Goal: Information Seeking & Learning: Learn about a topic

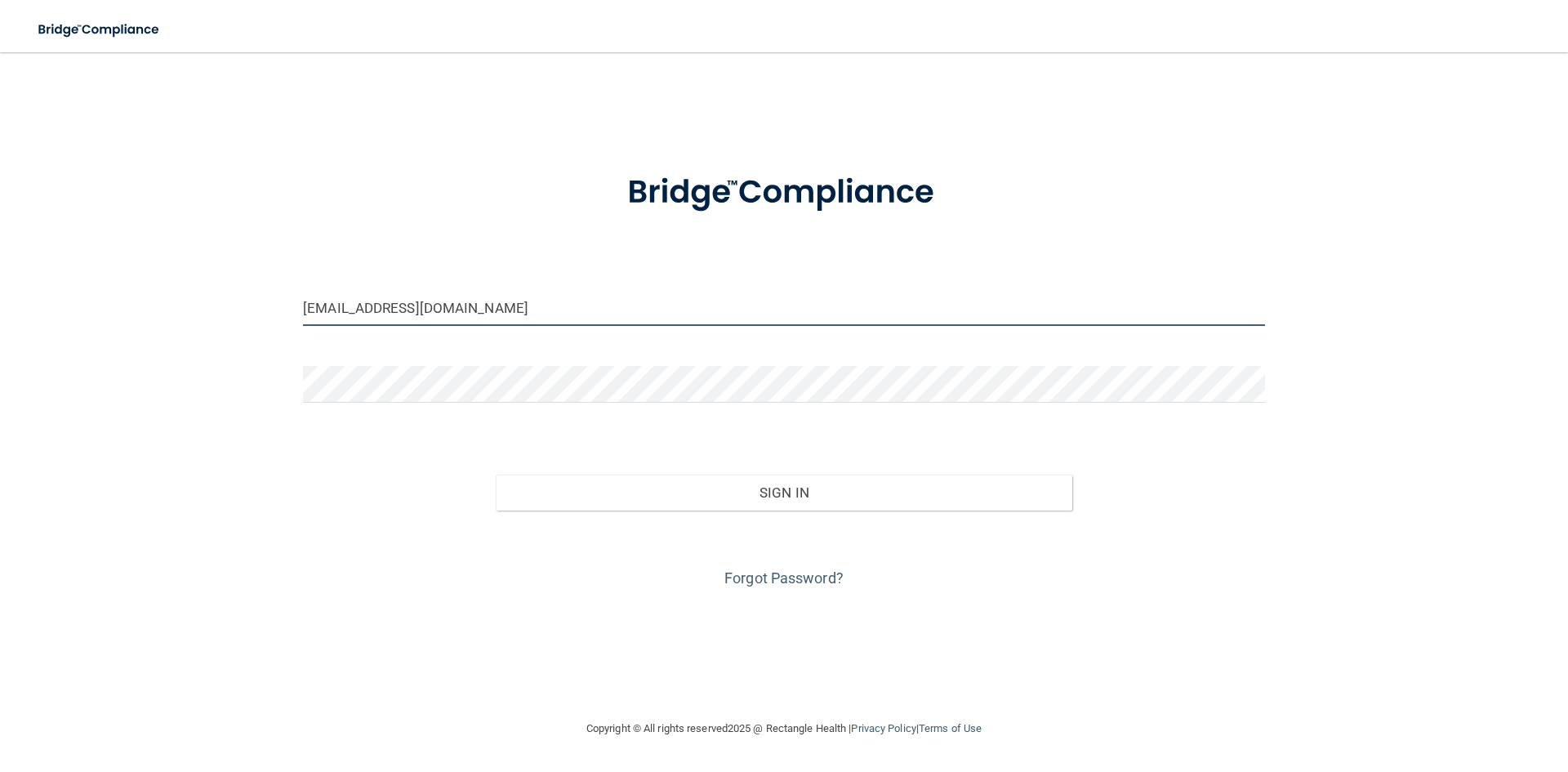
drag, startPoint x: 453, startPoint y: 312, endPoint x: 247, endPoint y: 288, distance: 207.4
click at [247, 288] on div "[EMAIL_ADDRESS][DOMAIN_NAME] Invalid email/password. You don't have permission …" at bounding box center [784, 386] width 1503 height 634
type input "[EMAIL_ADDRESS][DOMAIN_NAME]"
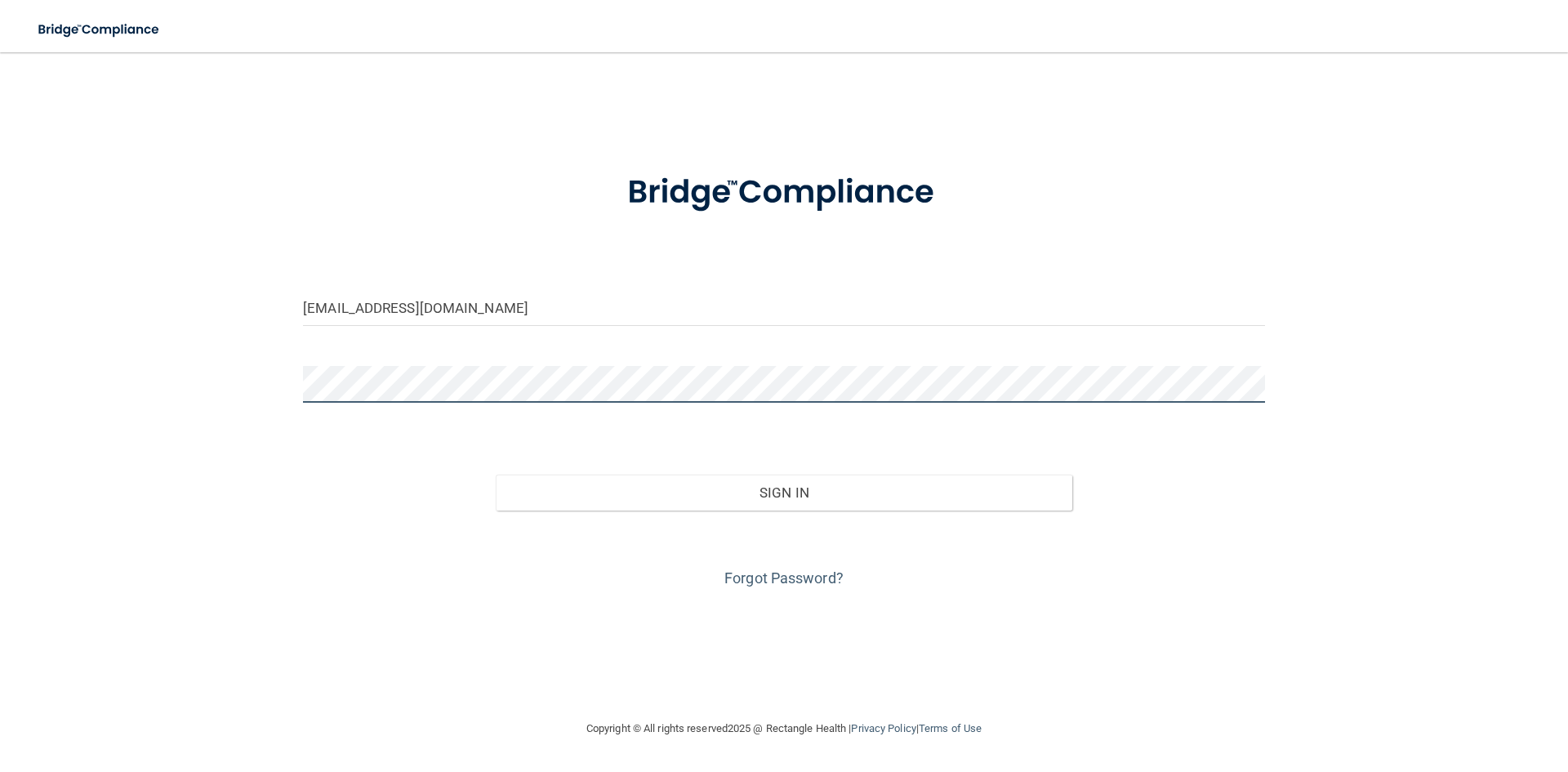
click at [496, 475] on button "Sign In" at bounding box center [784, 493] width 578 height 36
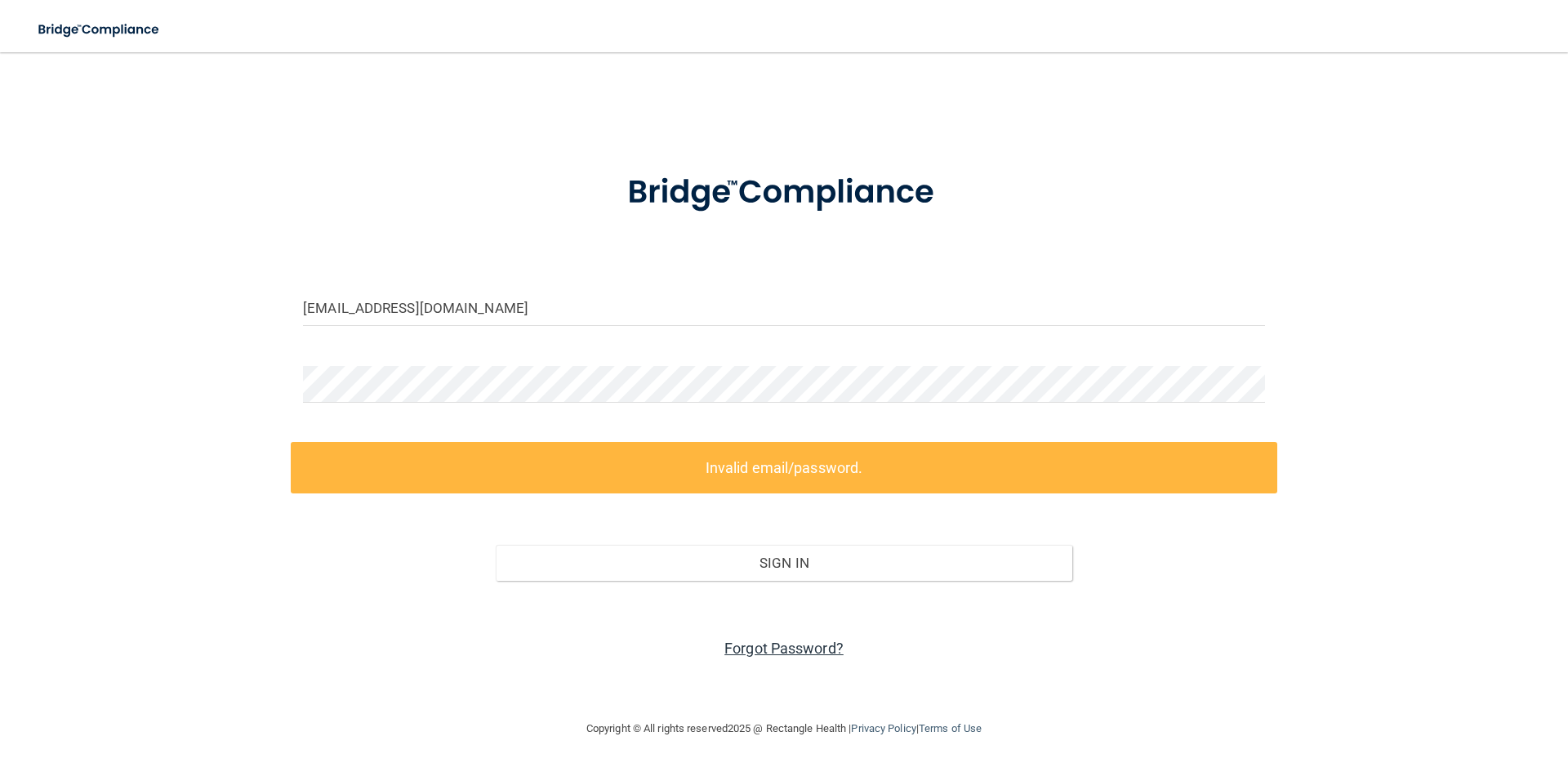
click at [823, 641] on link "Forgot Password?" at bounding box center [784, 648] width 119 height 17
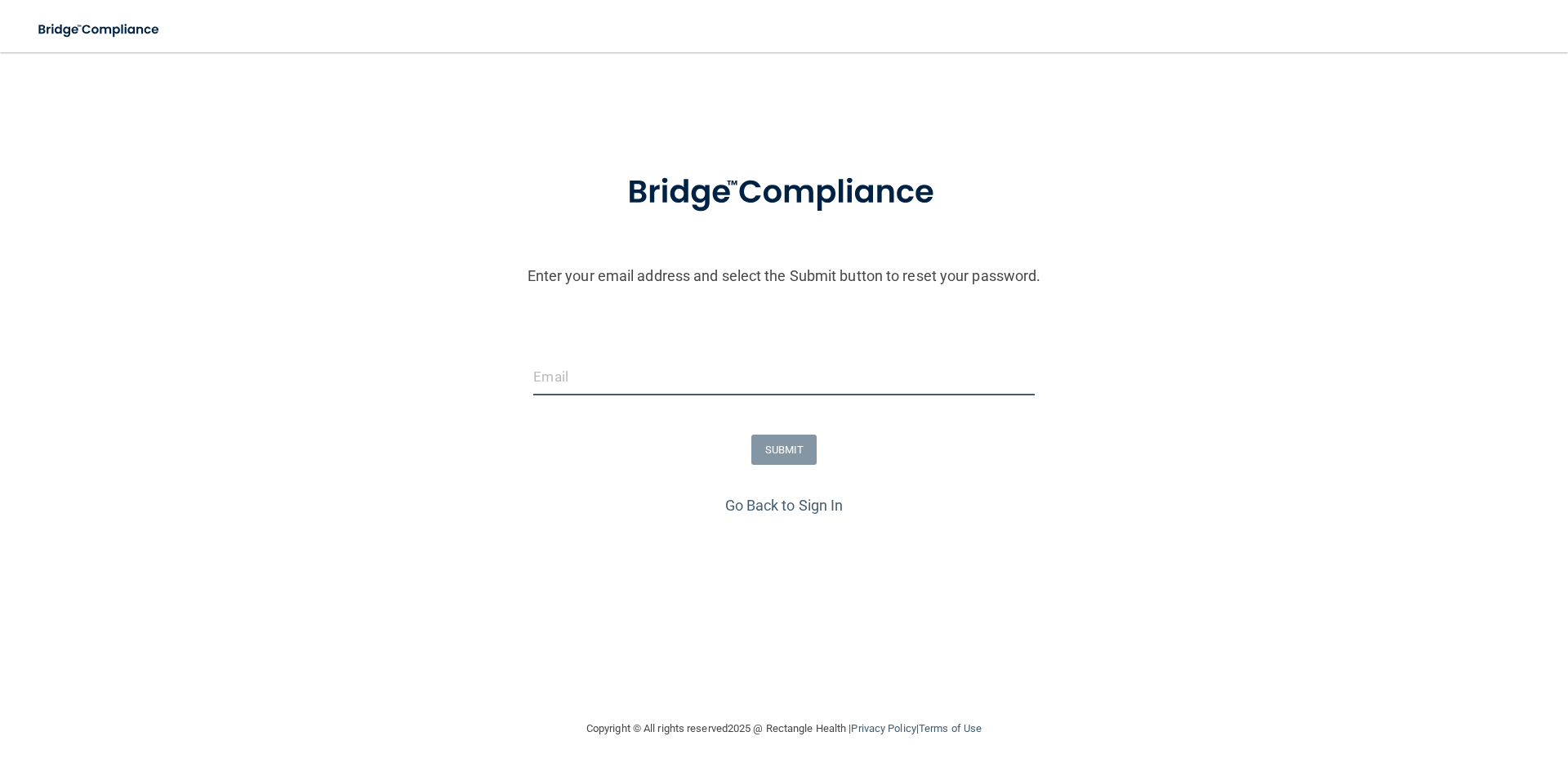
click at [644, 376] on input "email" at bounding box center [784, 376] width 501 height 37
type input "[EMAIL_ADDRESS][DOMAIN_NAME]"
click at [785, 439] on button "SUBMIT" at bounding box center [784, 450] width 66 height 30
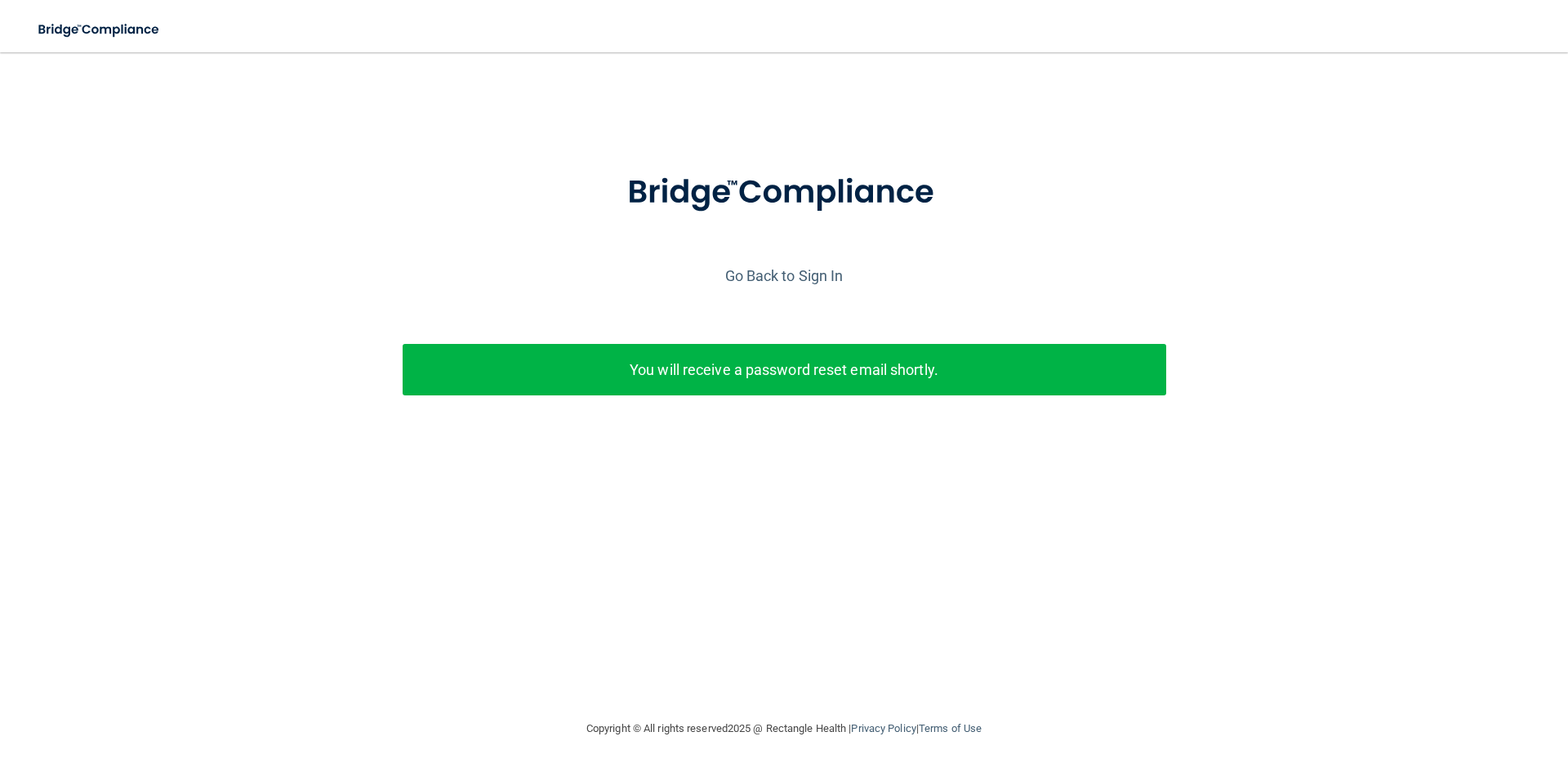
click at [1020, 372] on p "You will receive a password reset email shortly." at bounding box center [784, 370] width 739 height 27
click at [804, 276] on link "Go Back to Sign In" at bounding box center [784, 275] width 118 height 17
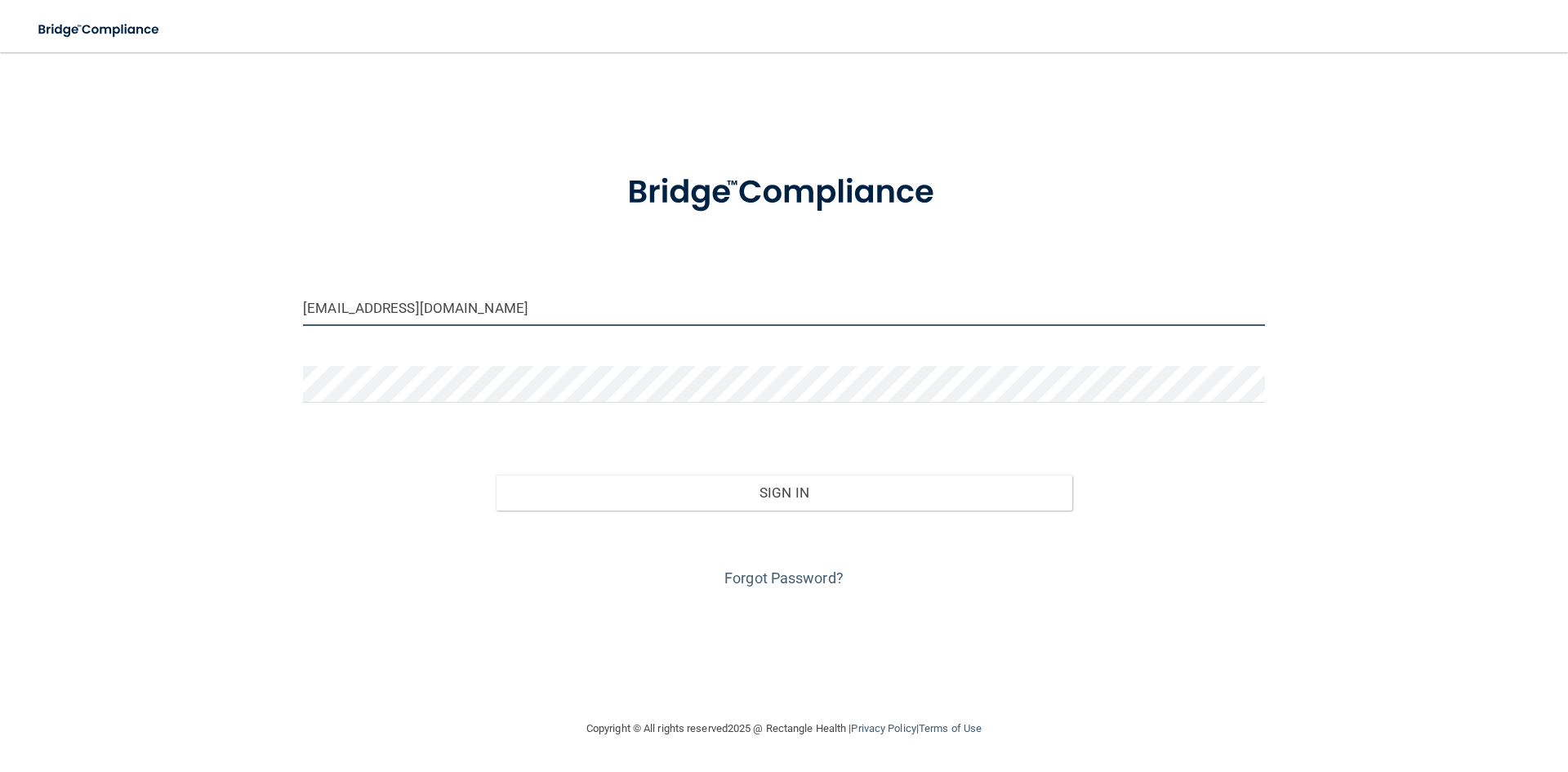
drag, startPoint x: 532, startPoint y: 319, endPoint x: 83, endPoint y: 318, distance: 449.0
click at [83, 318] on div "[EMAIL_ADDRESS][DOMAIN_NAME] Invalid email/password. You don't have permission …" at bounding box center [784, 386] width 1503 height 634
type input "[EMAIL_ADDRESS][DOMAIN_NAME]"
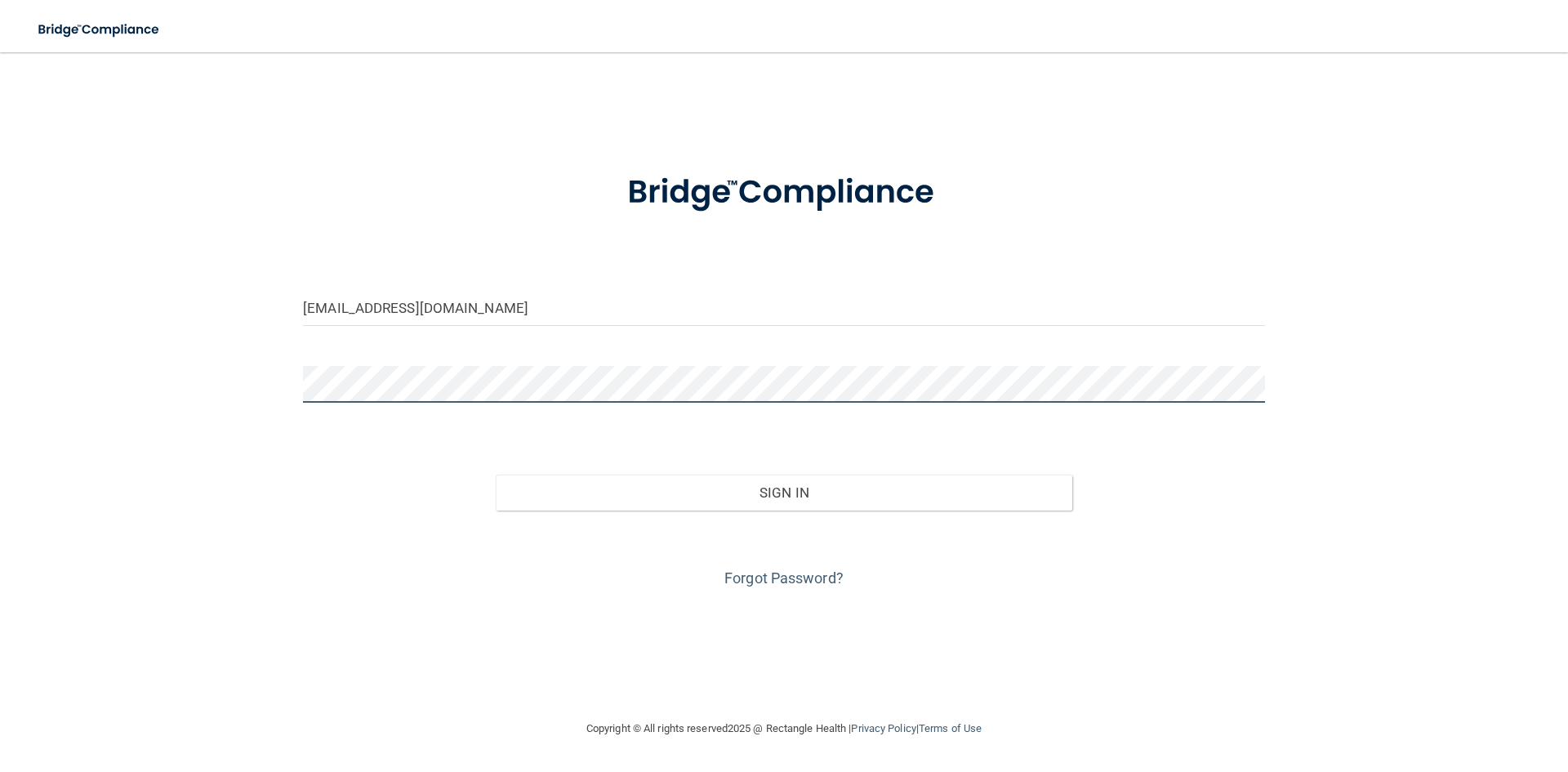
click at [293, 374] on div at bounding box center [784, 390] width 987 height 49
click at [496, 475] on button "Sign In" at bounding box center [784, 493] width 578 height 36
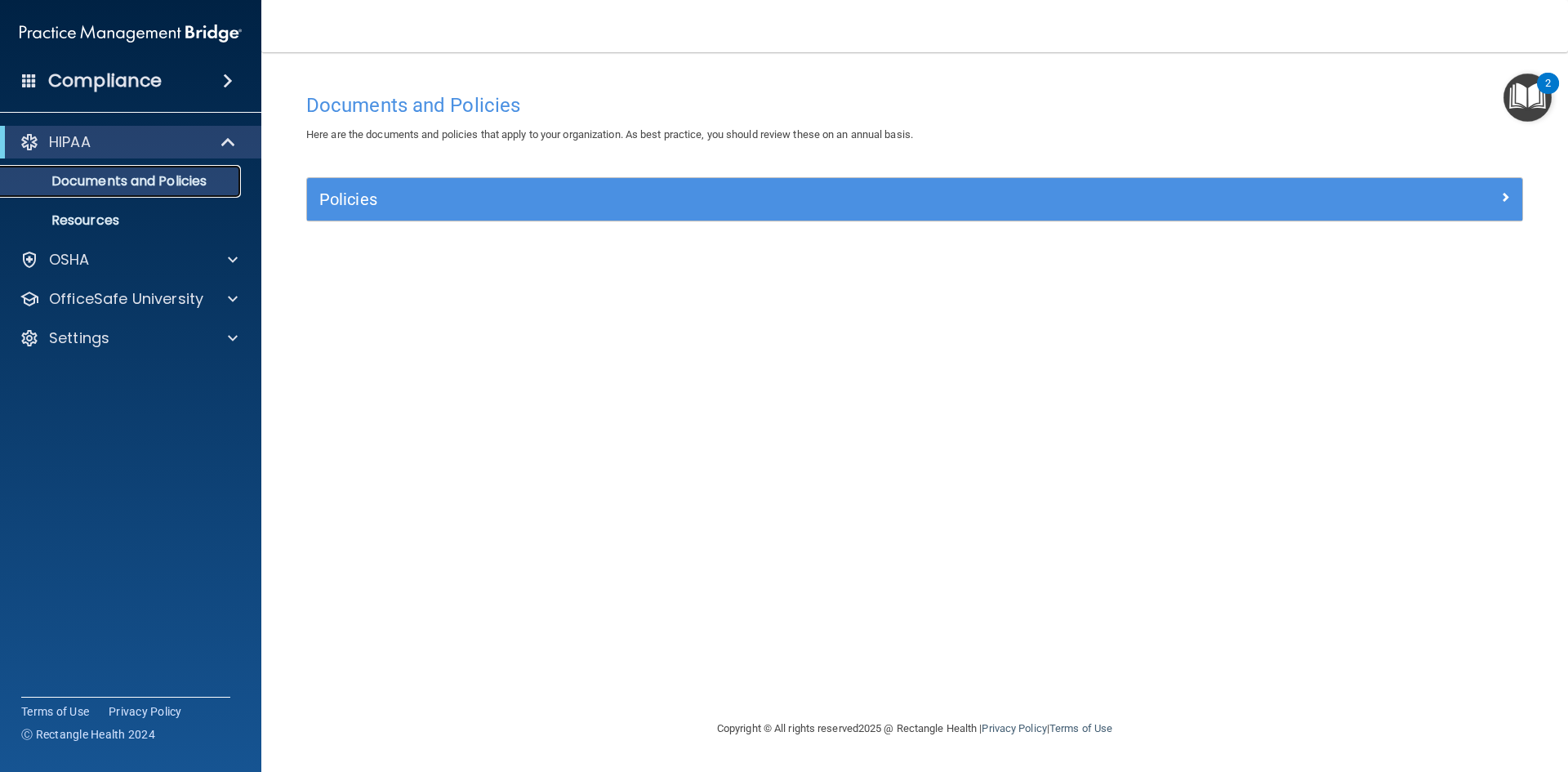
click at [130, 185] on p "Documents and Policies" at bounding box center [122, 181] width 223 height 16
click at [113, 254] on div "OSHA" at bounding box center [108, 260] width 202 height 20
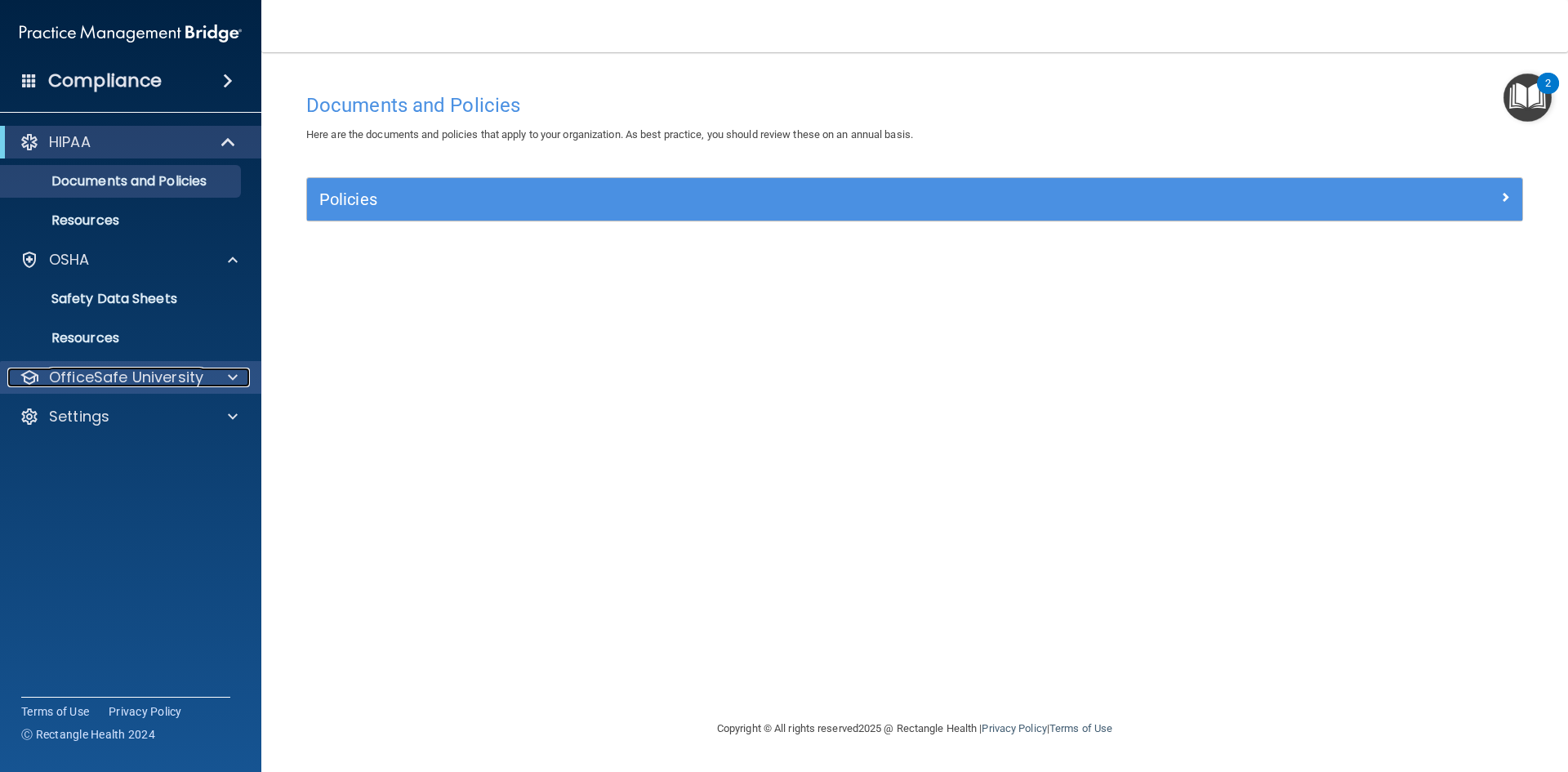
click at [158, 375] on p "OfficeSafe University" at bounding box center [126, 377] width 154 height 20
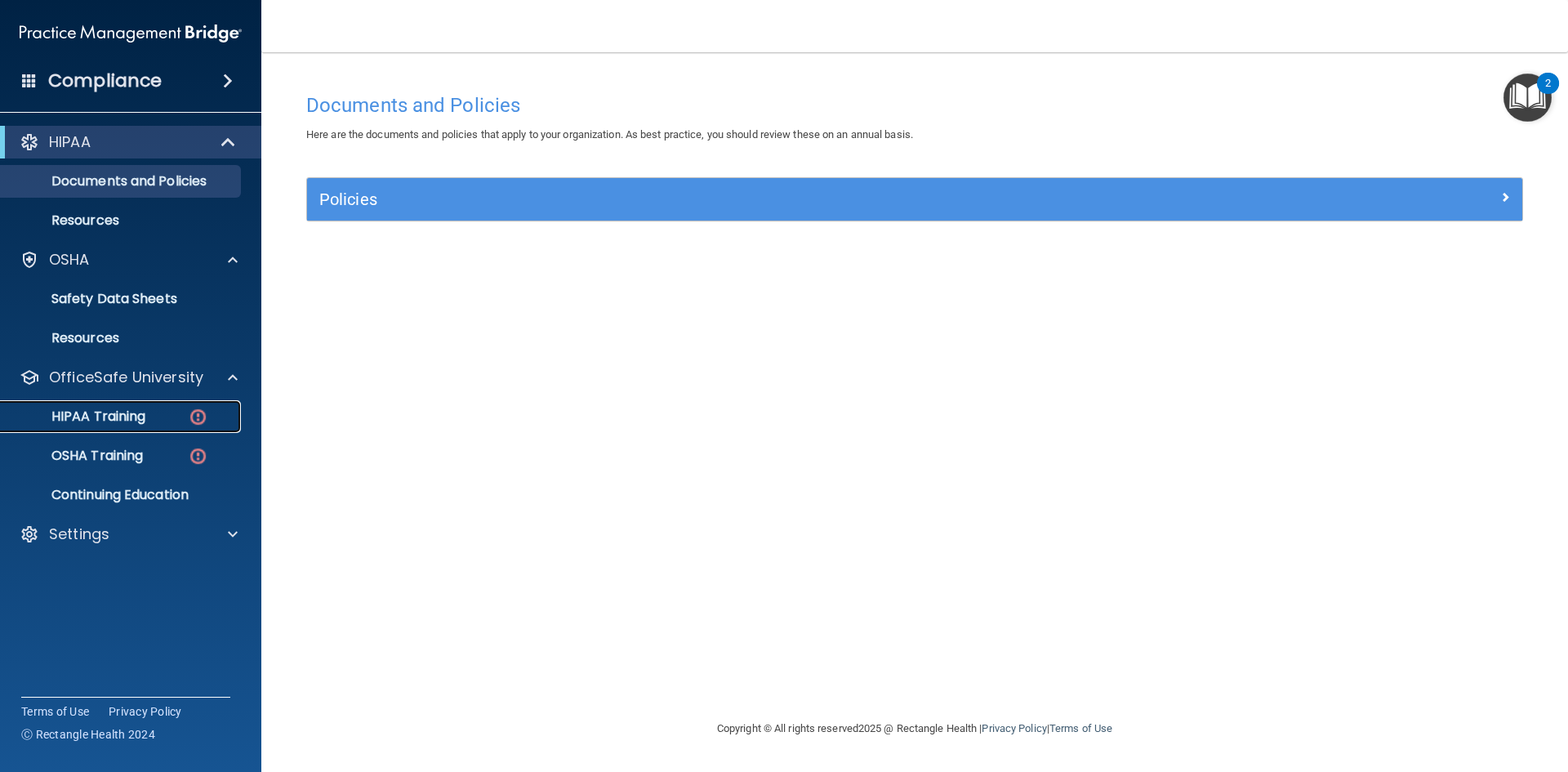
click at [143, 408] on p "HIPAA Training" at bounding box center [78, 416] width 134 height 16
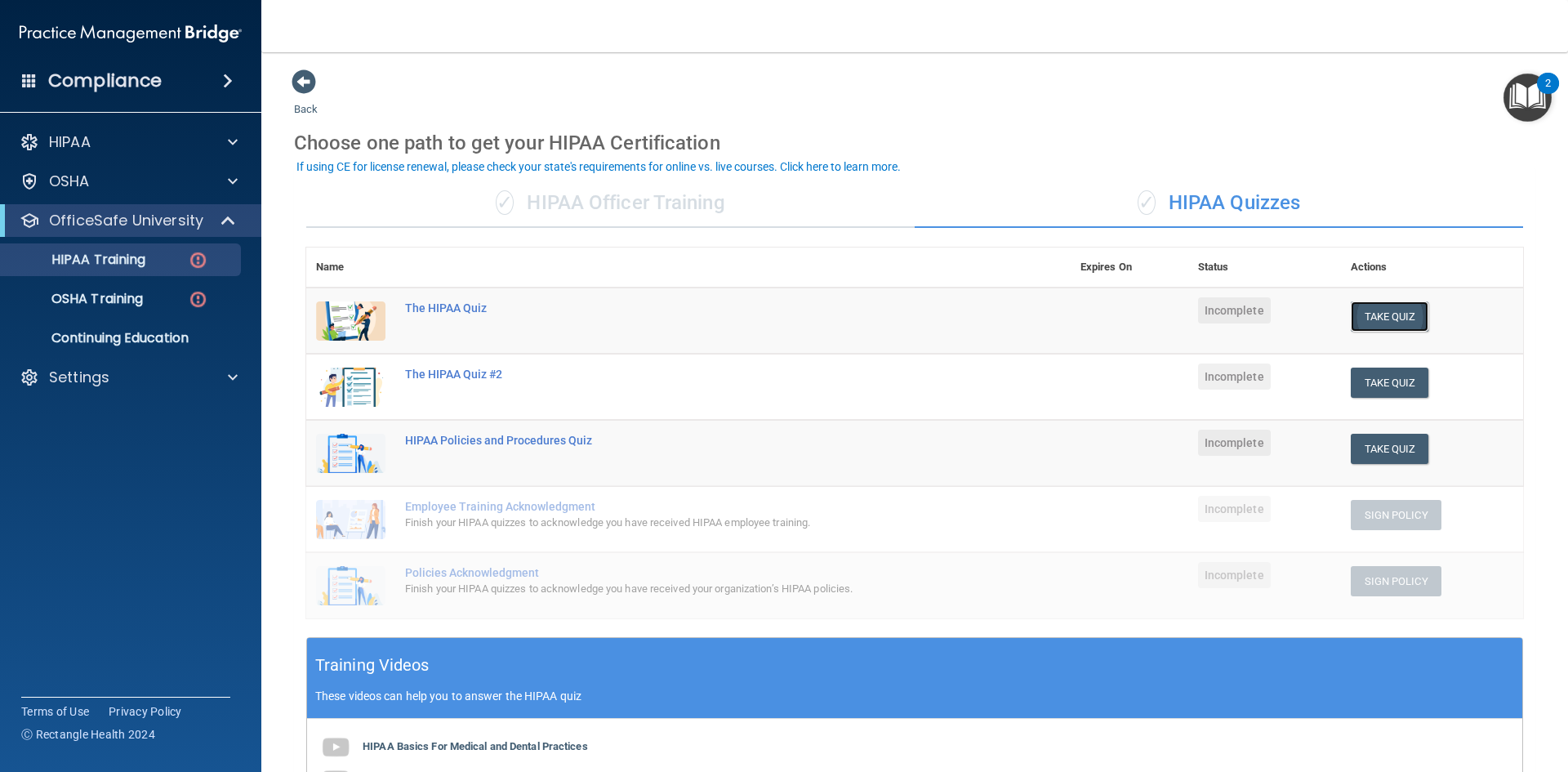
click at [1387, 309] on button "Take Quiz" at bounding box center [1391, 317] width 79 height 30
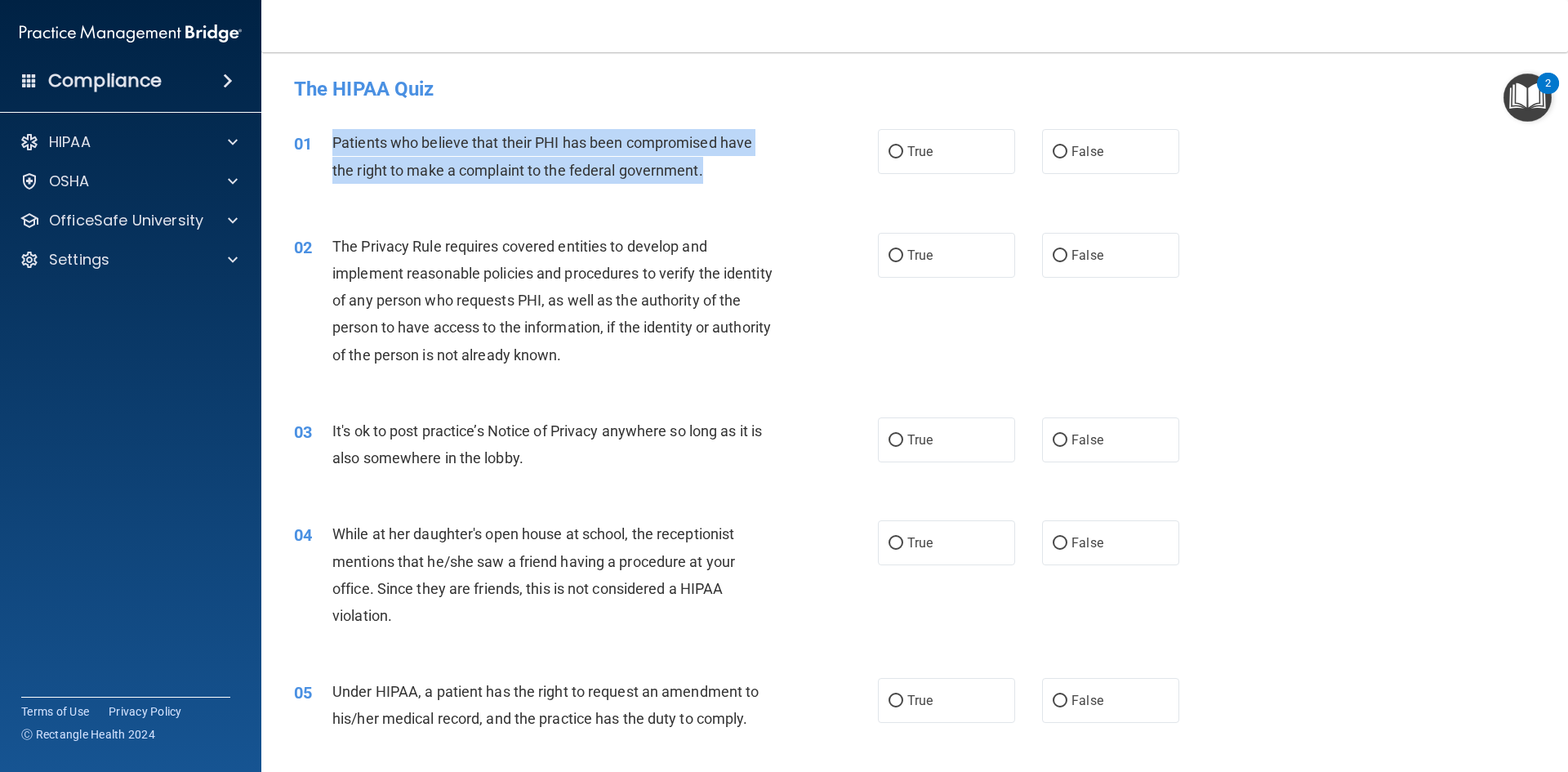
drag, startPoint x: 716, startPoint y: 176, endPoint x: 317, endPoint y: 154, distance: 399.6
click at [317, 154] on div "01 Patients who believe that their PHI has been compromised have the right to m…" at bounding box center [586, 159] width 633 height 62
copy div "Patients who believe that their PHI has been compromised have the right to make…"
click at [896, 153] on input "True" at bounding box center [895, 152] width 14 height 13
radio input "true"
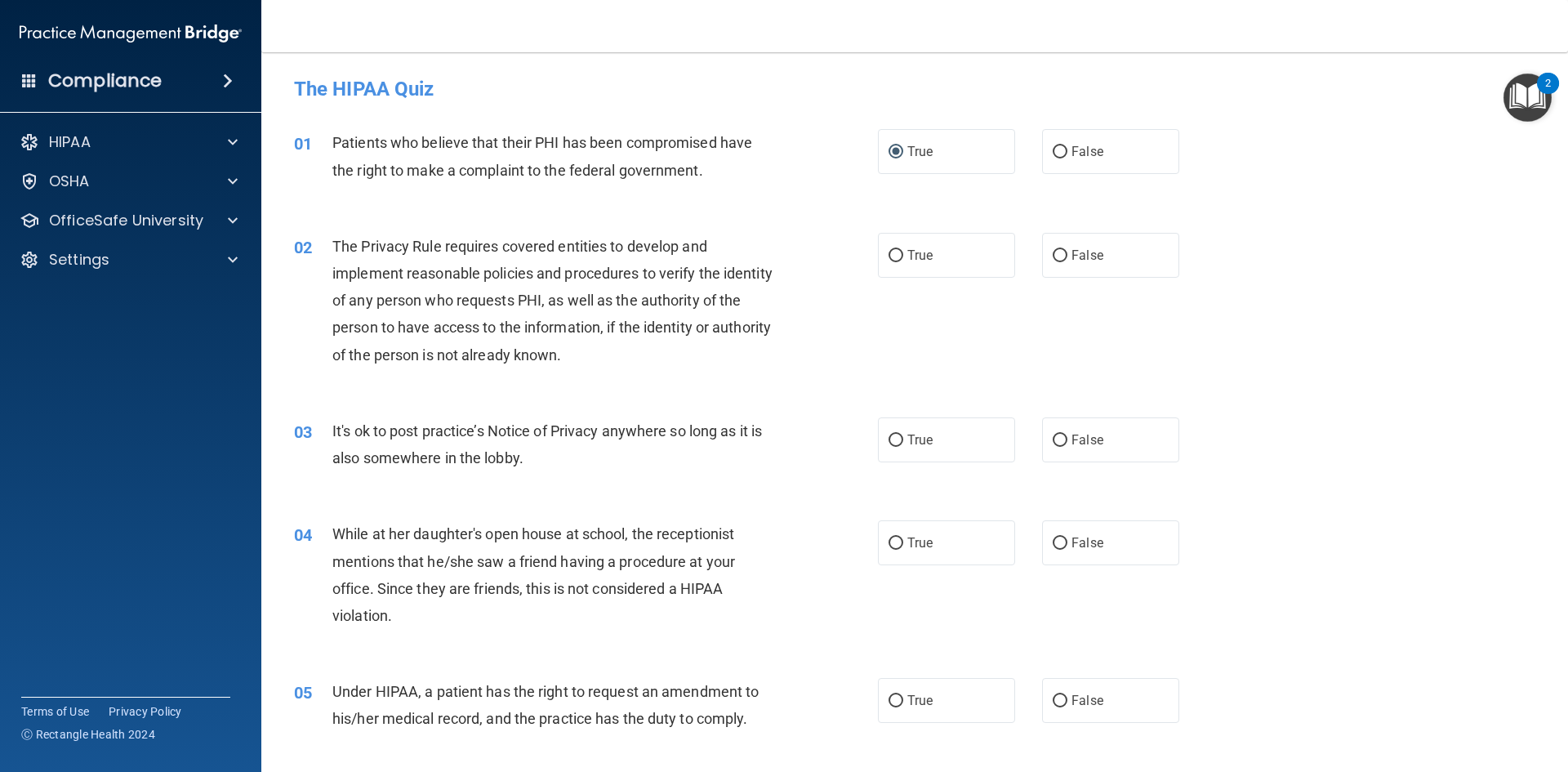
click at [561, 356] on span "The Privacy Rule requires covered entities to develop and implement reasonable …" at bounding box center [553, 300] width 441 height 125
drag, startPoint x: 635, startPoint y: 358, endPoint x: 622, endPoint y: 355, distance: 13.3
click at [621, 357] on div "The Privacy Rule requires covered entities to develop and implement reasonable …" at bounding box center [561, 300] width 457 height 135
click at [676, 361] on div "The Privacy Rule requires covered entities to develop and implement reasonable …" at bounding box center [561, 300] width 457 height 135
click at [627, 354] on div "The Privacy Rule requires covered entities to develop and implement reasonable …" at bounding box center [561, 300] width 457 height 135
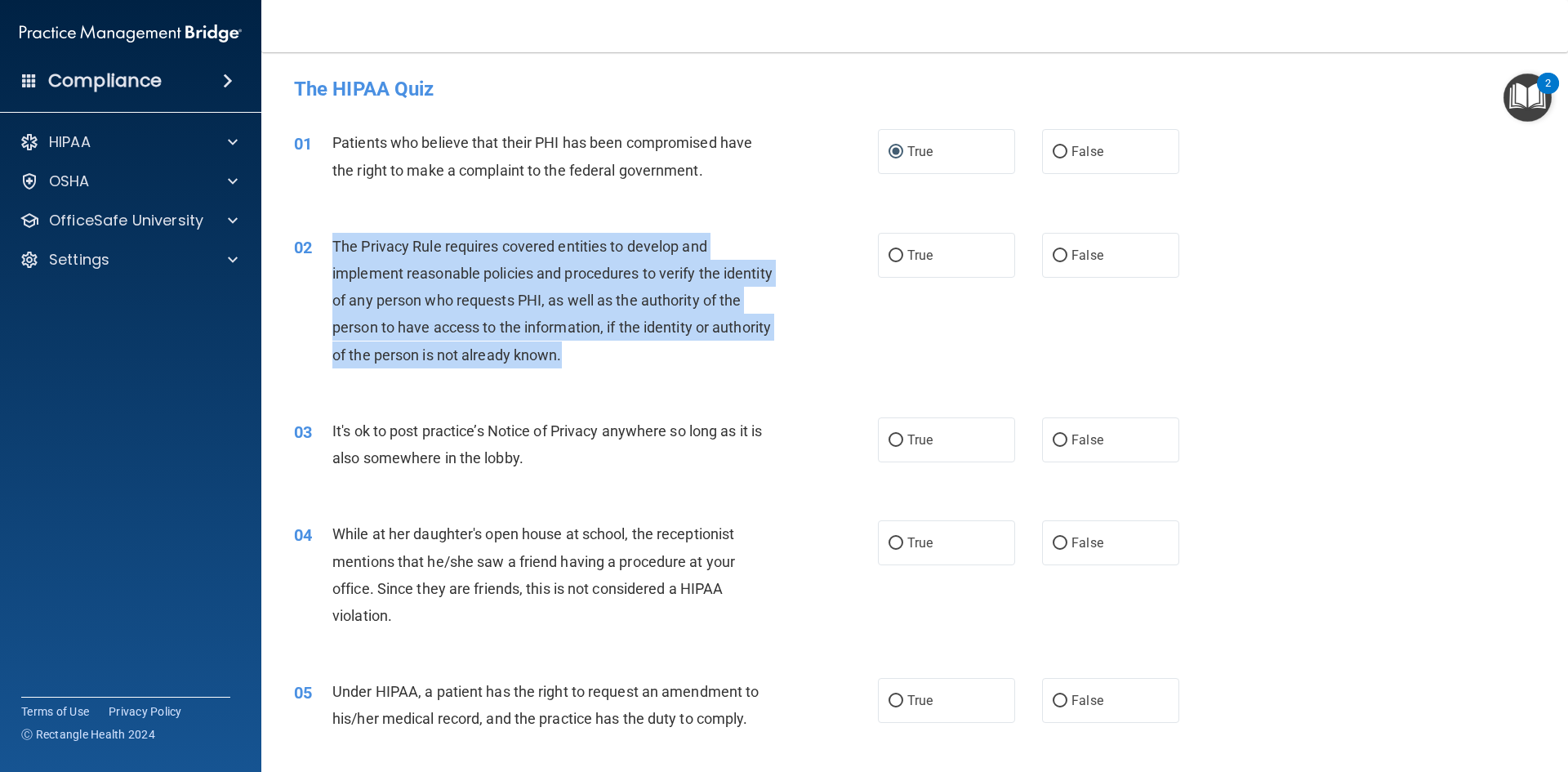
drag, startPoint x: 623, startPoint y: 354, endPoint x: 356, endPoint y: 266, distance: 281.1
click at [314, 244] on div "02 The Privacy Rule requires covered entities to develop and implement reasonab…" at bounding box center [586, 305] width 633 height 144
copy div "The Privacy Rule requires covered entities to develop and implement reasonable …"
click at [888, 255] on input "True" at bounding box center [895, 256] width 14 height 13
radio input "true"
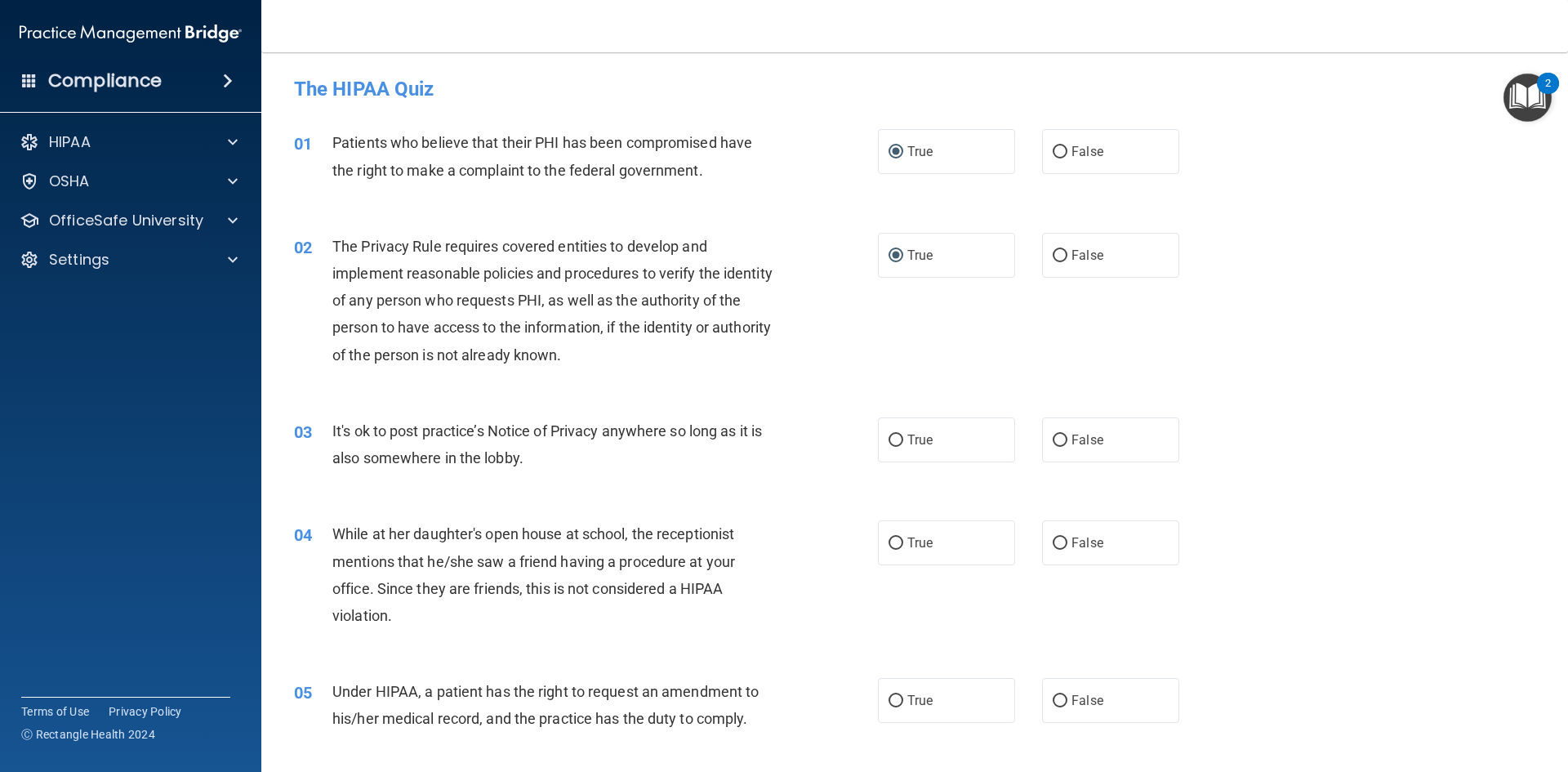
click at [836, 412] on div "03 It's ok to post practice’s Notice of Privacy anywhere so long as it is also …" at bounding box center [915, 448] width 1266 height 103
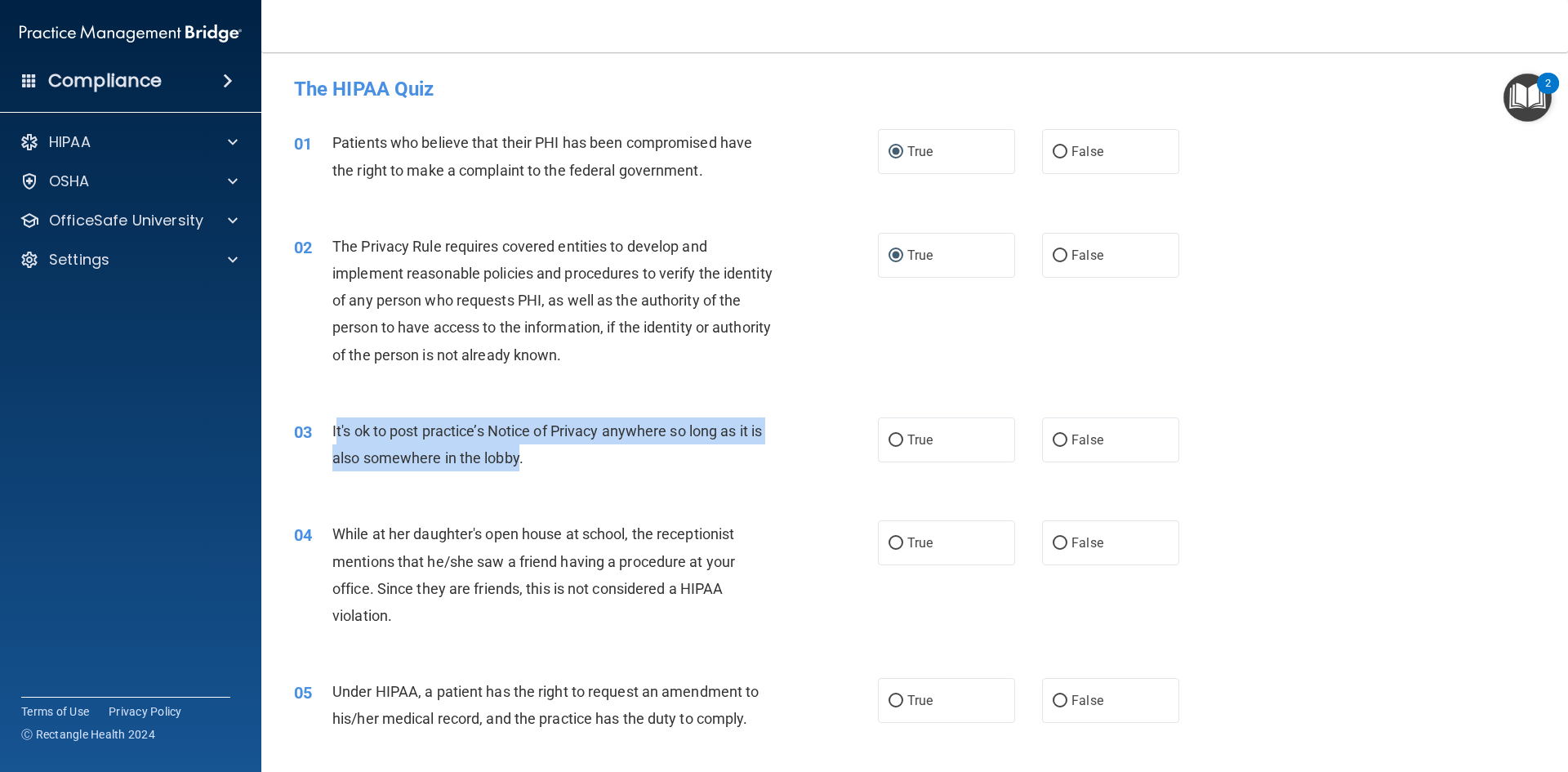
drag, startPoint x: 520, startPoint y: 459, endPoint x: 336, endPoint y: 433, distance: 185.8
click at [336, 433] on span "It's ok to post practice’s Notice of Privacy anywhere so long as it is also som…" at bounding box center [547, 444] width 430 height 44
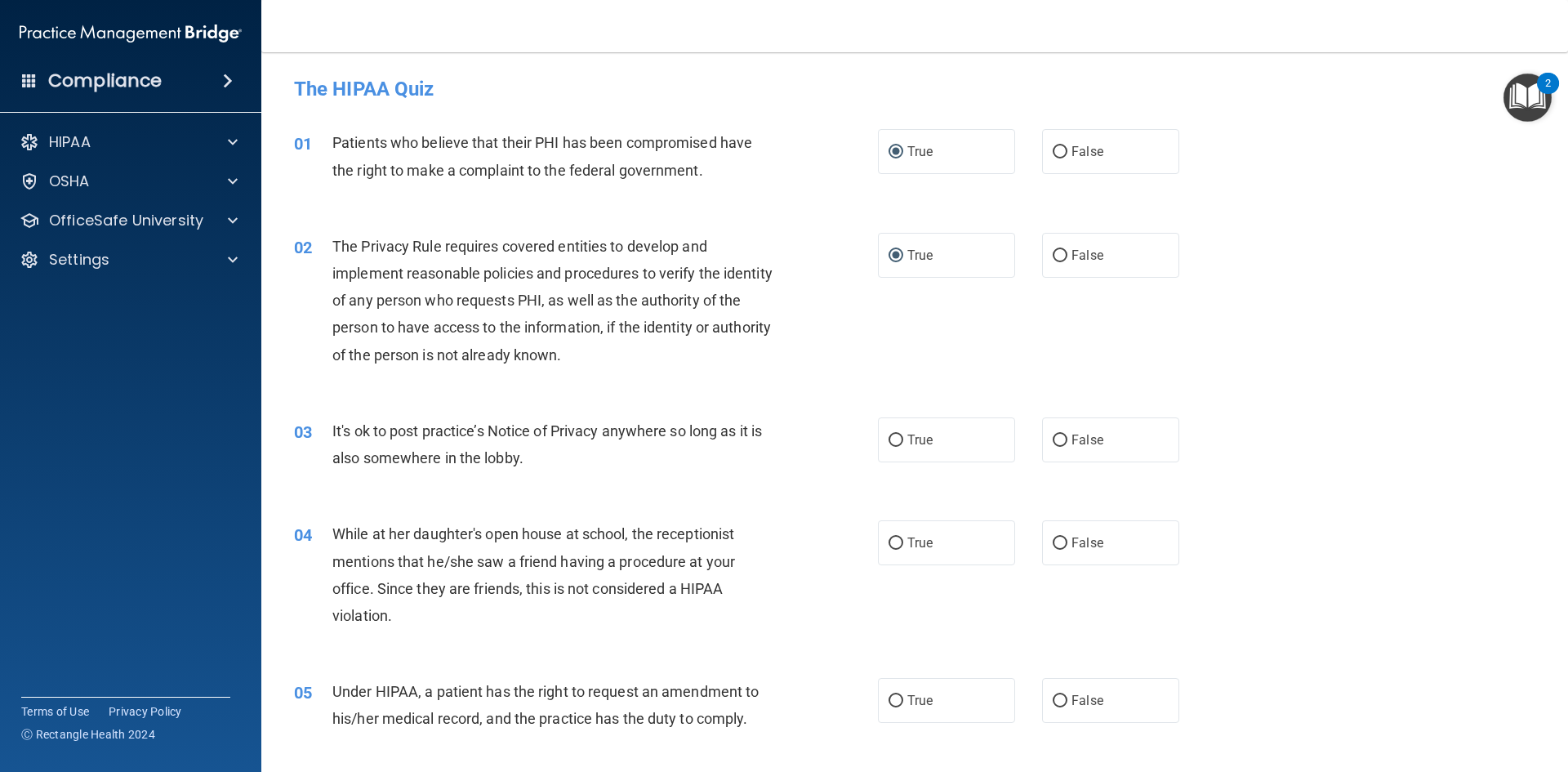
click at [533, 450] on div "It's ok to post practice’s Notice of Privacy anywhere so long as it is also som…" at bounding box center [561, 444] width 457 height 54
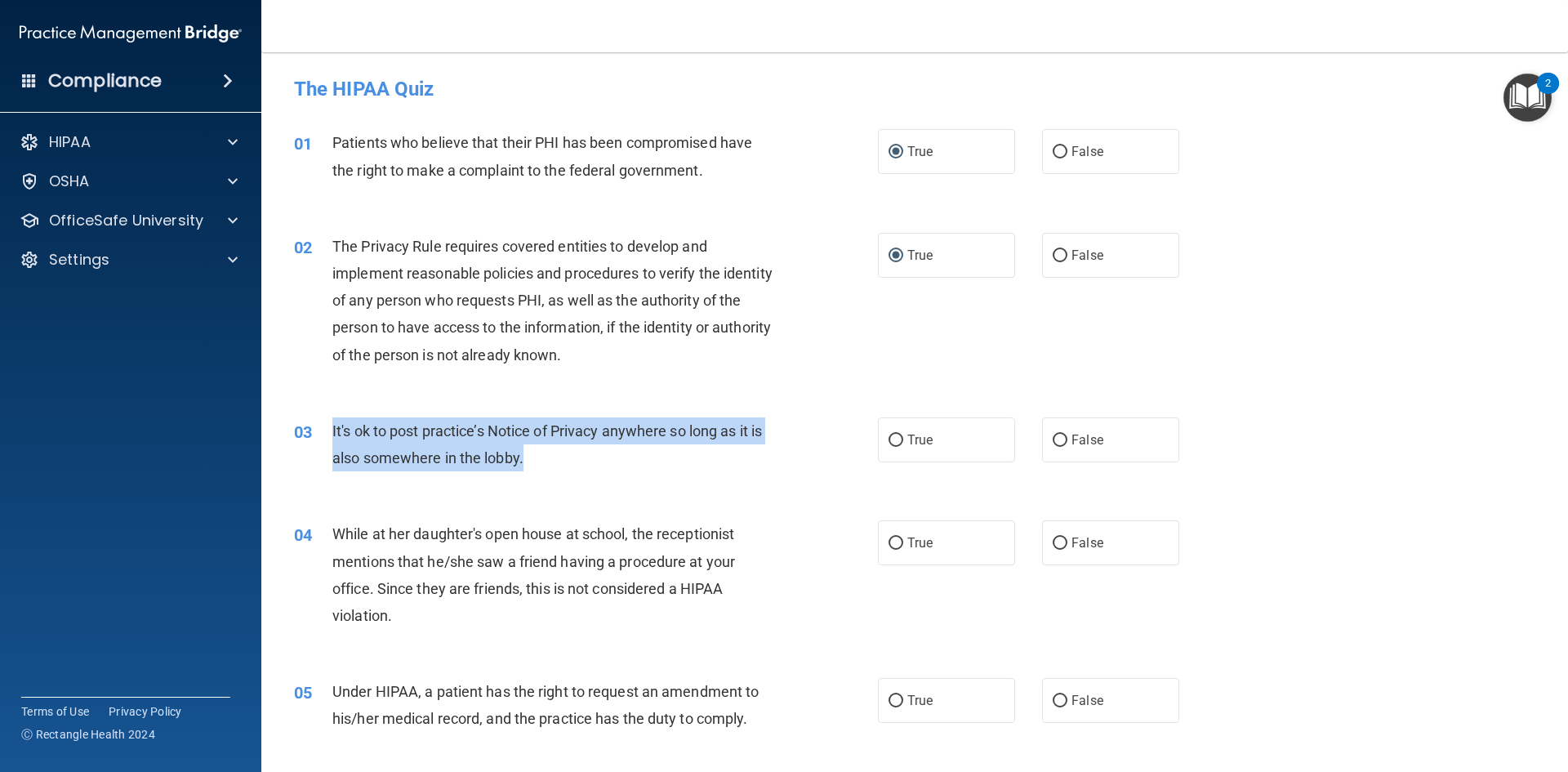
drag, startPoint x: 535, startPoint y: 454, endPoint x: 329, endPoint y: 429, distance: 207.5
click at [329, 429] on div "03 It's ok to post practice’s Notice of Privacy anywhere so long as it is also …" at bounding box center [586, 448] width 633 height 62
copy div "It's ok to post practice’s Notice of Privacy anywhere so long as it is also som…"
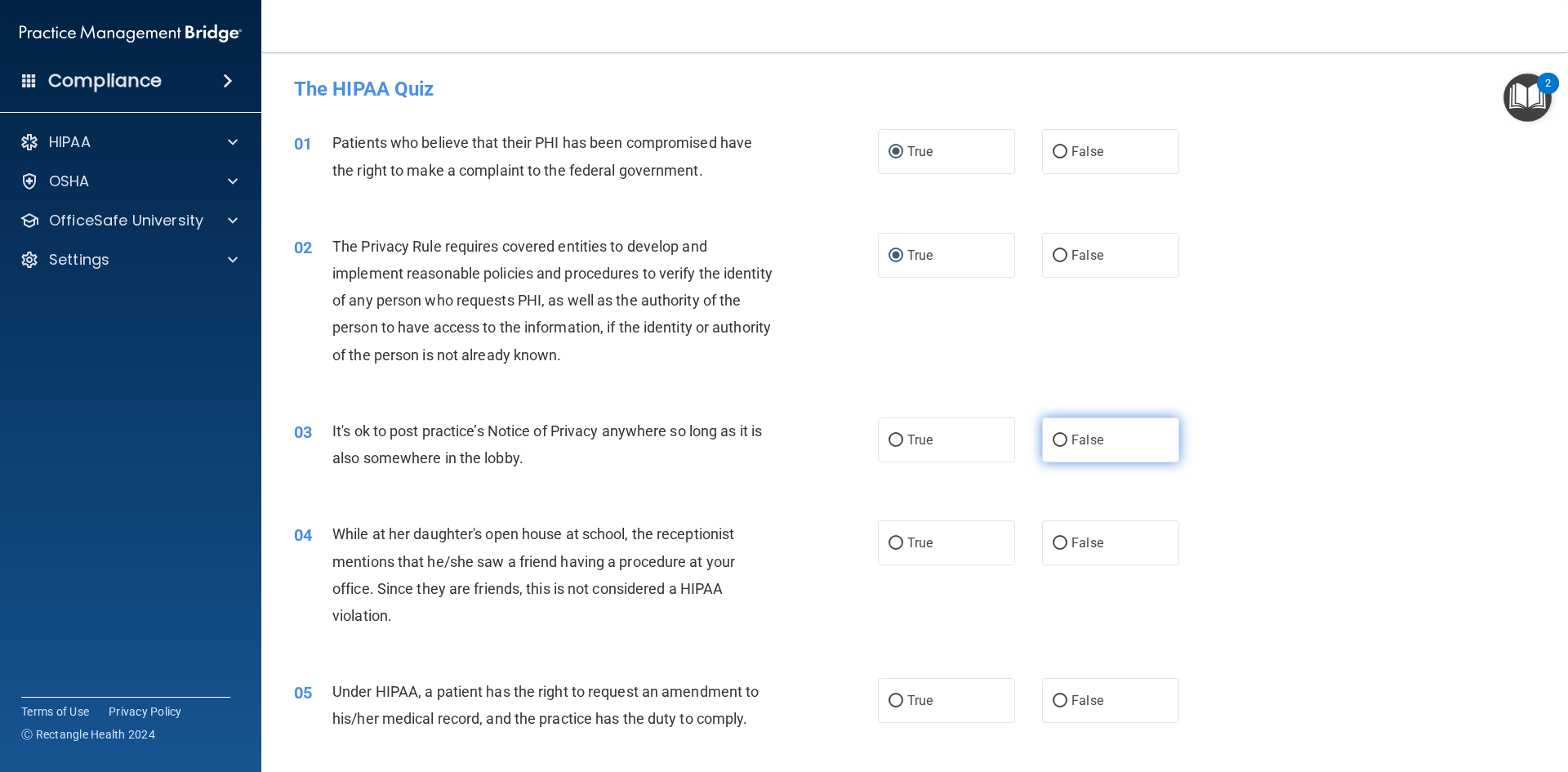
click at [1060, 440] on label "False" at bounding box center [1110, 440] width 137 height 45
click at [1060, 440] on input "False" at bounding box center [1060, 441] width 14 height 13
radio input "true"
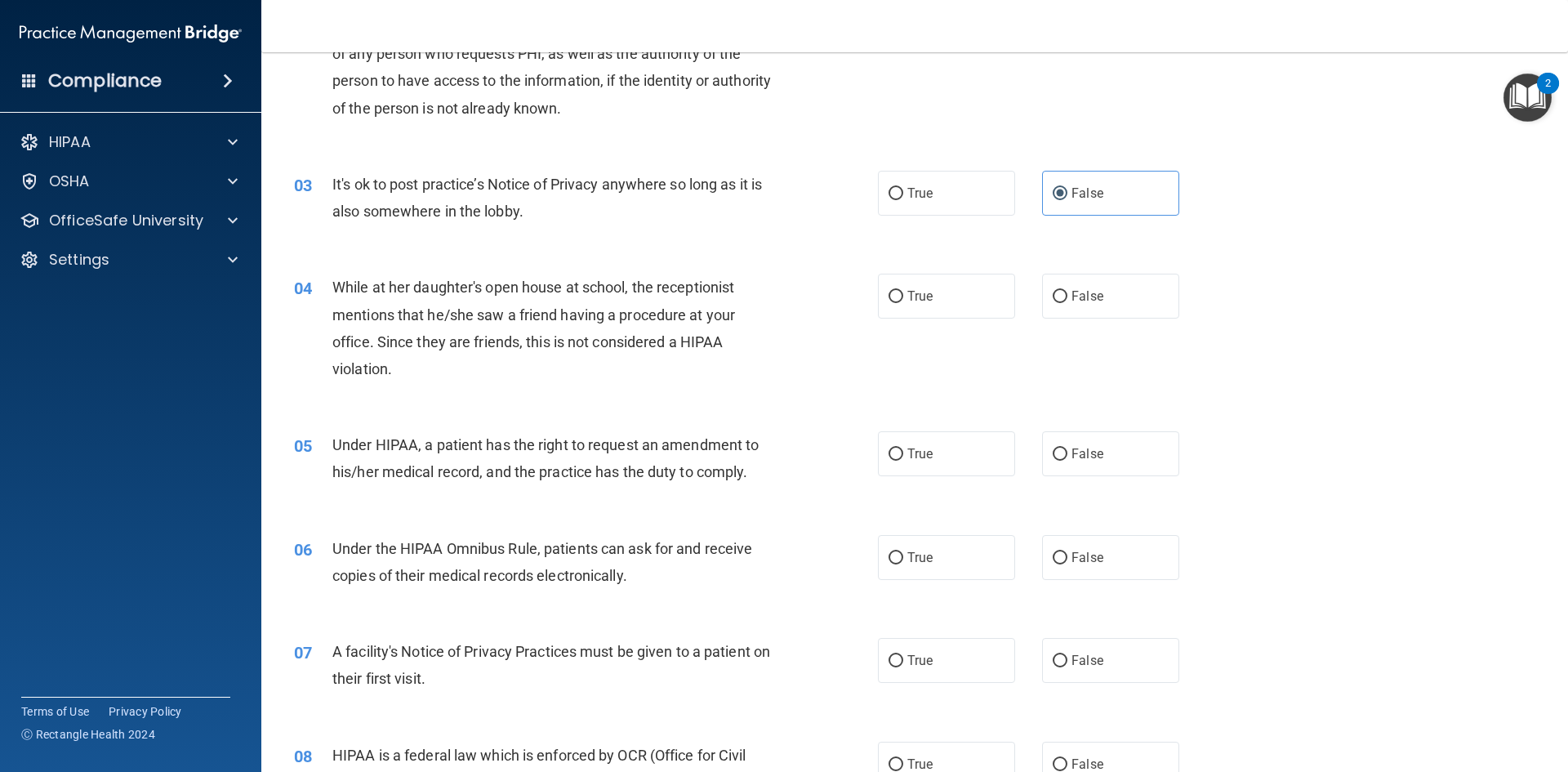
scroll to position [327, 0]
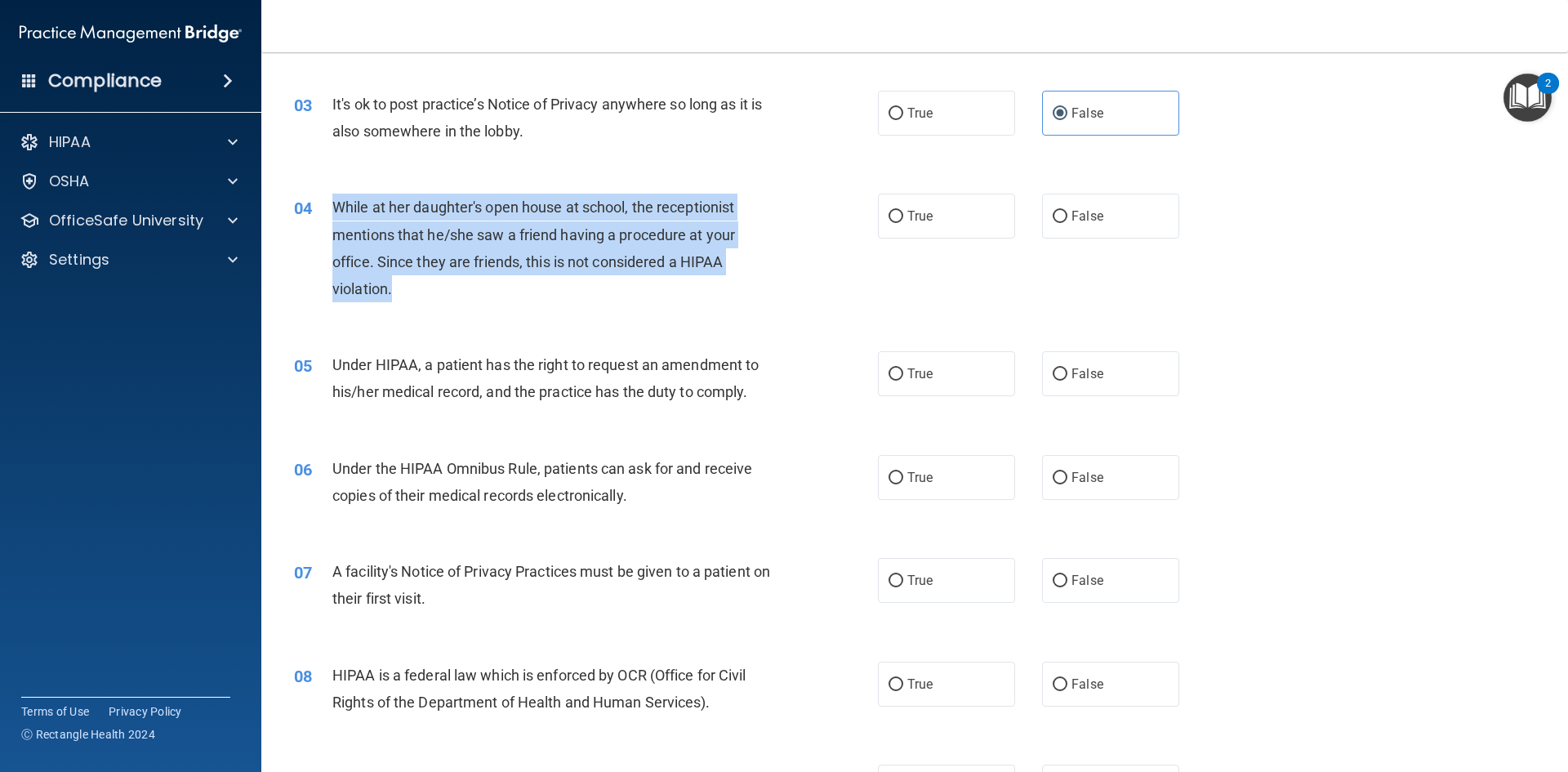
drag, startPoint x: 415, startPoint y: 291, endPoint x: 320, endPoint y: 221, distance: 118.0
click at [320, 221] on div "04 While at her daughter's open house at school, the receptionist mentions that…" at bounding box center [586, 252] width 633 height 116
copy div "While at her daughter's open house at school, the receptionist mentions that he…"
click at [1058, 218] on input "False" at bounding box center [1060, 217] width 14 height 13
radio input "true"
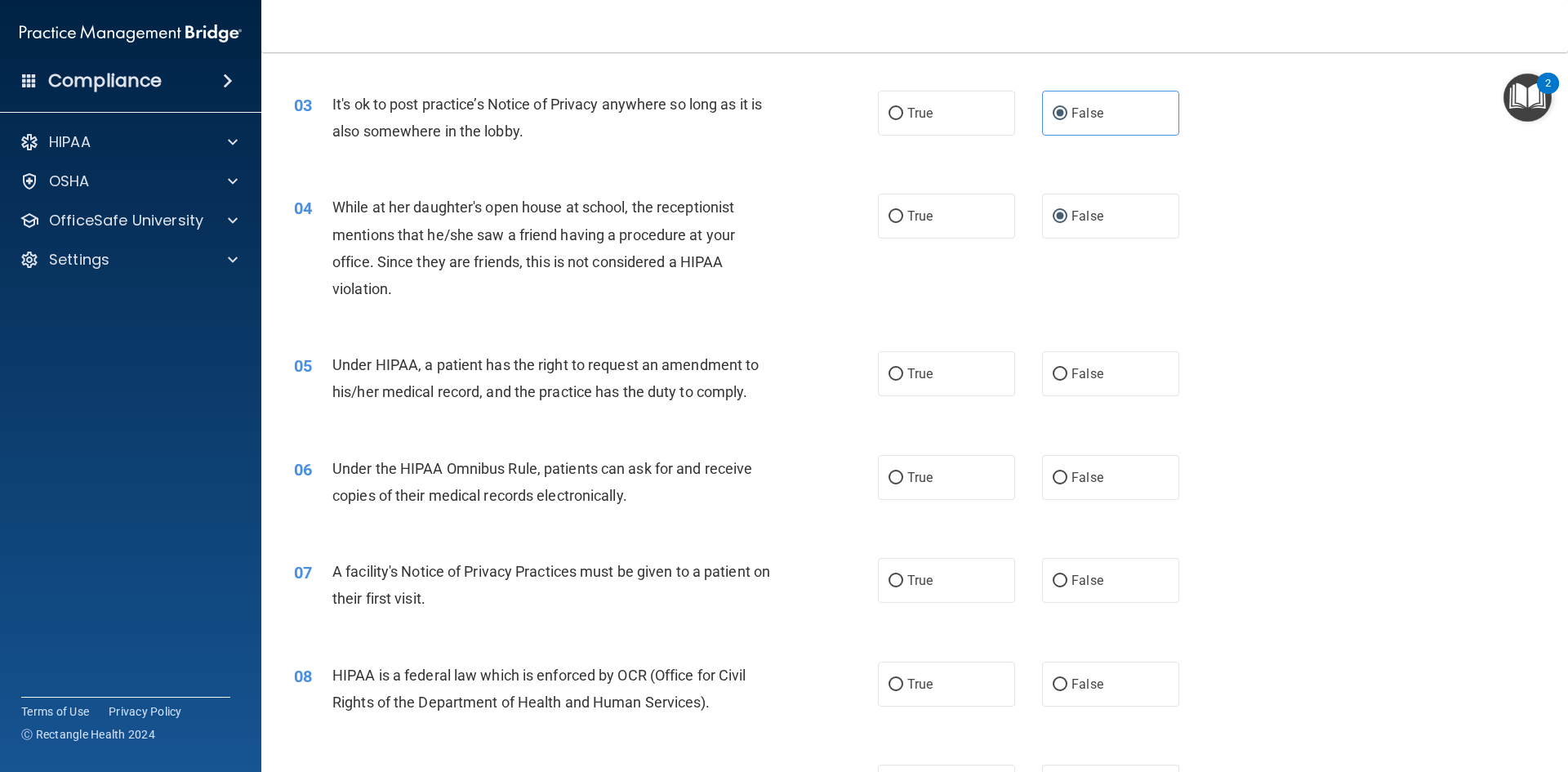
click at [583, 412] on div "05 Under HIPAA, a patient has the right to request an amendment to his/her medi…" at bounding box center [586, 382] width 633 height 62
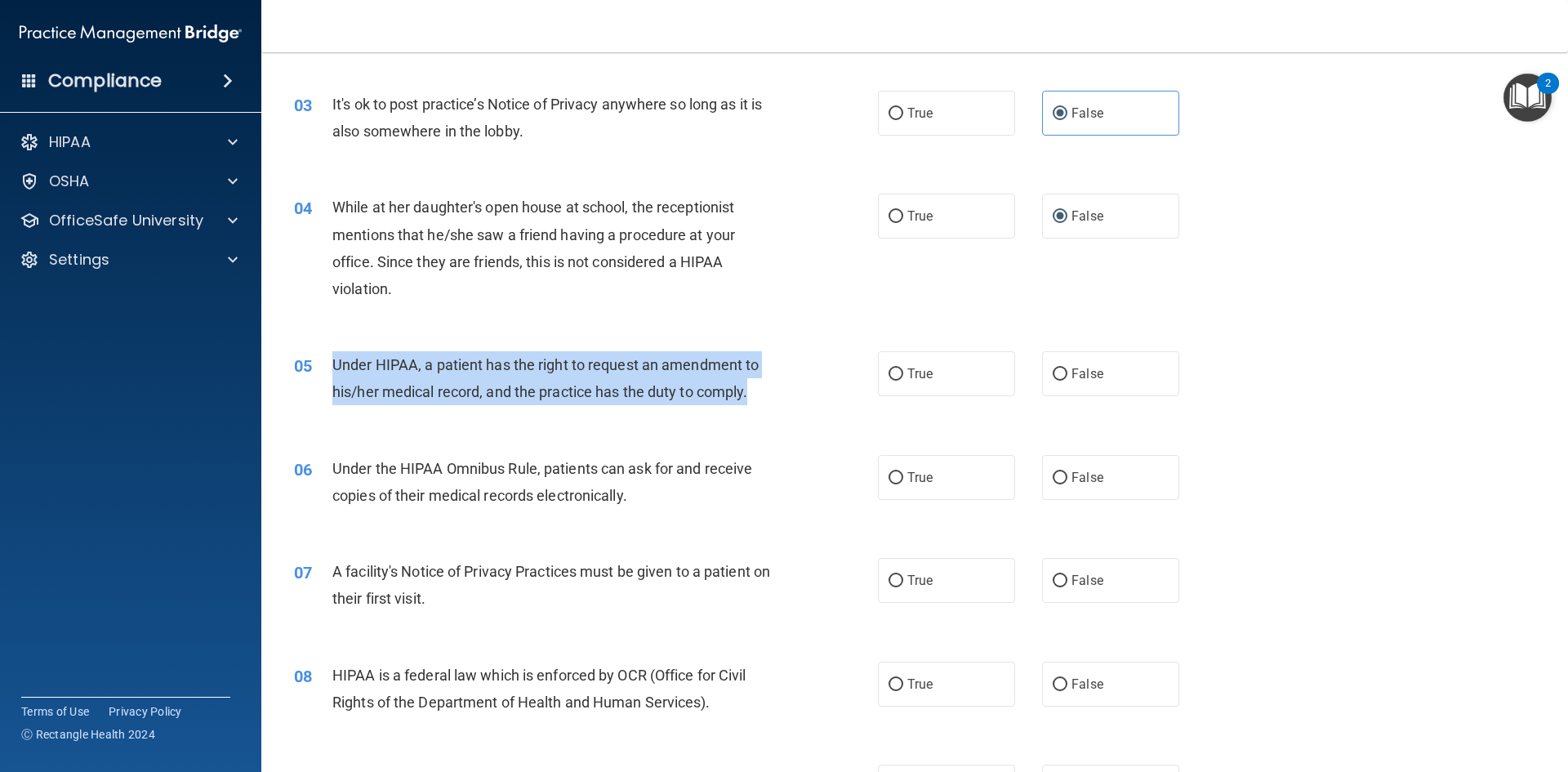
drag, startPoint x: 767, startPoint y: 388, endPoint x: 317, endPoint y: 362, distance: 450.8
click at [317, 362] on div "05 Under HIPAA, a patient has the right to request an amendment to his/her medi…" at bounding box center [586, 382] width 633 height 62
copy div "Under HIPAA, a patient has the right to request an amendment to his/her medical…"
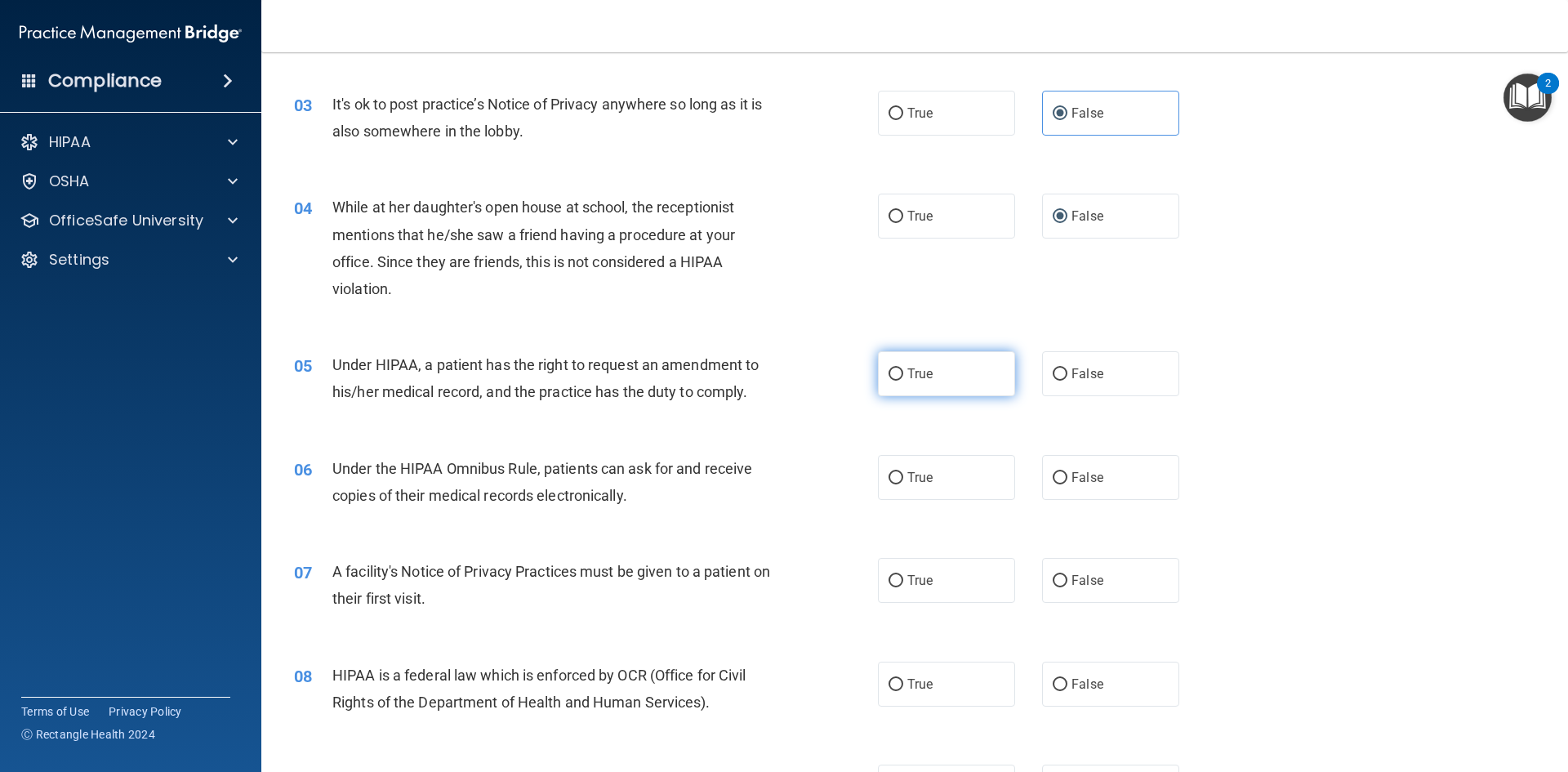
click at [901, 376] on label "True" at bounding box center [946, 373] width 137 height 45
click at [901, 376] on input "True" at bounding box center [895, 374] width 14 height 13
radio input "true"
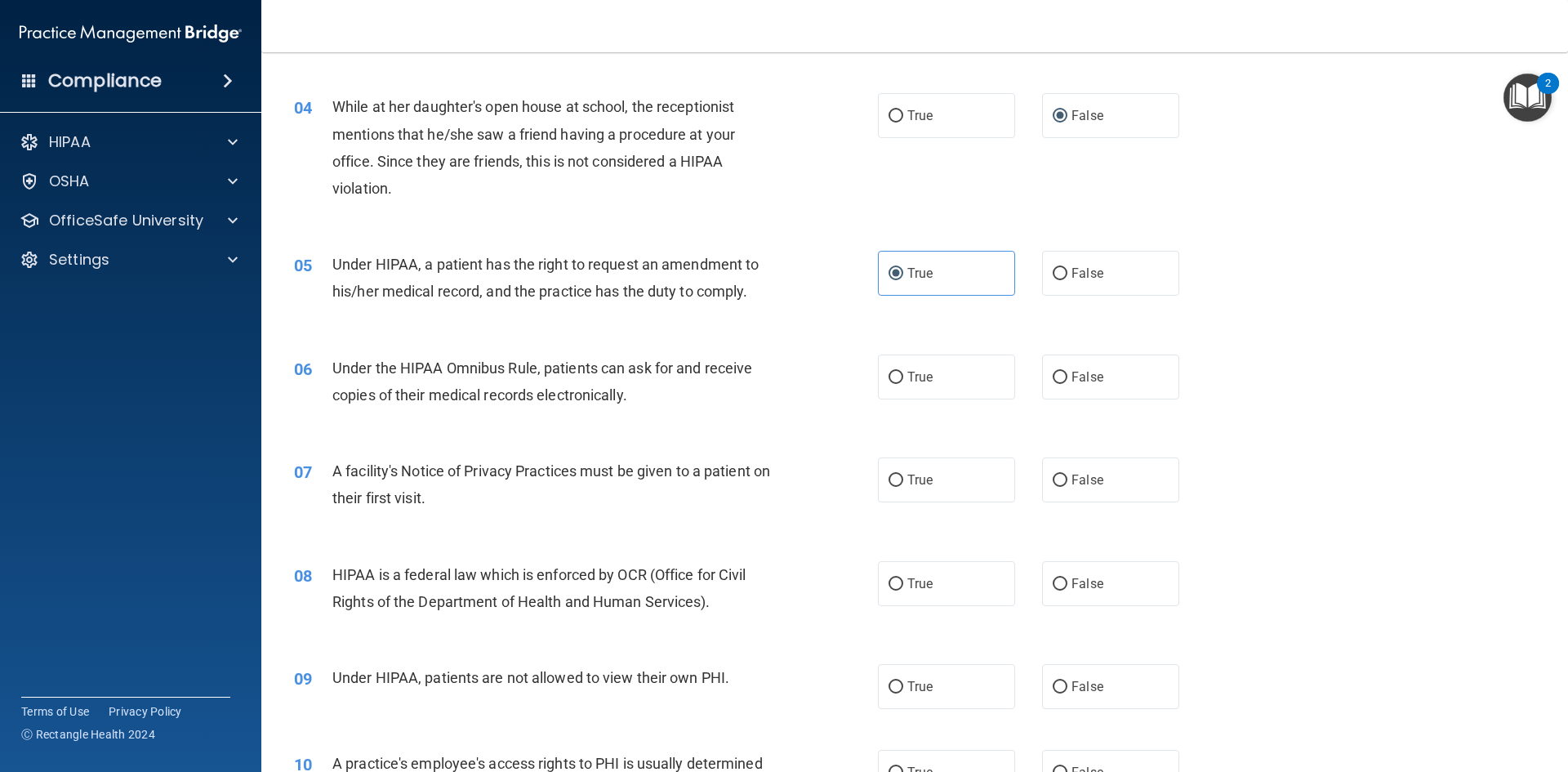
scroll to position [490, 0]
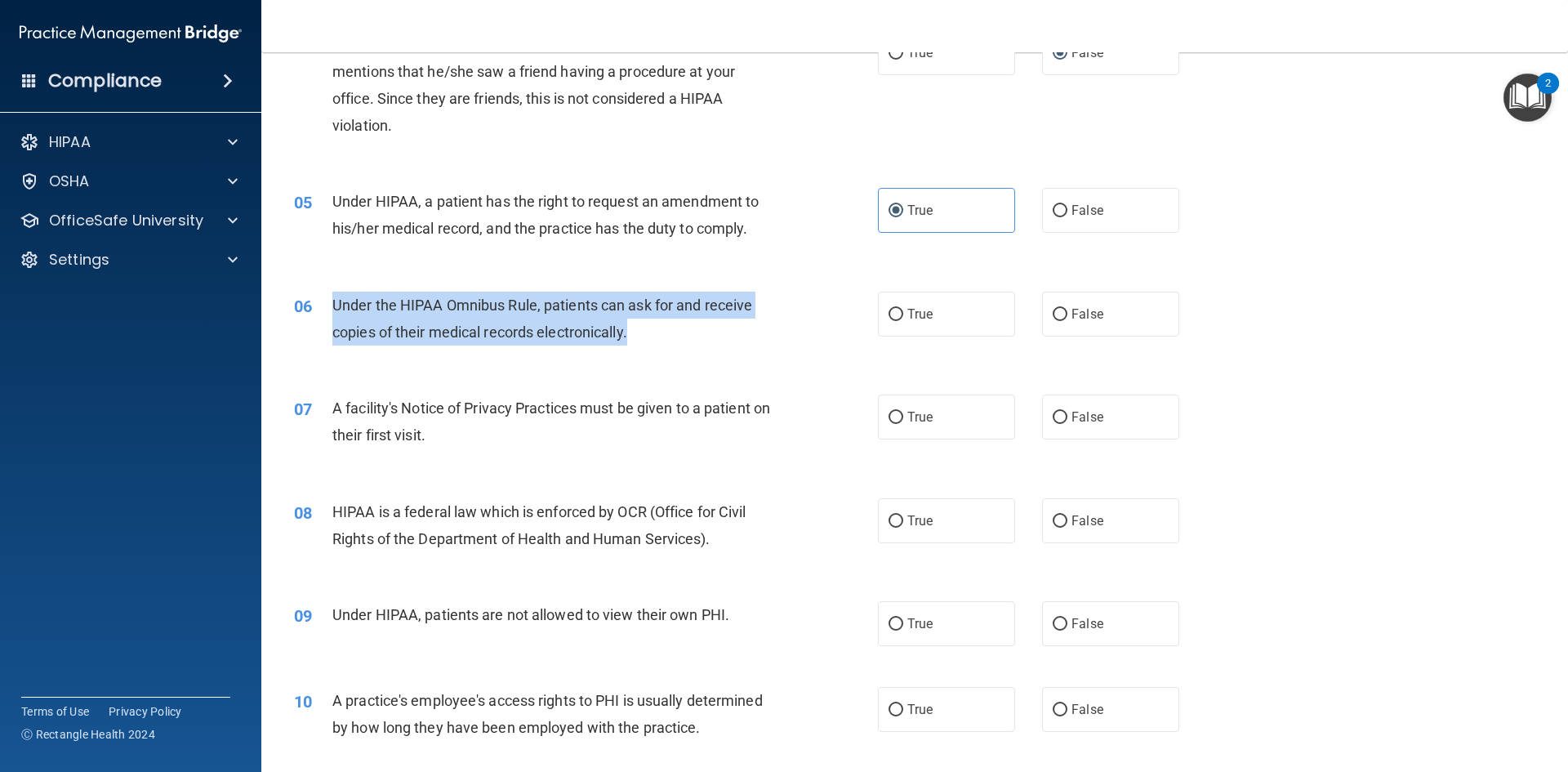
drag, startPoint x: 704, startPoint y: 338, endPoint x: 317, endPoint y: 324, distance: 387.3
click at [317, 324] on div "06 Under the HIPAA Omnibus Rule, patients can ask for and receive copies of the…" at bounding box center [586, 322] width 633 height 62
copy div "Under the HIPAA Omnibus Rule, patients can ask for and receive copies of their …"
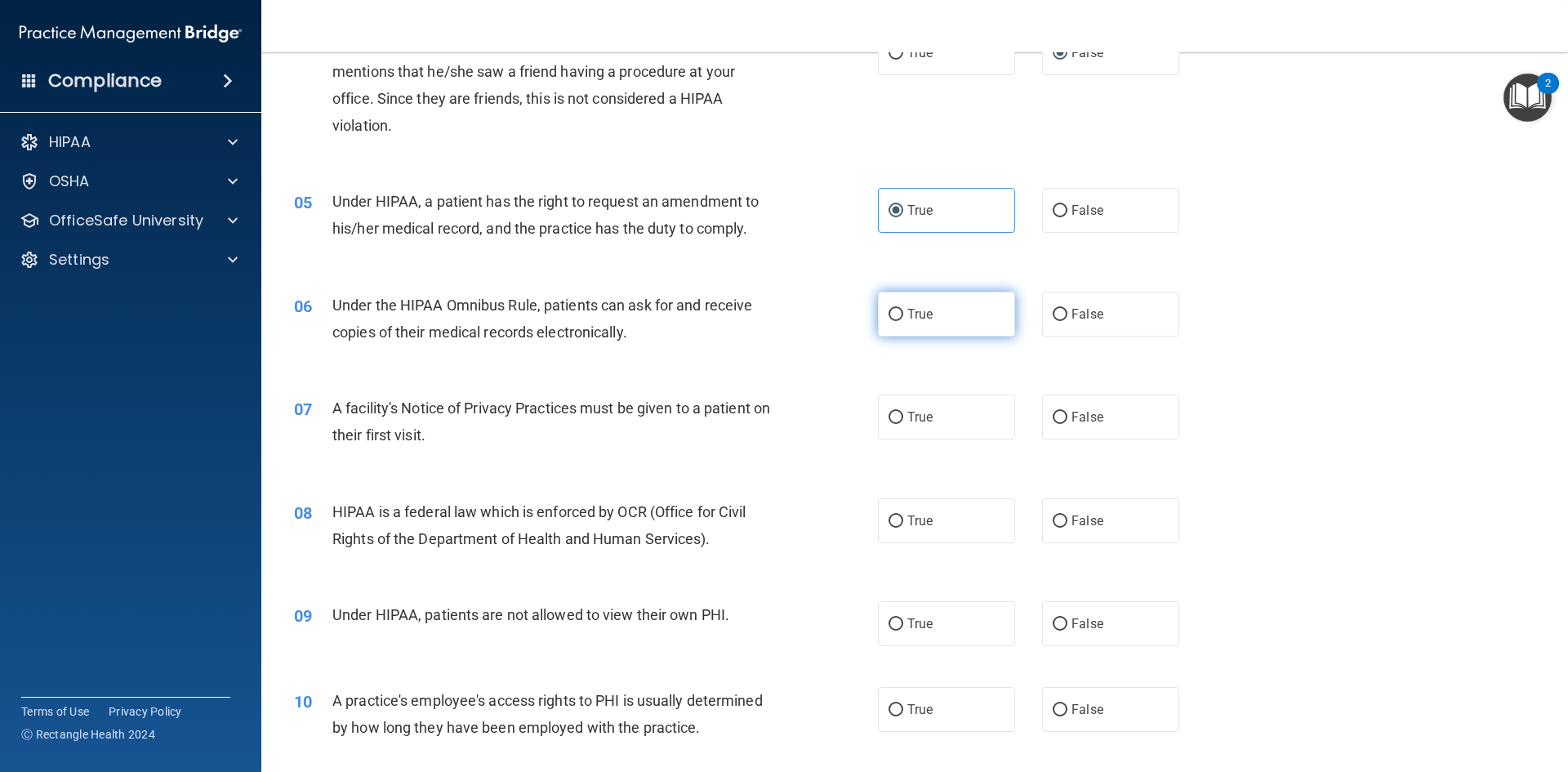
click at [899, 315] on label "True" at bounding box center [946, 314] width 137 height 45
click at [899, 315] on input "True" at bounding box center [895, 315] width 14 height 13
radio input "true"
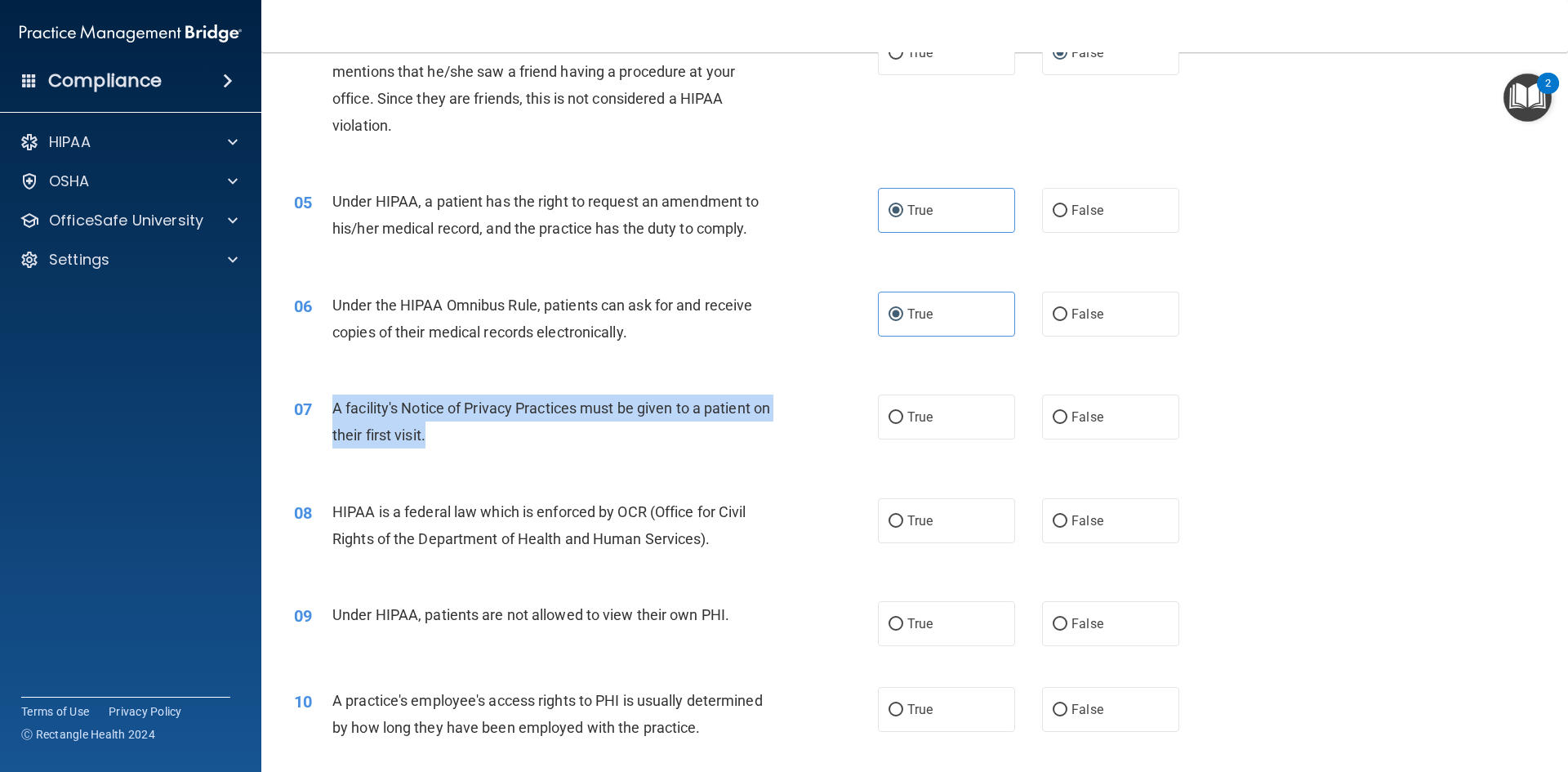
drag, startPoint x: 497, startPoint y: 442, endPoint x: 322, endPoint y: 406, distance: 178.7
click at [322, 406] on div "07 A facility's Notice of Privacy Practices must be given to a patient on their…" at bounding box center [586, 425] width 633 height 62
copy div "A facility's Notice of Privacy Practices must be given to a patient on their fi…"
click at [890, 414] on input "True" at bounding box center [895, 418] width 14 height 13
radio input "true"
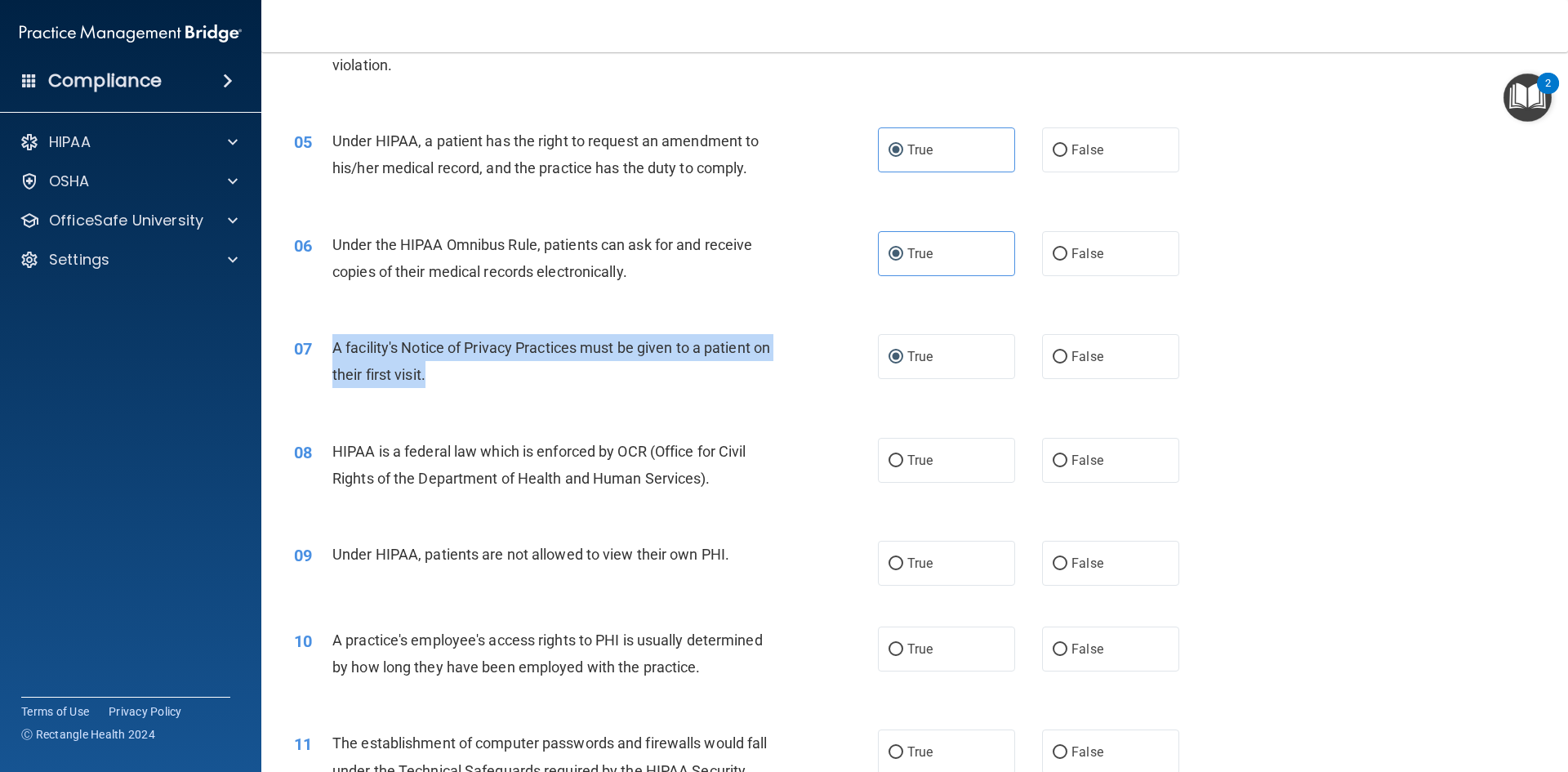
scroll to position [654, 0]
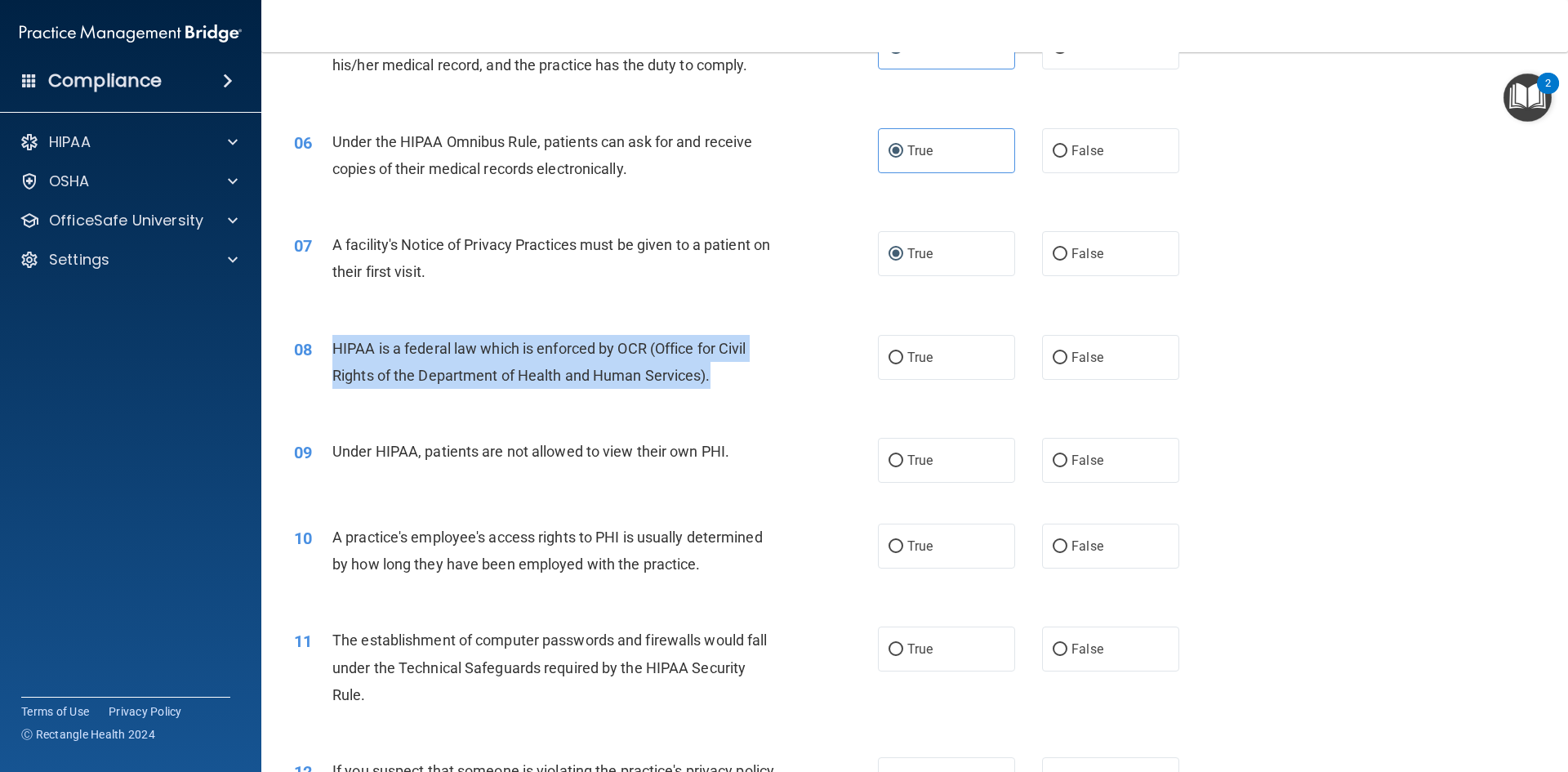
drag, startPoint x: 759, startPoint y: 376, endPoint x: 333, endPoint y: 358, distance: 426.4
click at [333, 358] on div "HIPAA is a federal law which is enforced by OCR (Office for Civil Rights of the…" at bounding box center [561, 362] width 457 height 54
copy span "HIPAA is a federal law which is enforced by OCR (Office for Civil Rights of the…"
click at [895, 356] on input "True" at bounding box center [895, 358] width 14 height 13
radio input "true"
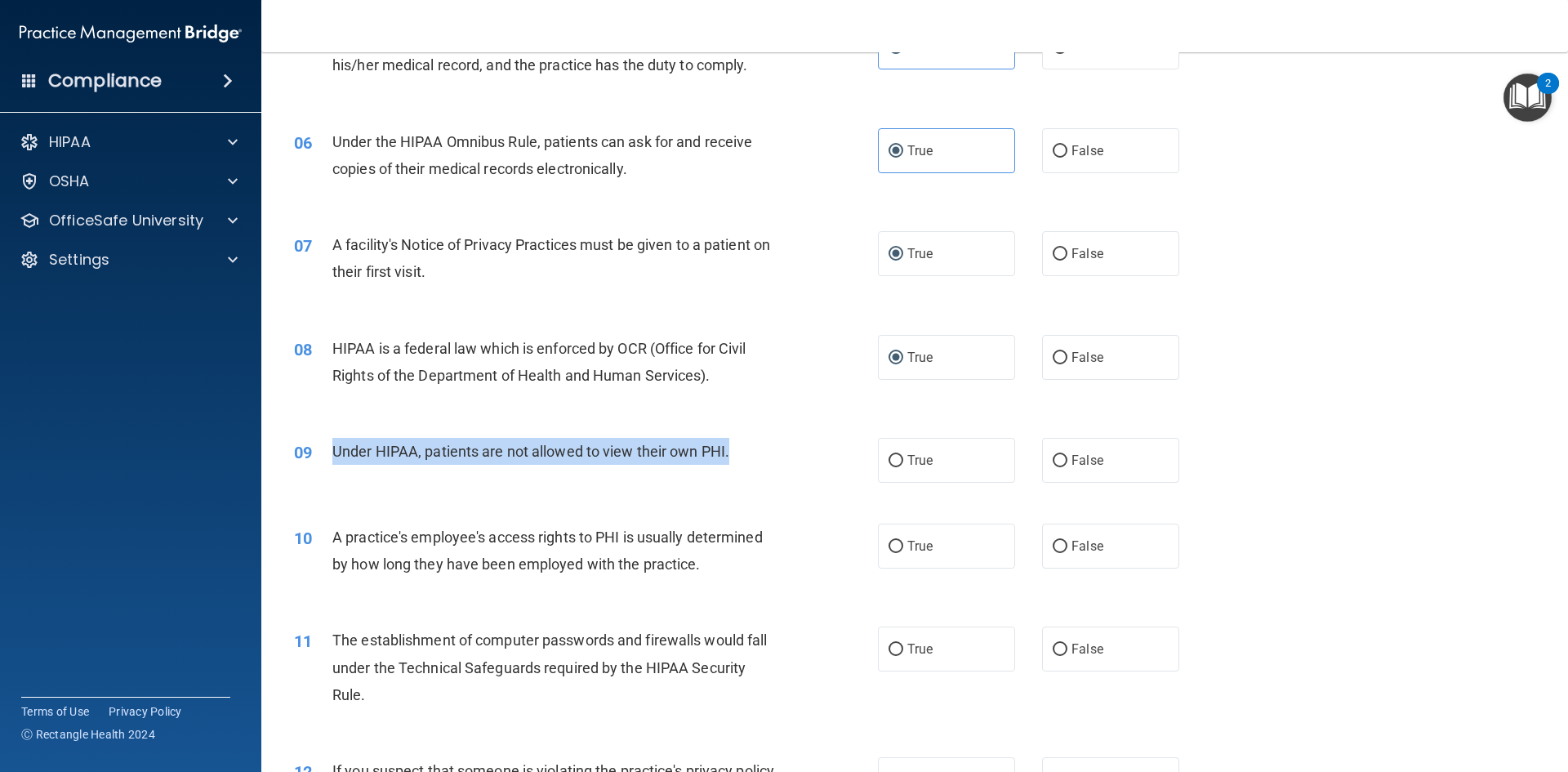
drag, startPoint x: 747, startPoint y: 453, endPoint x: 327, endPoint y: 447, distance: 420.0
click at [327, 447] on div "09 Under HIPAA, patients are not allowed to view their own PHI." at bounding box center [586, 455] width 633 height 35
copy div "Under HIPAA, patients are not allowed to view their own PHI."
click at [1053, 460] on input "False" at bounding box center [1060, 461] width 14 height 13
radio input "true"
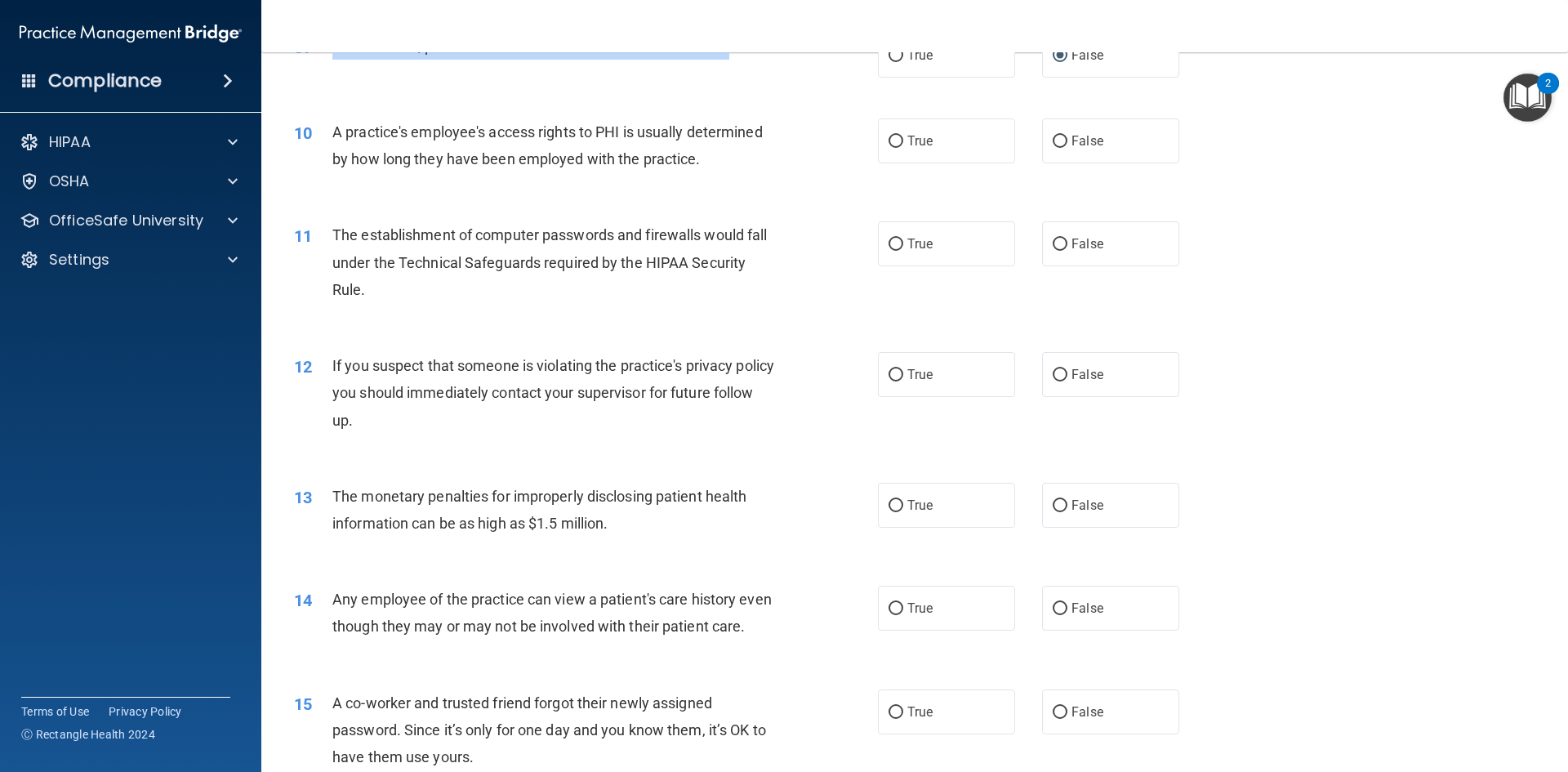
scroll to position [1062, 0]
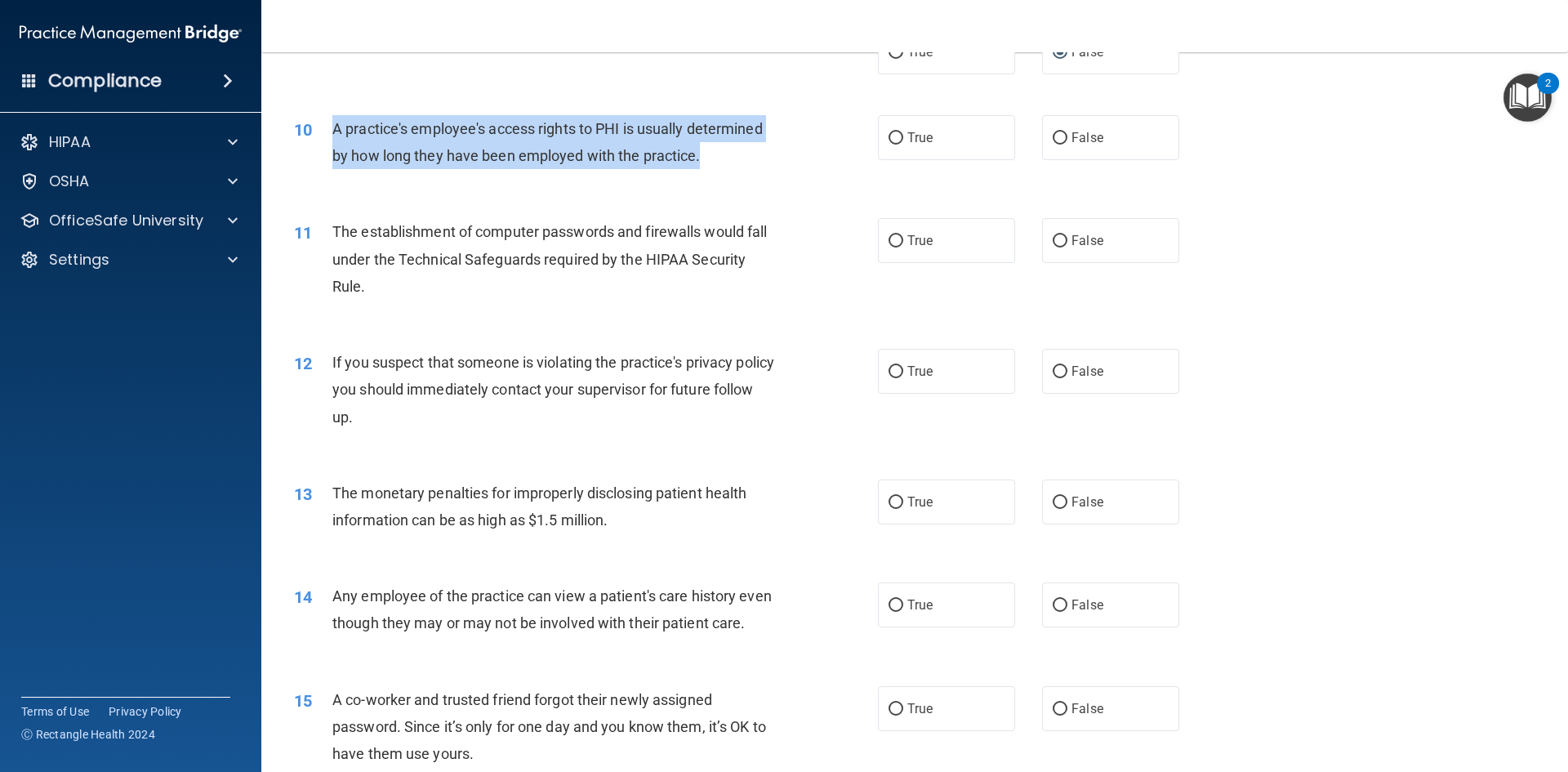
drag, startPoint x: 721, startPoint y: 154, endPoint x: 330, endPoint y: 133, distance: 391.6
click at [330, 133] on div "10 A practice's employee's access rights to PHI is usually determined by how lo…" at bounding box center [586, 146] width 633 height 62
copy div "A practice's employee's access rights to PHI is usually determined by how long …"
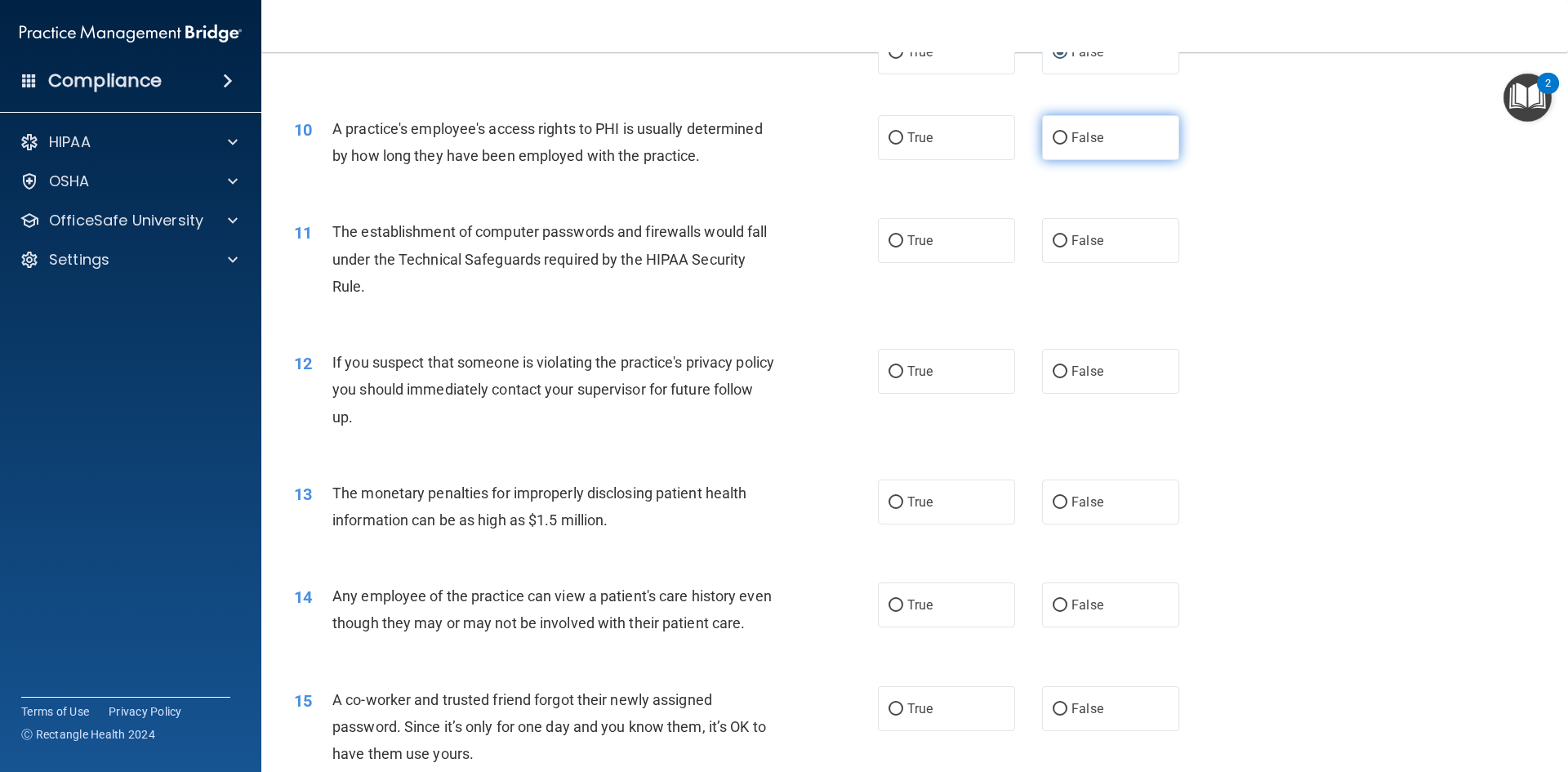
click at [1061, 141] on label "False" at bounding box center [1110, 138] width 137 height 45
click at [1061, 141] on input "False" at bounding box center [1060, 139] width 14 height 13
radio input "true"
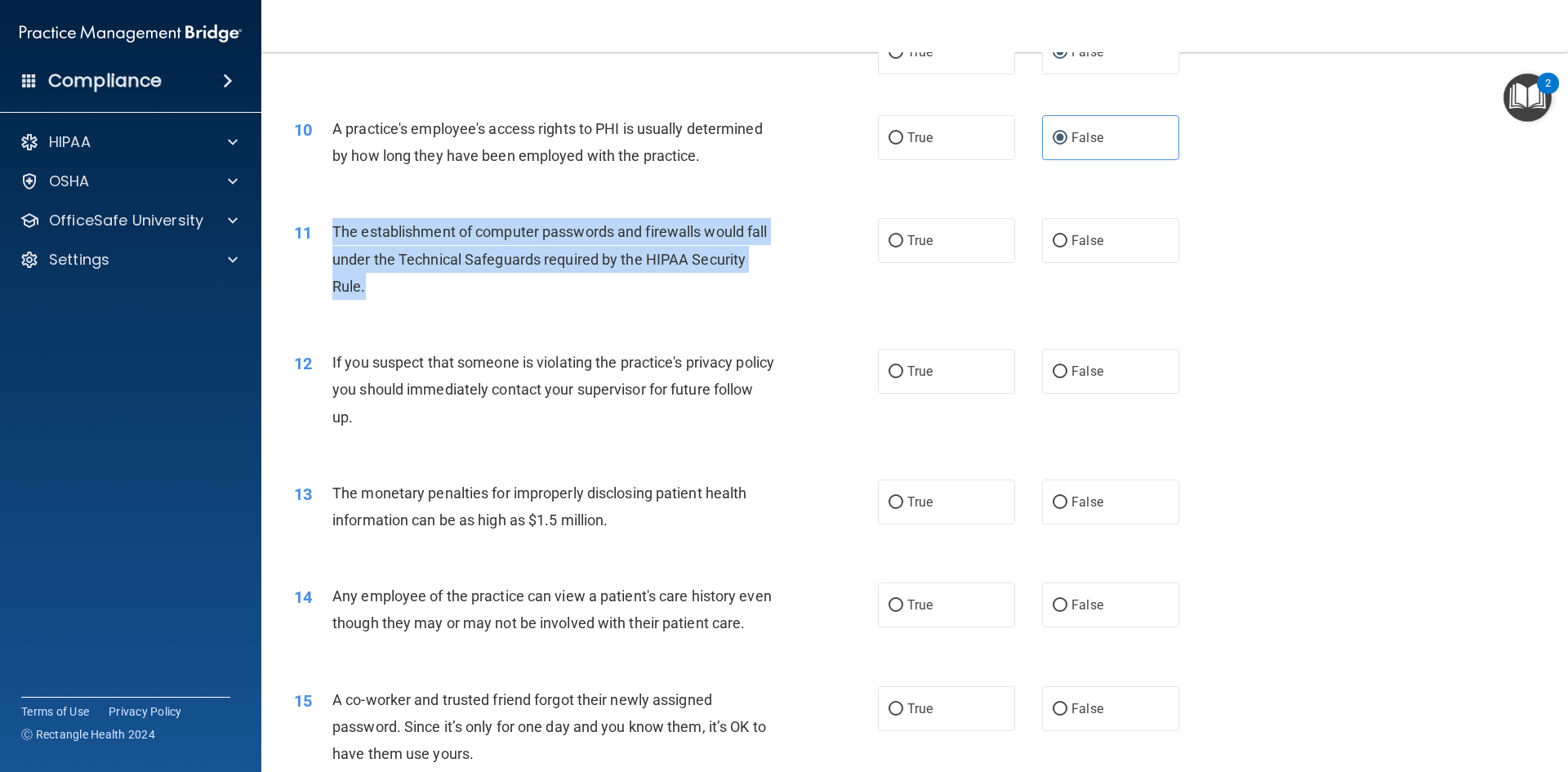
drag, startPoint x: 374, startPoint y: 283, endPoint x: 351, endPoint y: 240, distance: 48.8
click at [321, 234] on div "11 The establishment of computer passwords and firewalls would fall under the T…" at bounding box center [586, 263] width 633 height 90
click at [895, 243] on input "True" at bounding box center [895, 242] width 14 height 13
radio input "true"
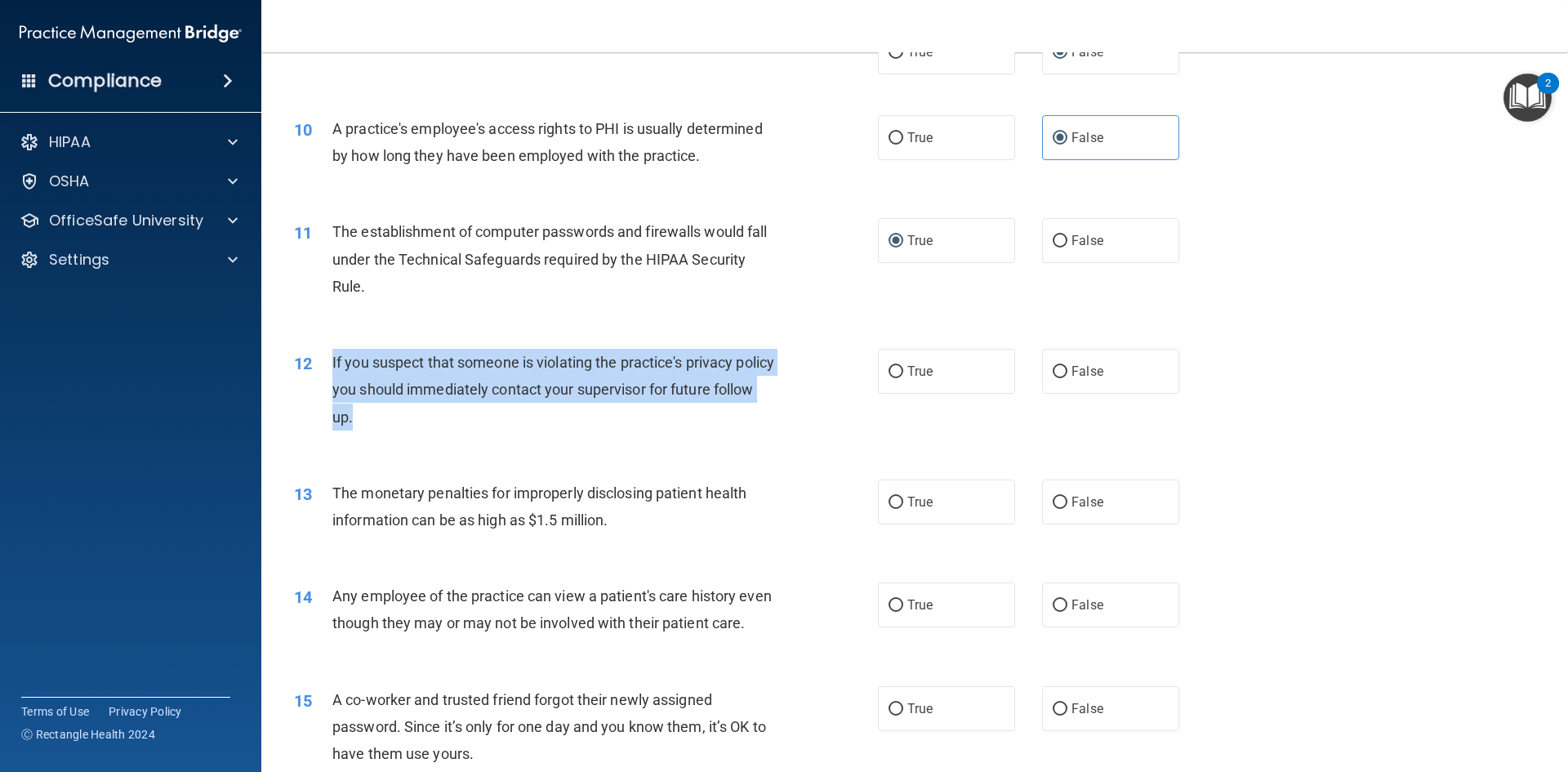
drag, startPoint x: 433, startPoint y: 414, endPoint x: 313, endPoint y: 369, distance: 128.2
click at [313, 367] on div "12 If you suspect that someone is violating the practice's privacy policy you s…" at bounding box center [586, 393] width 633 height 90
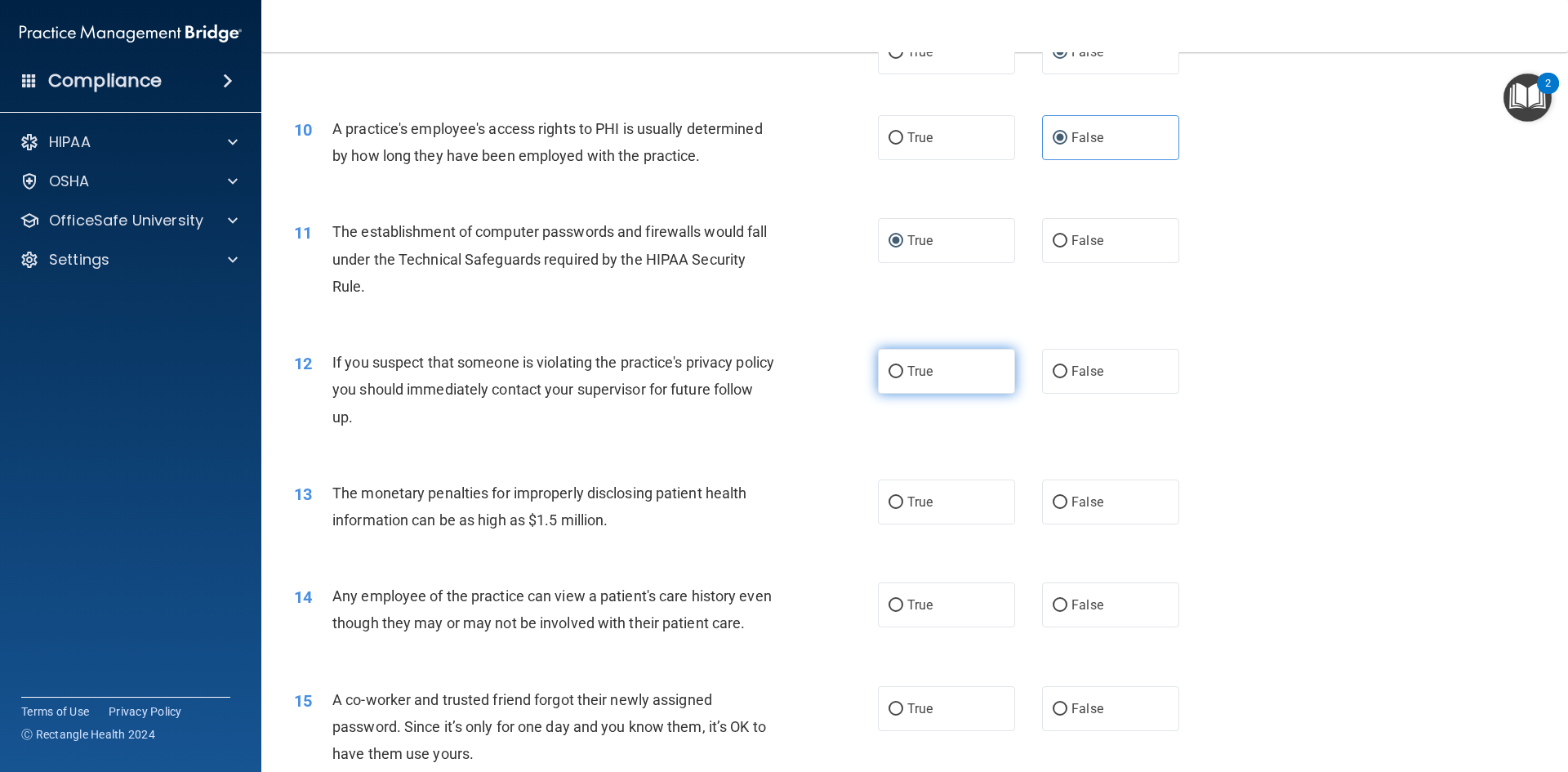
click at [900, 367] on label "True" at bounding box center [946, 371] width 137 height 45
click at [900, 367] on input "True" at bounding box center [895, 373] width 14 height 13
radio input "true"
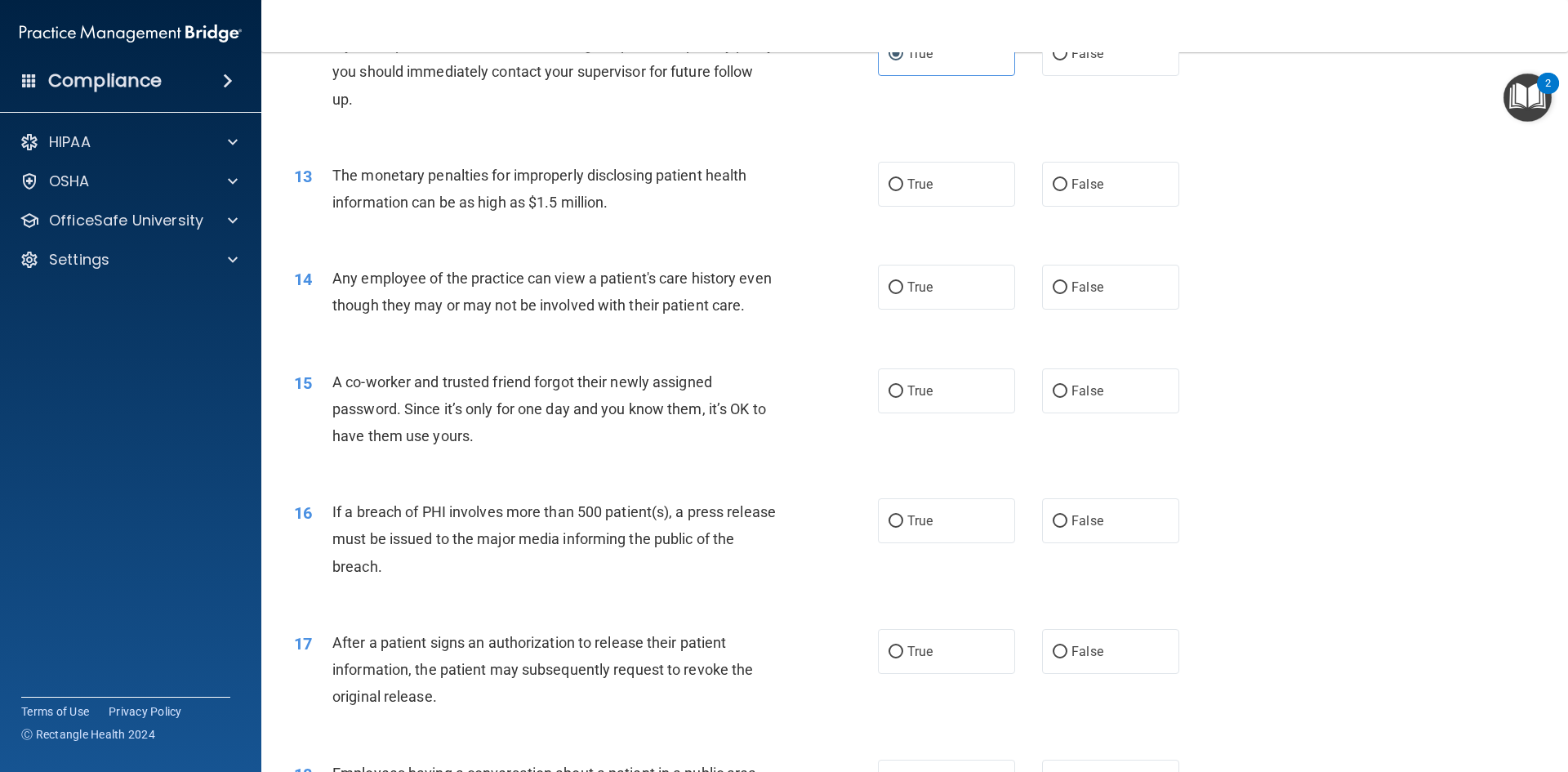
scroll to position [1389, 0]
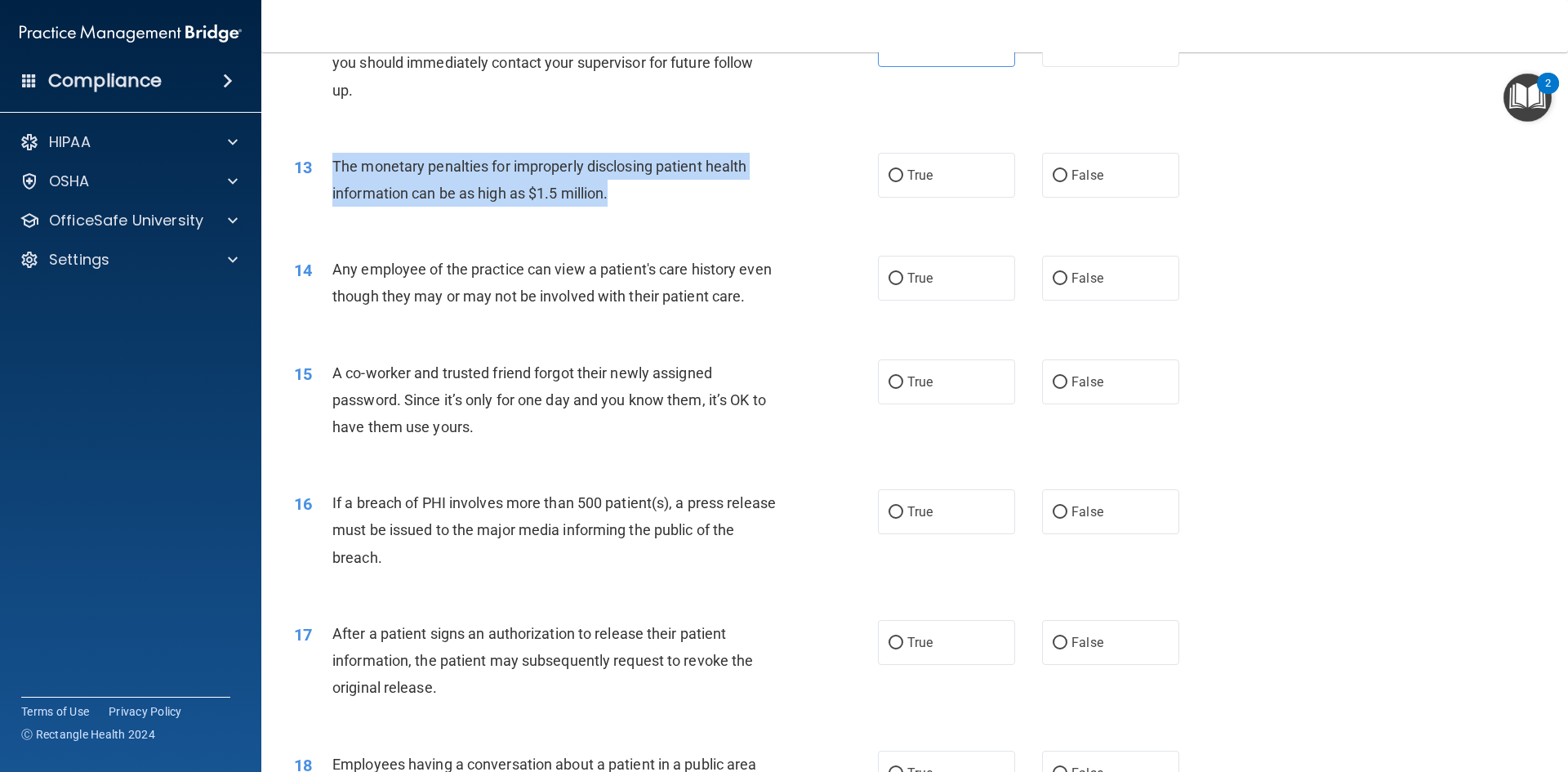
drag, startPoint x: 651, startPoint y: 197, endPoint x: 330, endPoint y: 175, distance: 321.8
click at [330, 175] on div "13 The monetary penalties for improperly disclosing patient health information …" at bounding box center [586, 184] width 633 height 62
click at [888, 179] on input "True" at bounding box center [895, 176] width 14 height 13
radio input "true"
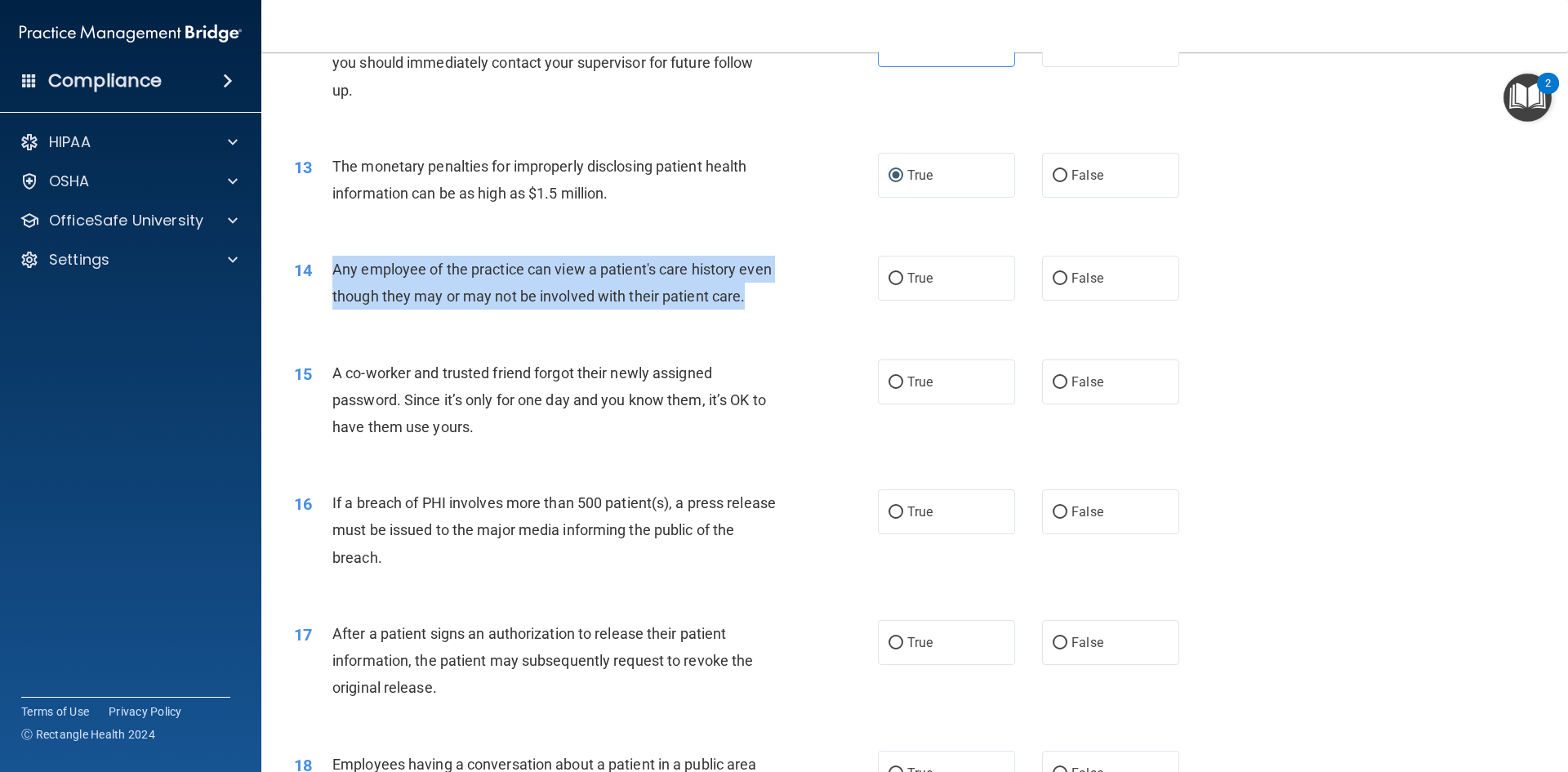
drag, startPoint x: 408, startPoint y: 324, endPoint x: 321, endPoint y: 275, distance: 99.8
click at [321, 275] on div "14 Any employee of the practice can view a patient's care history even though t…" at bounding box center [586, 286] width 633 height 62
click at [1058, 282] on input "False" at bounding box center [1060, 279] width 14 height 13
radio input "true"
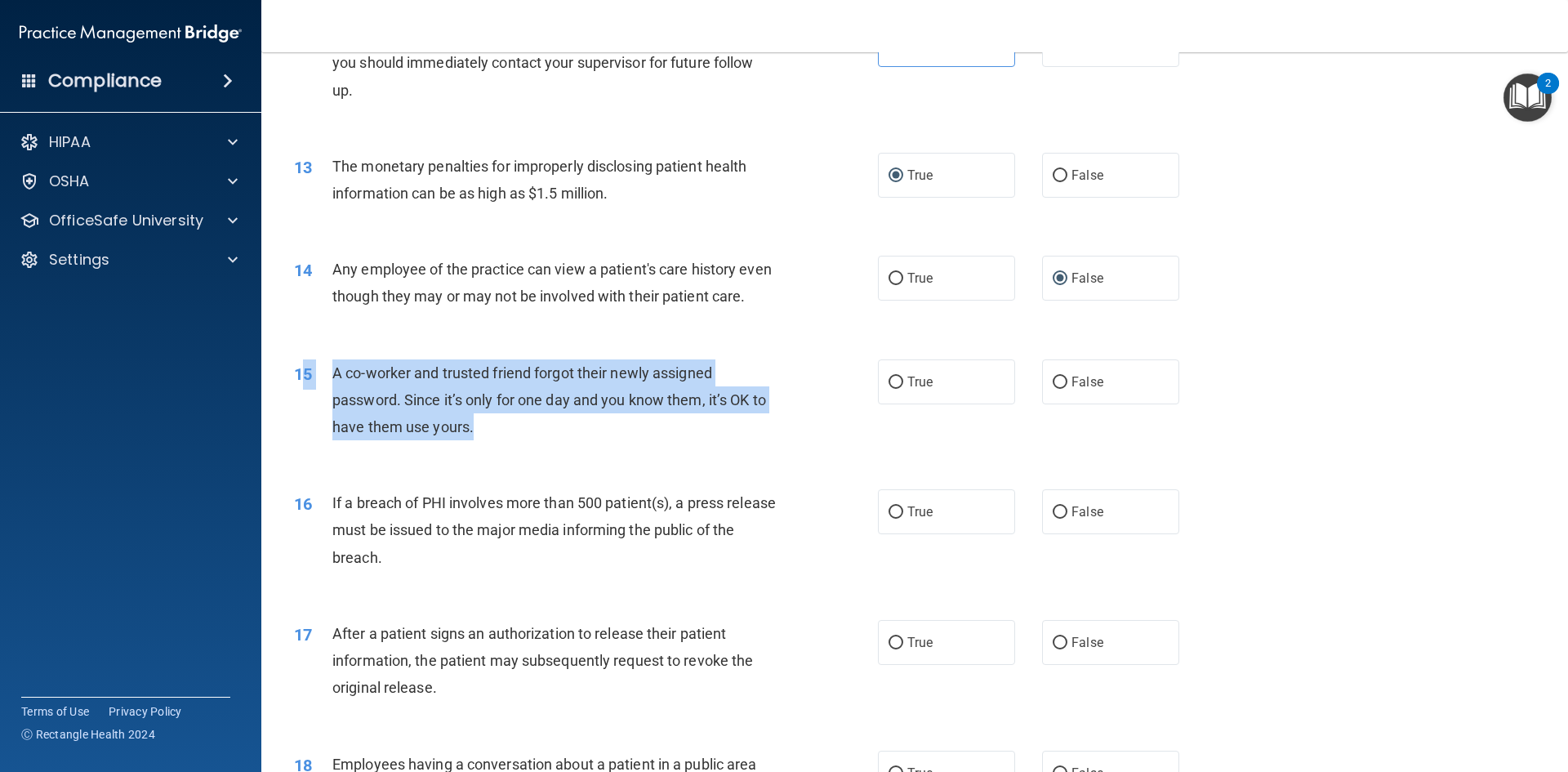
drag, startPoint x: 471, startPoint y: 460, endPoint x: 358, endPoint y: 406, distance: 125.2
click at [304, 394] on div "15 A co-worker and trusted friend forgot their newly assigned password. Since i…" at bounding box center [586, 404] width 633 height 90
click at [1053, 389] on input "False" at bounding box center [1060, 382] width 14 height 13
radio input "true"
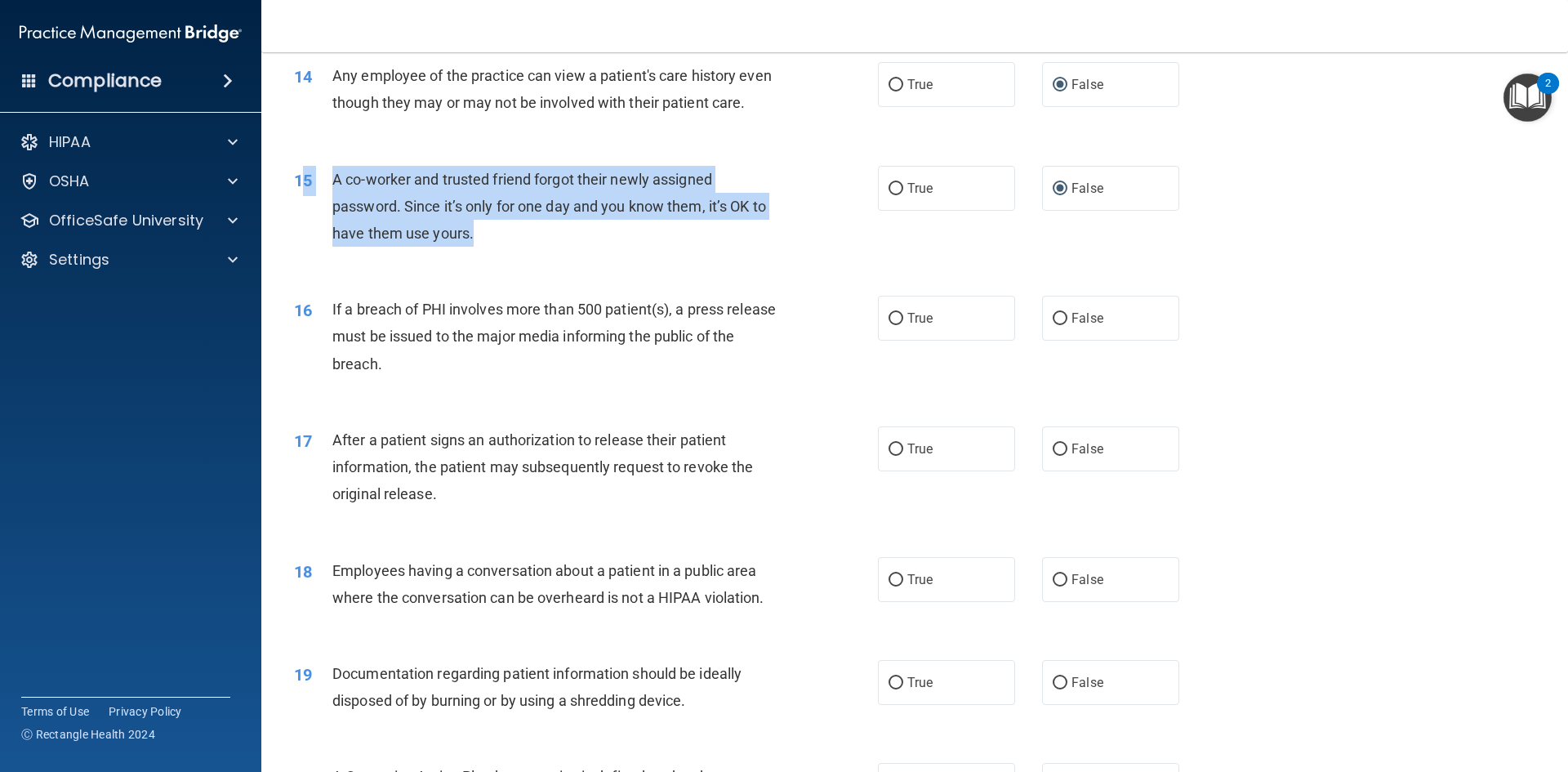
scroll to position [1634, 0]
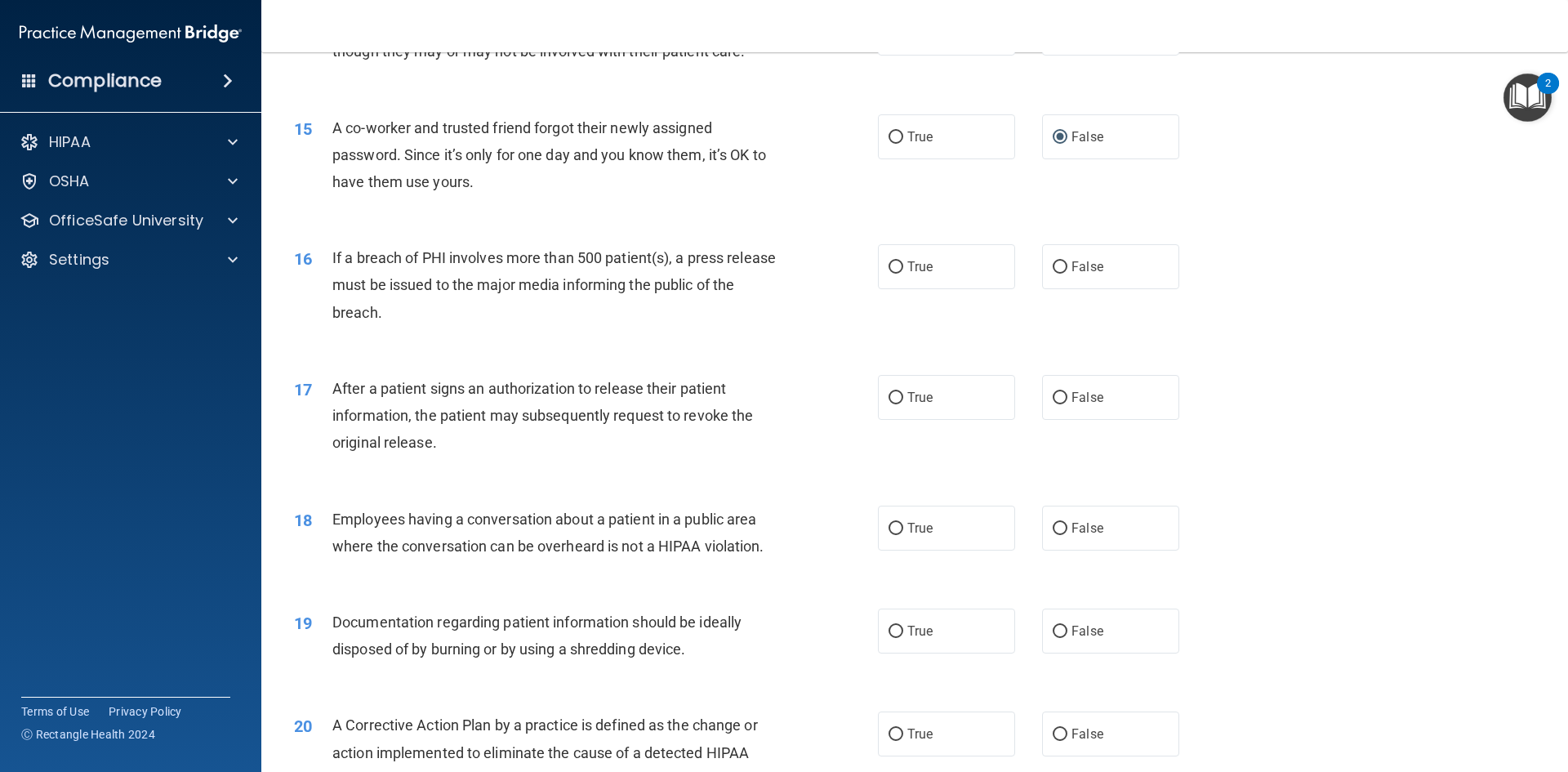
click at [506, 355] on div "16 If a breach of PHI involves more than 500 patient(s), a press release must b…" at bounding box center [915, 289] width 1266 height 131
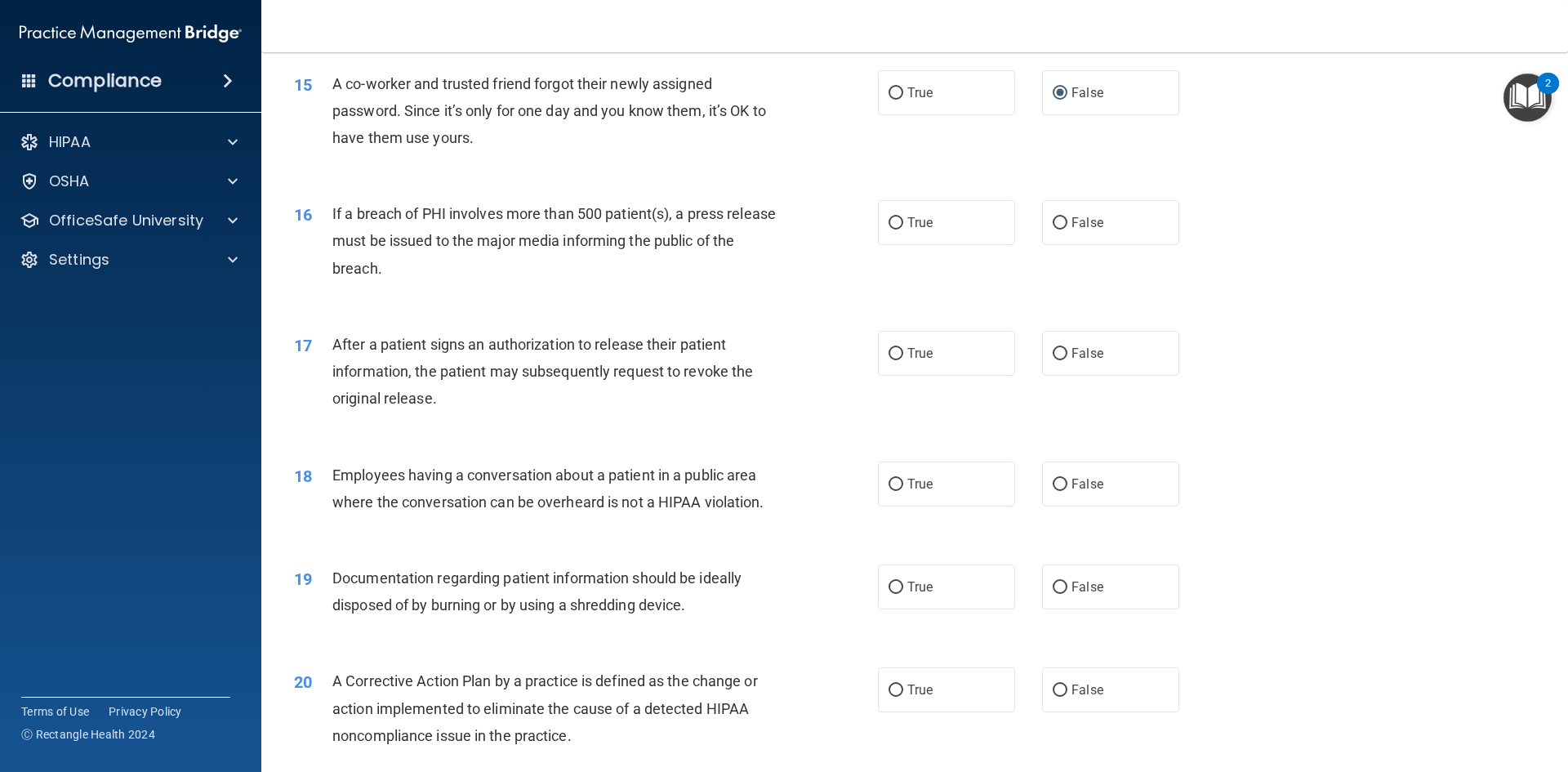
scroll to position [1715, 0]
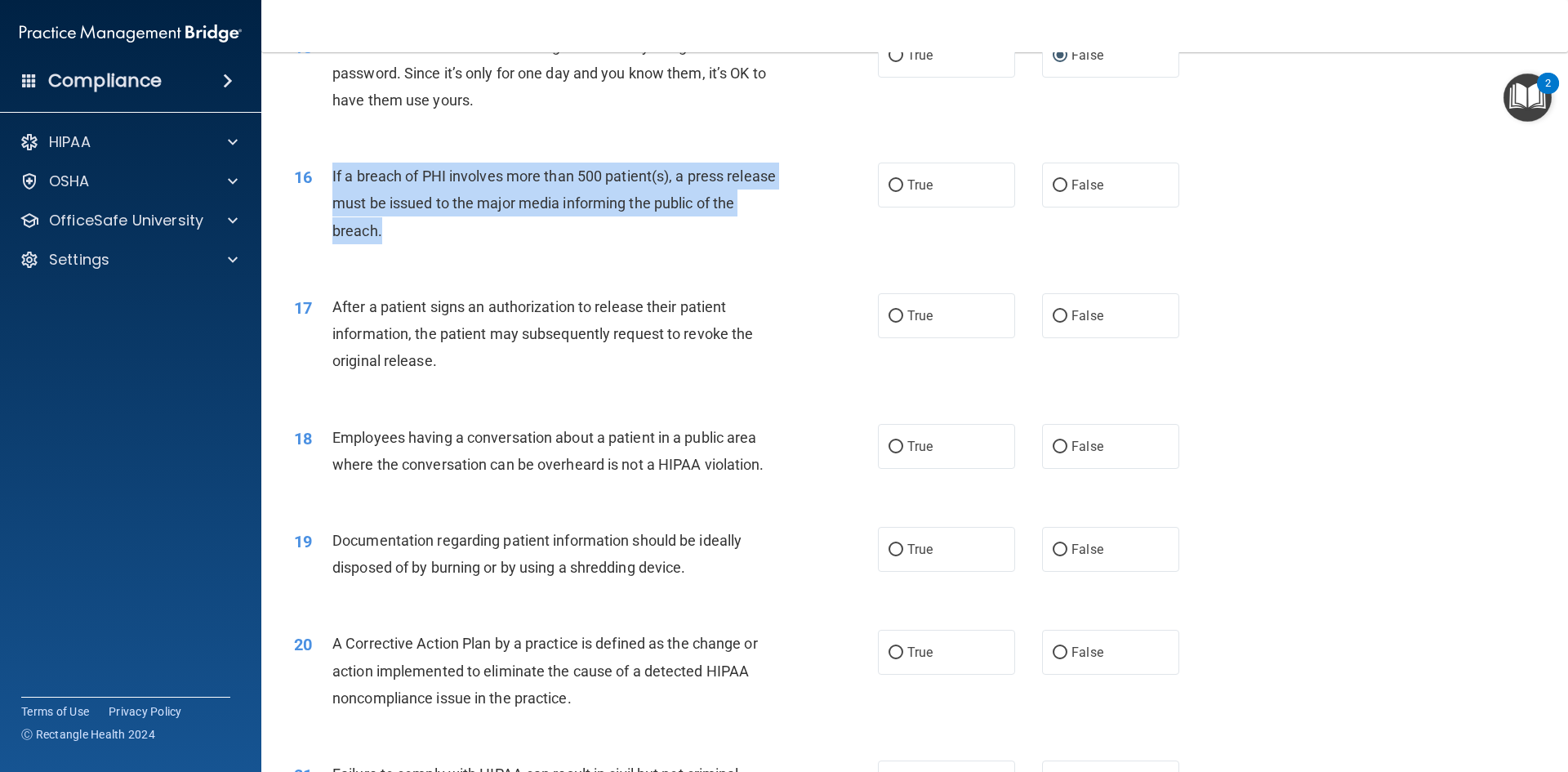
drag, startPoint x: 412, startPoint y: 254, endPoint x: 327, endPoint y: 214, distance: 93.9
click at [327, 214] on div "16 If a breach of PHI involves more than 500 patient(s), a press release must b…" at bounding box center [586, 208] width 633 height 90
click at [888, 192] on input "True" at bounding box center [895, 186] width 14 height 13
radio input "true"
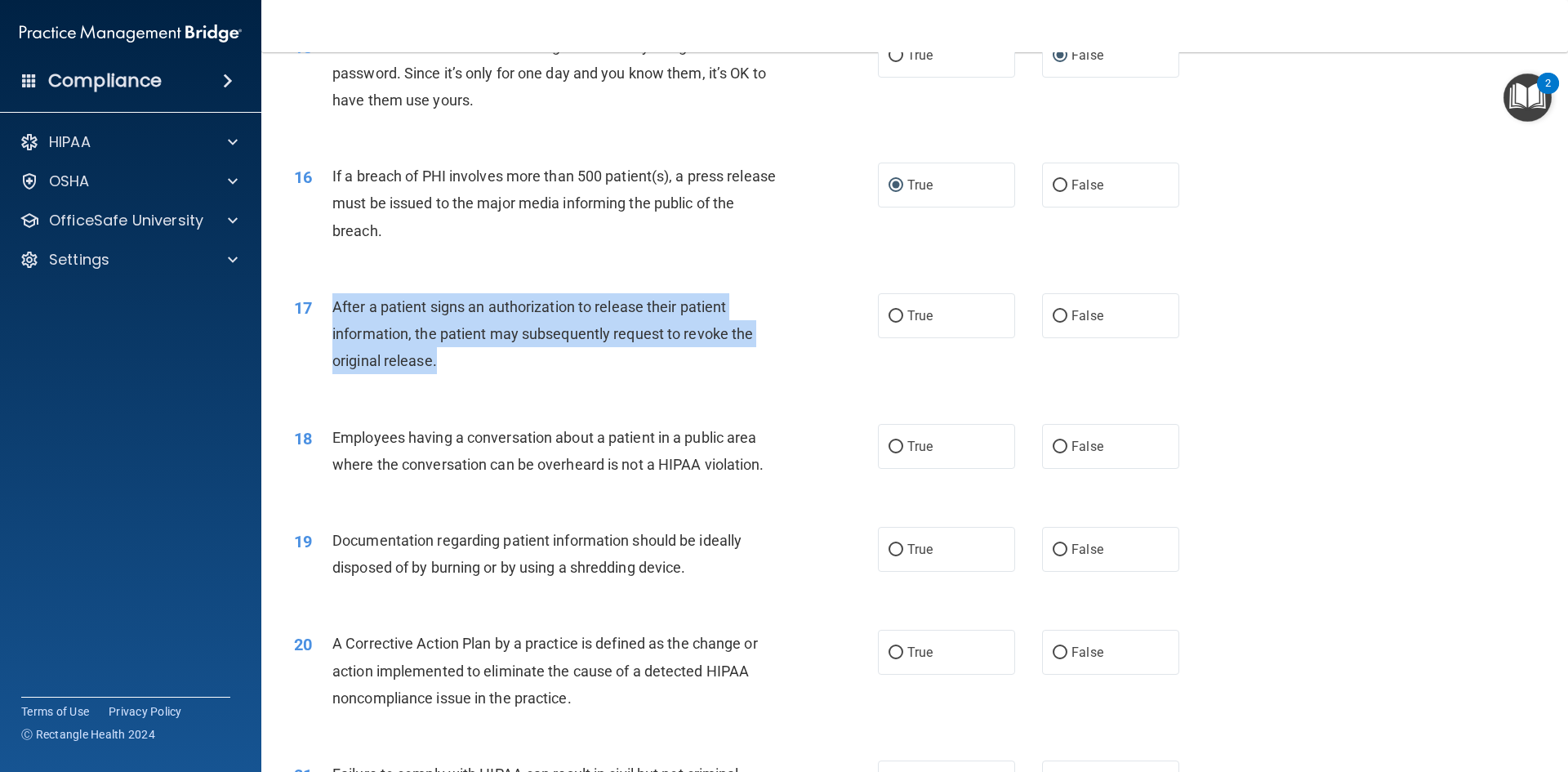
drag, startPoint x: 508, startPoint y: 381, endPoint x: 319, endPoint y: 343, distance: 192.8
click at [319, 343] on div "17 After a patient signs an authorization to release their patient information,…" at bounding box center [586, 338] width 633 height 90
click at [890, 322] on input "True" at bounding box center [895, 317] width 14 height 13
radio input "true"
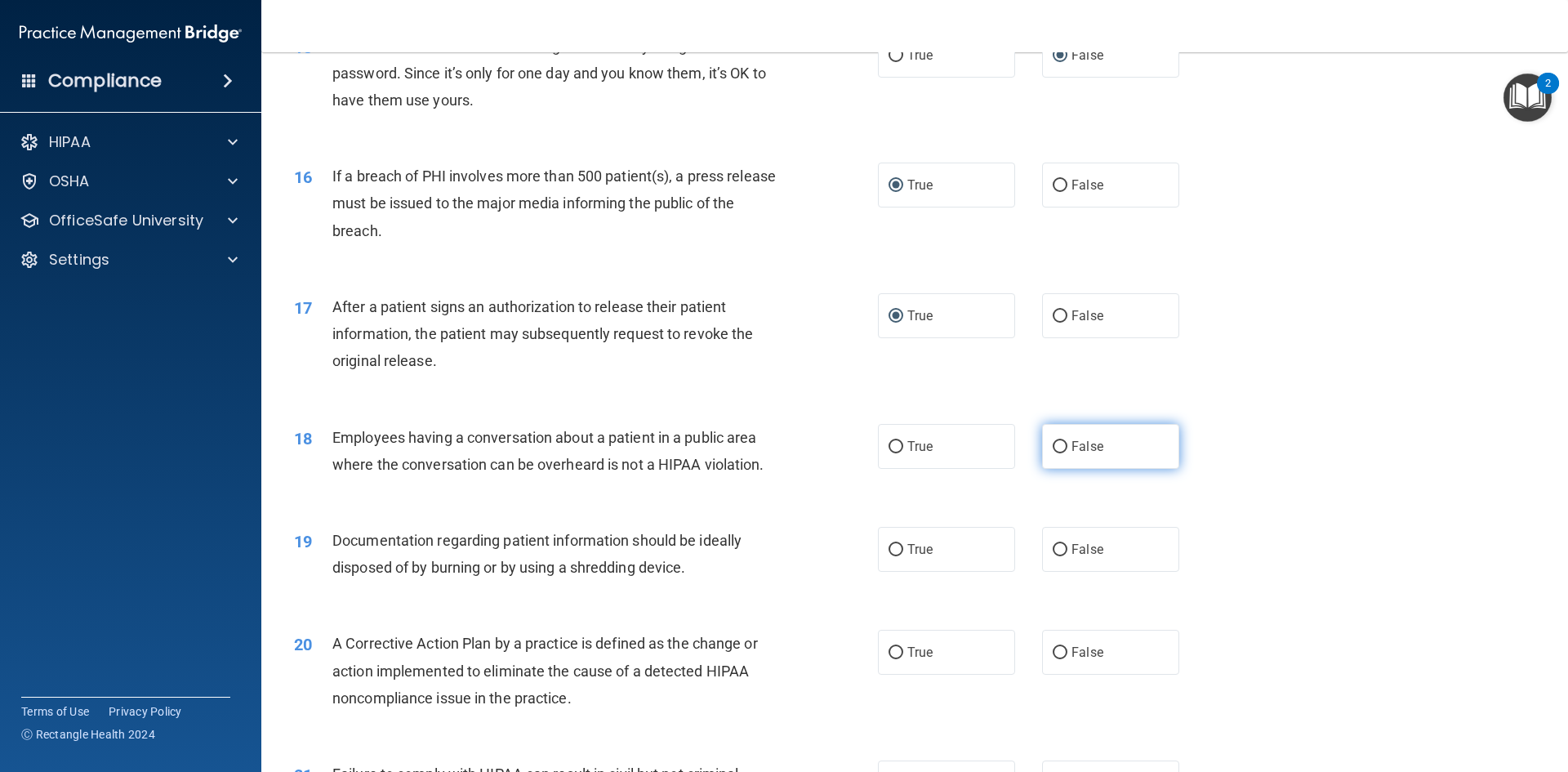
click at [1065, 469] on label "False" at bounding box center [1110, 446] width 137 height 45
click at [1065, 453] on input "False" at bounding box center [1060, 448] width 14 height 13
radio input "true"
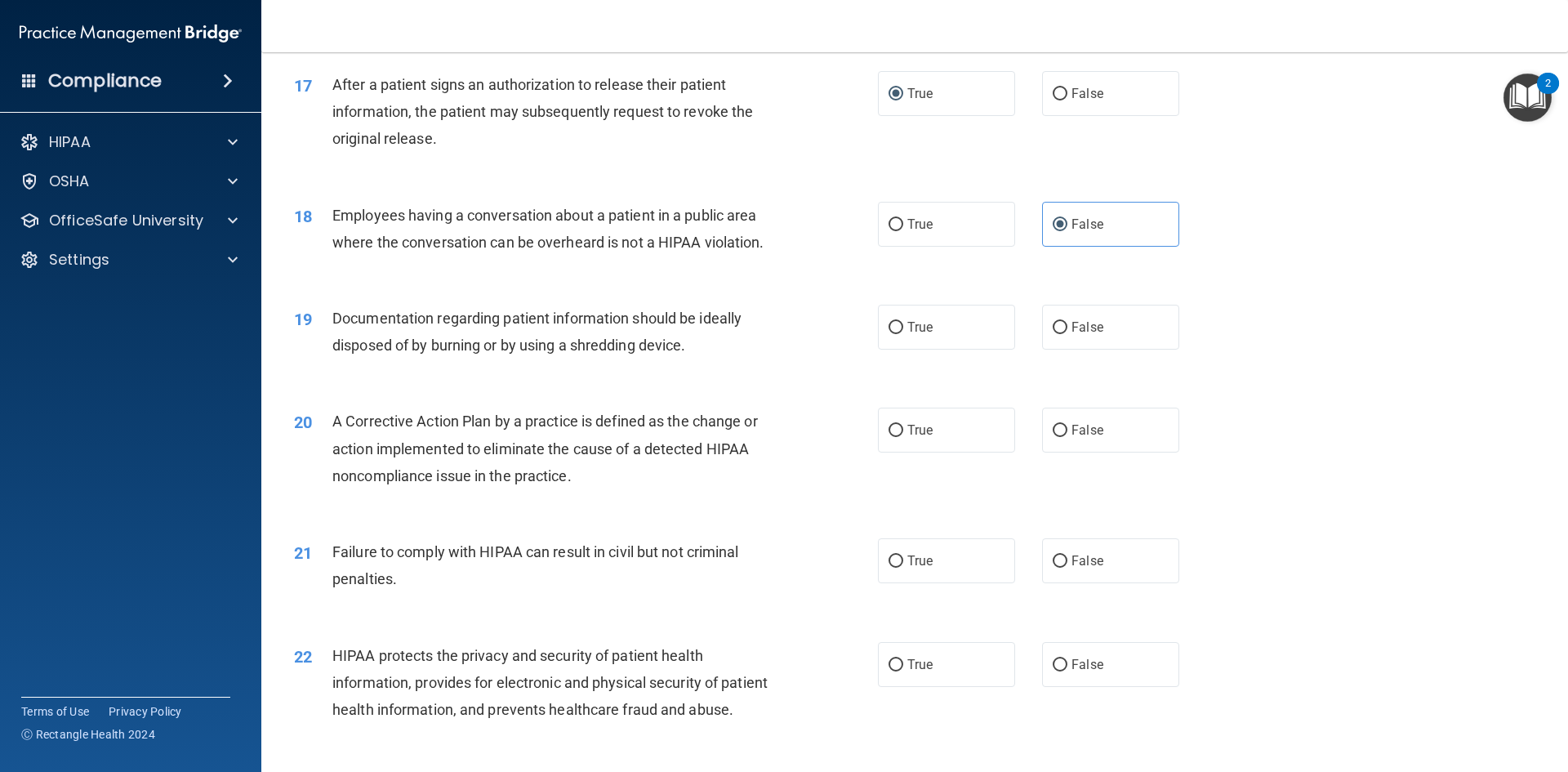
scroll to position [1960, 0]
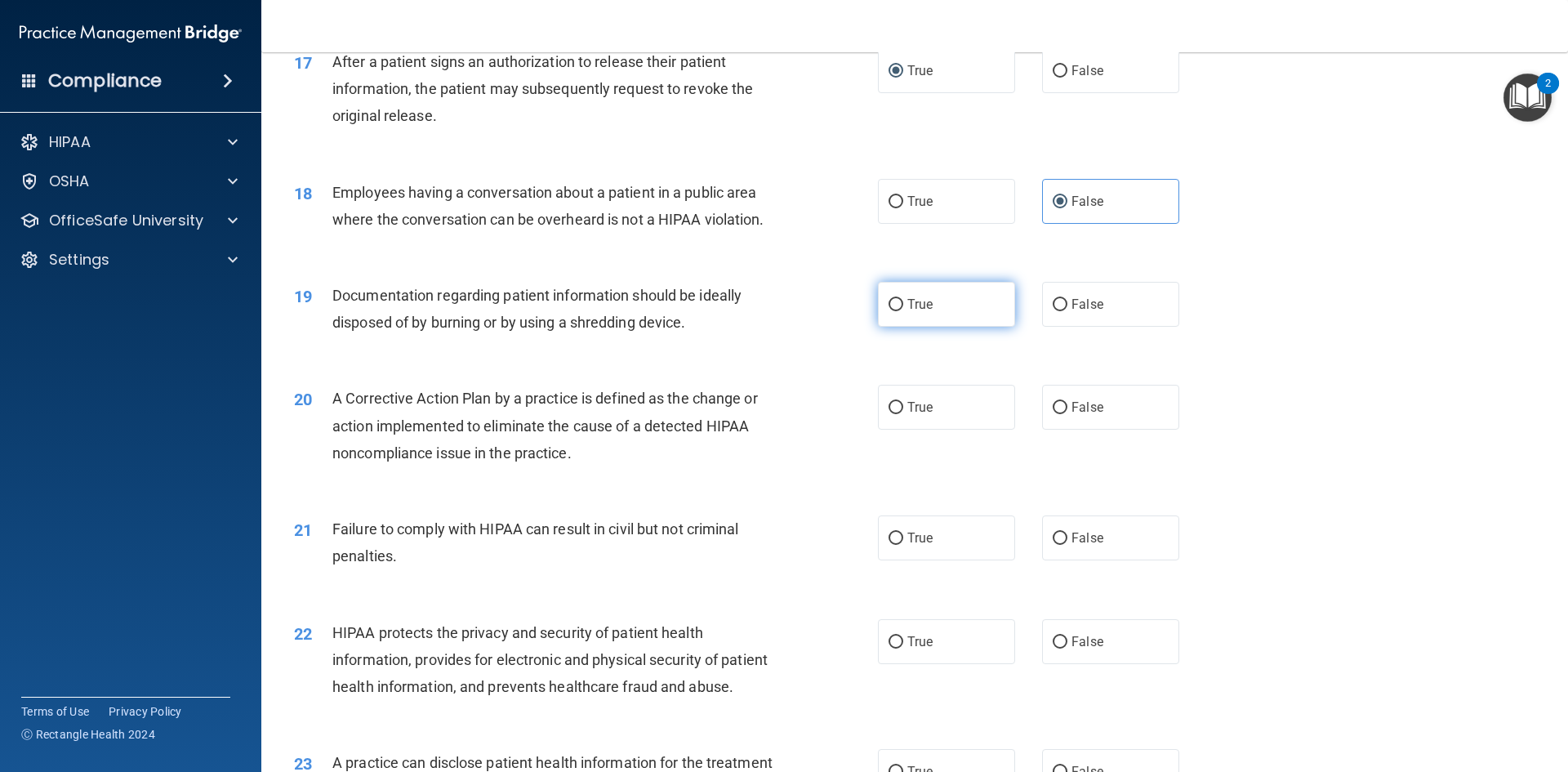
click at [952, 327] on label "True" at bounding box center [946, 305] width 137 height 45
click at [904, 312] on input "True" at bounding box center [895, 305] width 14 height 13
radio input "true"
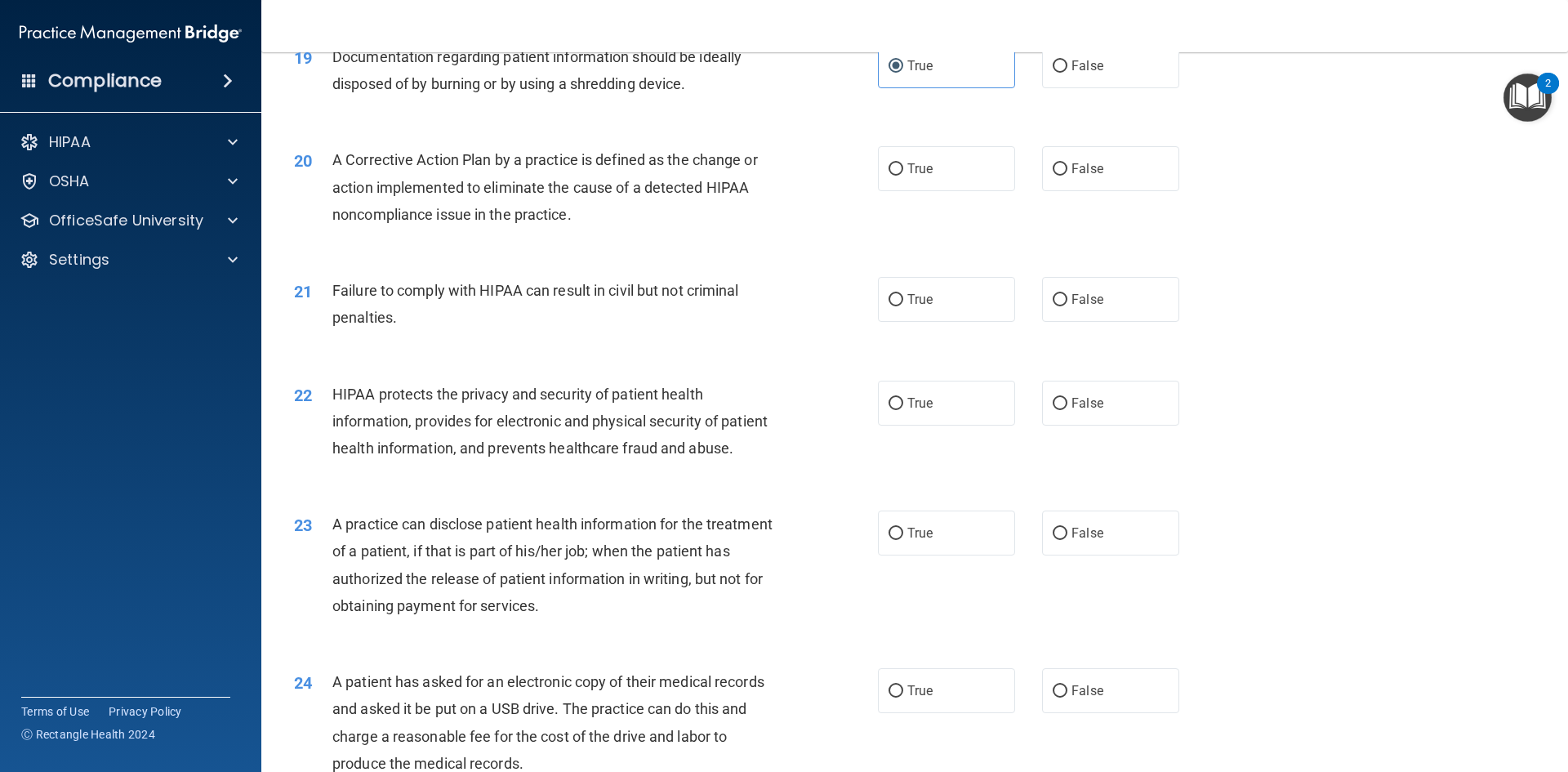
scroll to position [2206, 0]
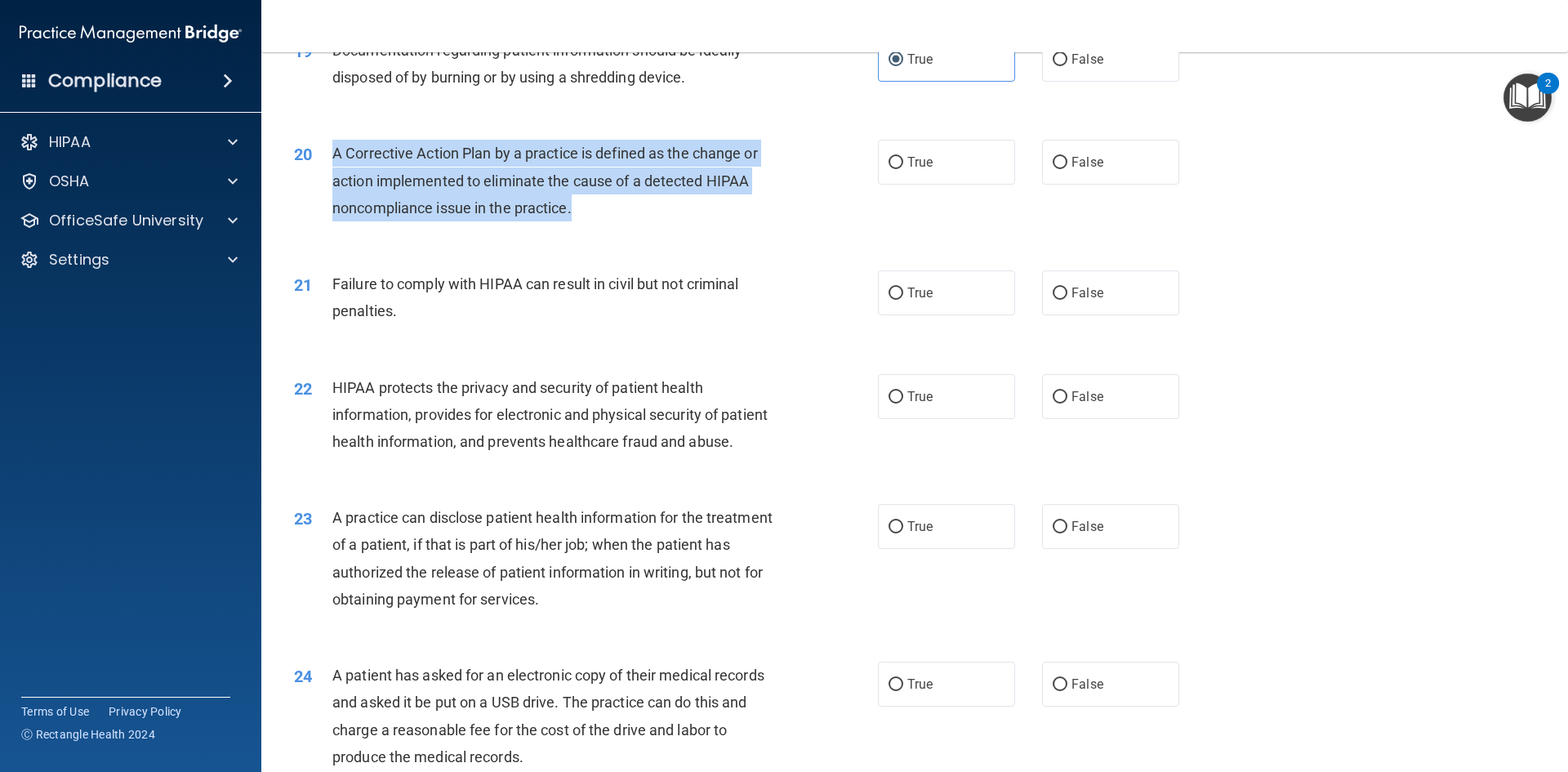
drag, startPoint x: 596, startPoint y: 235, endPoint x: 334, endPoint y: 181, distance: 267.5
click at [334, 181] on div "A Corrective Action Plan by a practice is defined as the change or action imple…" at bounding box center [561, 180] width 457 height 81
click at [890, 300] on input "True" at bounding box center [895, 294] width 14 height 13
radio input "true"
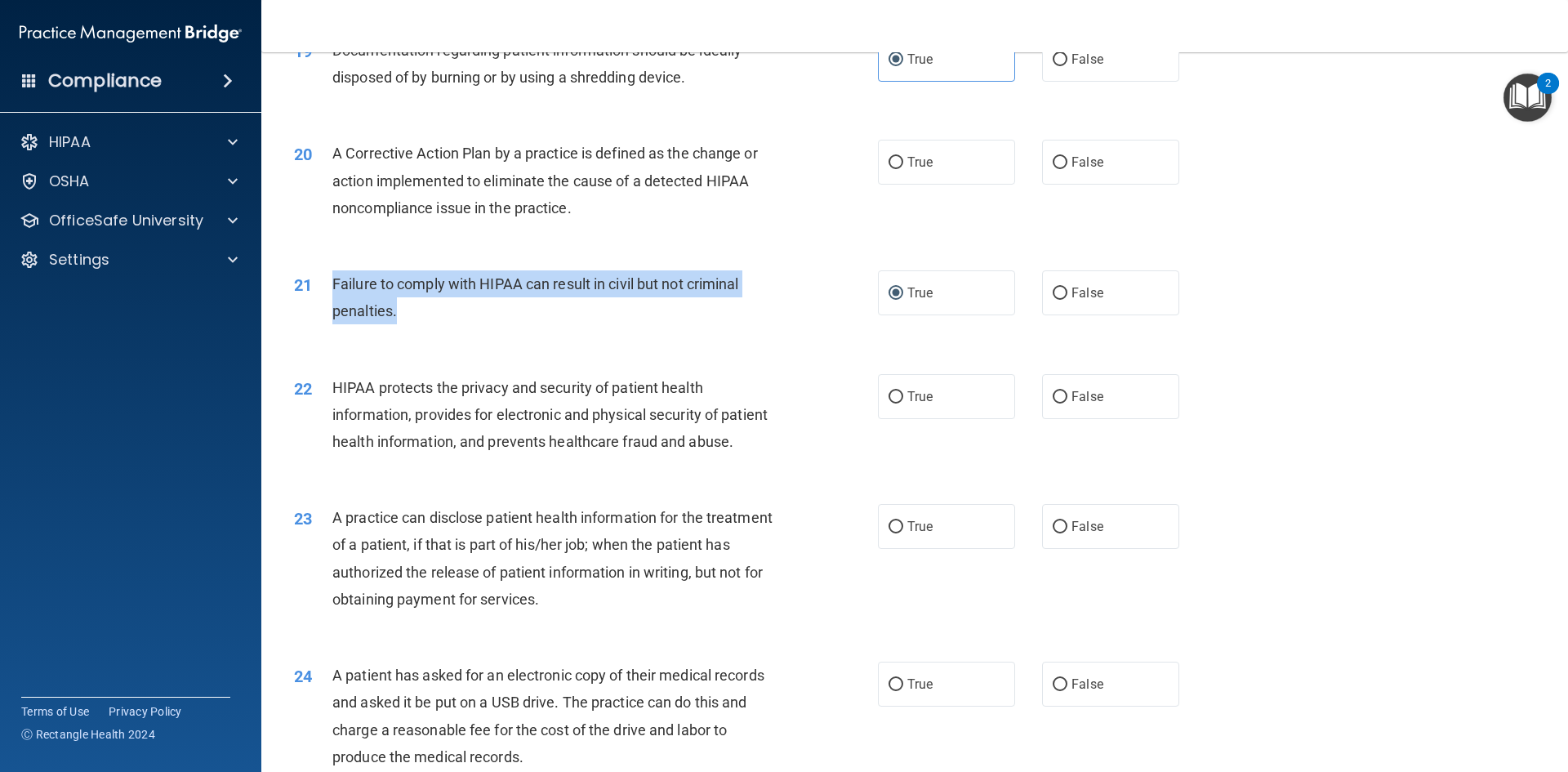
drag, startPoint x: 472, startPoint y: 338, endPoint x: 334, endPoint y: 317, distance: 139.6
click at [334, 317] on div "Failure to comply with HIPAA can result in civil but not criminal penalties." at bounding box center [561, 297] width 457 height 54
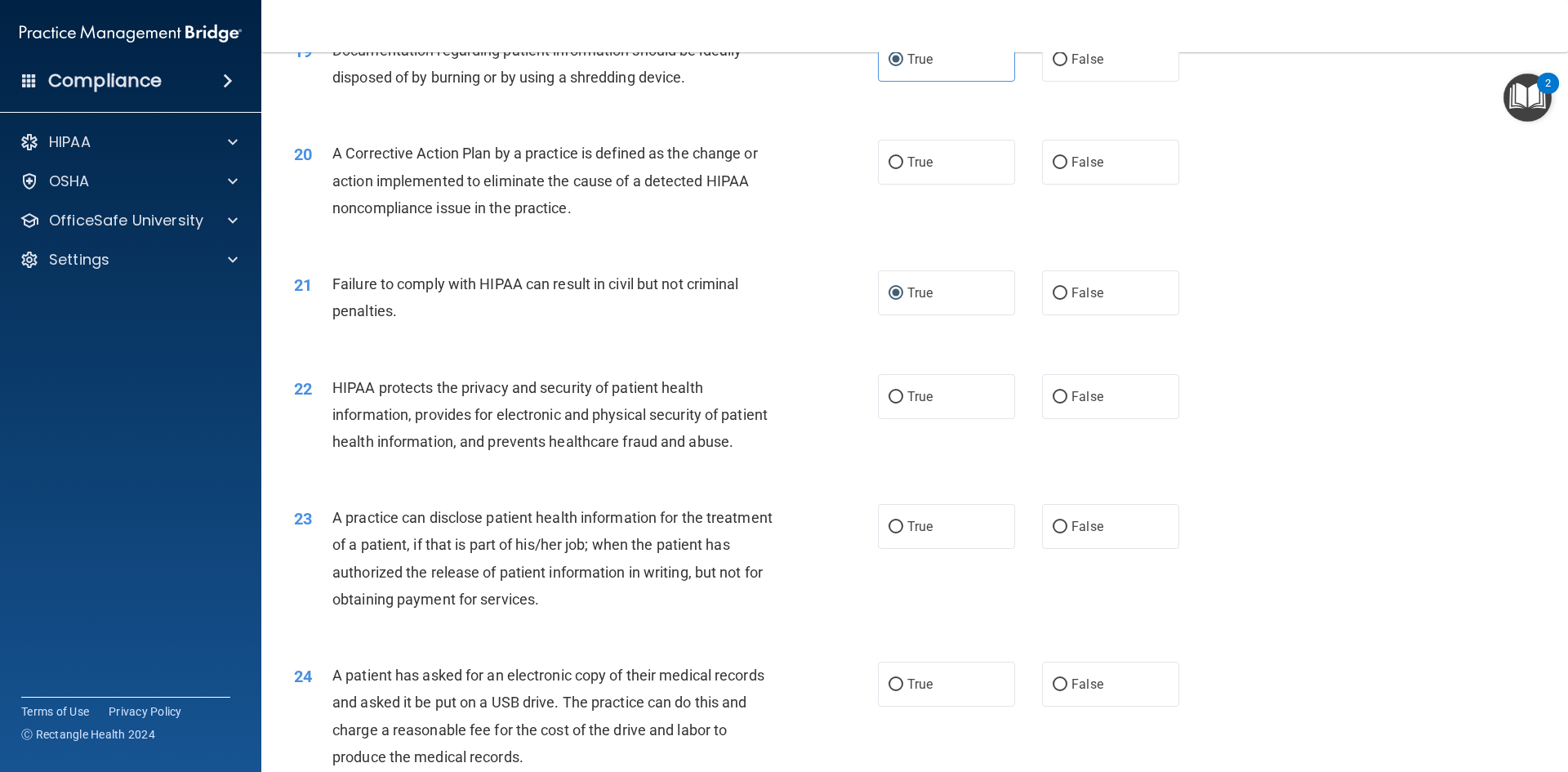
click at [698, 353] on div "21 Failure to comply with HIPAA can result in civil but not criminal penalties.…" at bounding box center [915, 301] width 1266 height 103
click at [888, 169] on input "True" at bounding box center [895, 163] width 14 height 13
radio input "true"
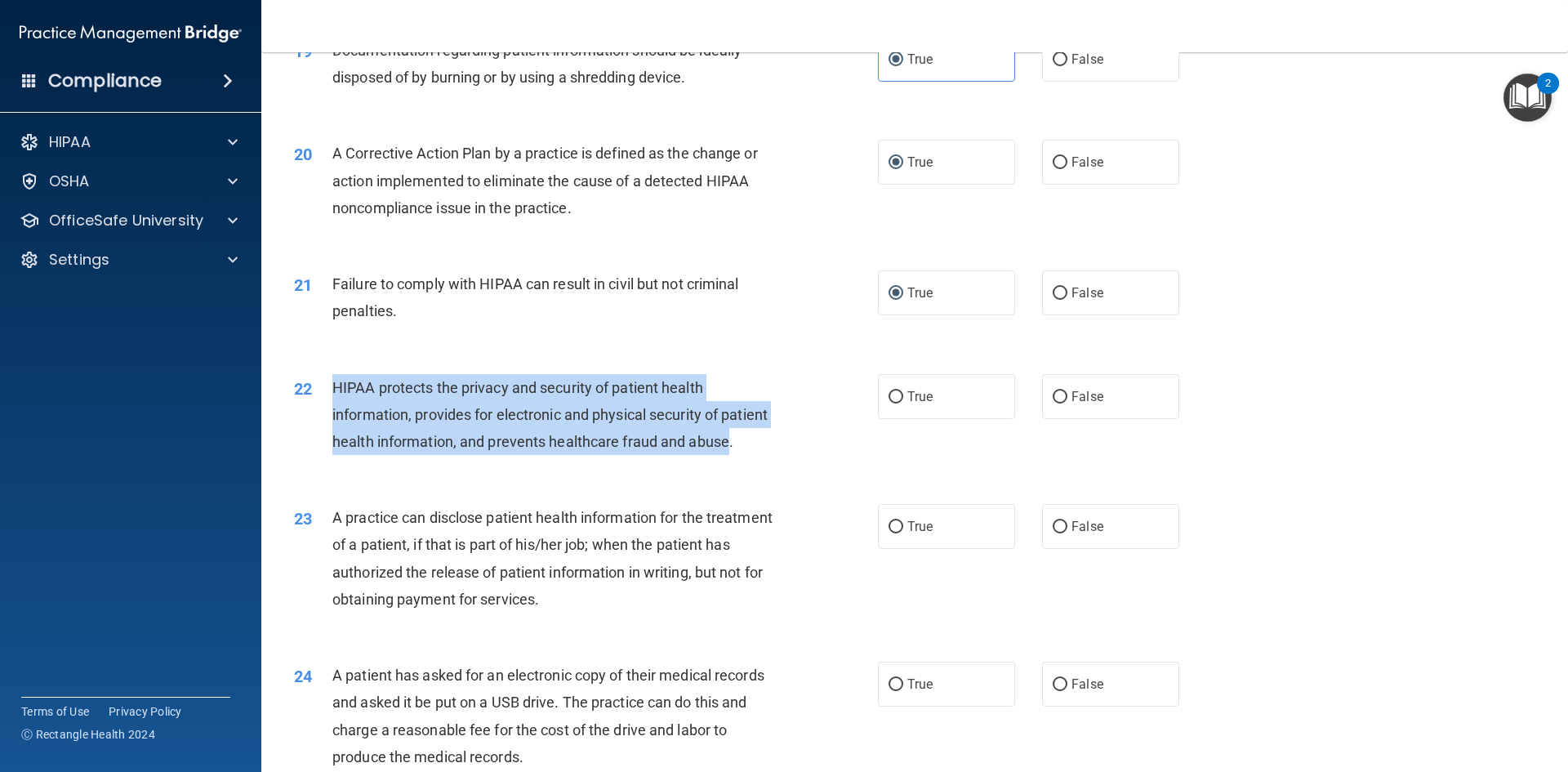
drag, startPoint x: 373, startPoint y: 498, endPoint x: 330, endPoint y: 420, distance: 89.1
click at [330, 420] on div "22 HIPAA protects the privacy and security of patient health information, provi…" at bounding box center [586, 419] width 633 height 90
click at [896, 404] on input "True" at bounding box center [895, 398] width 14 height 13
radio input "true"
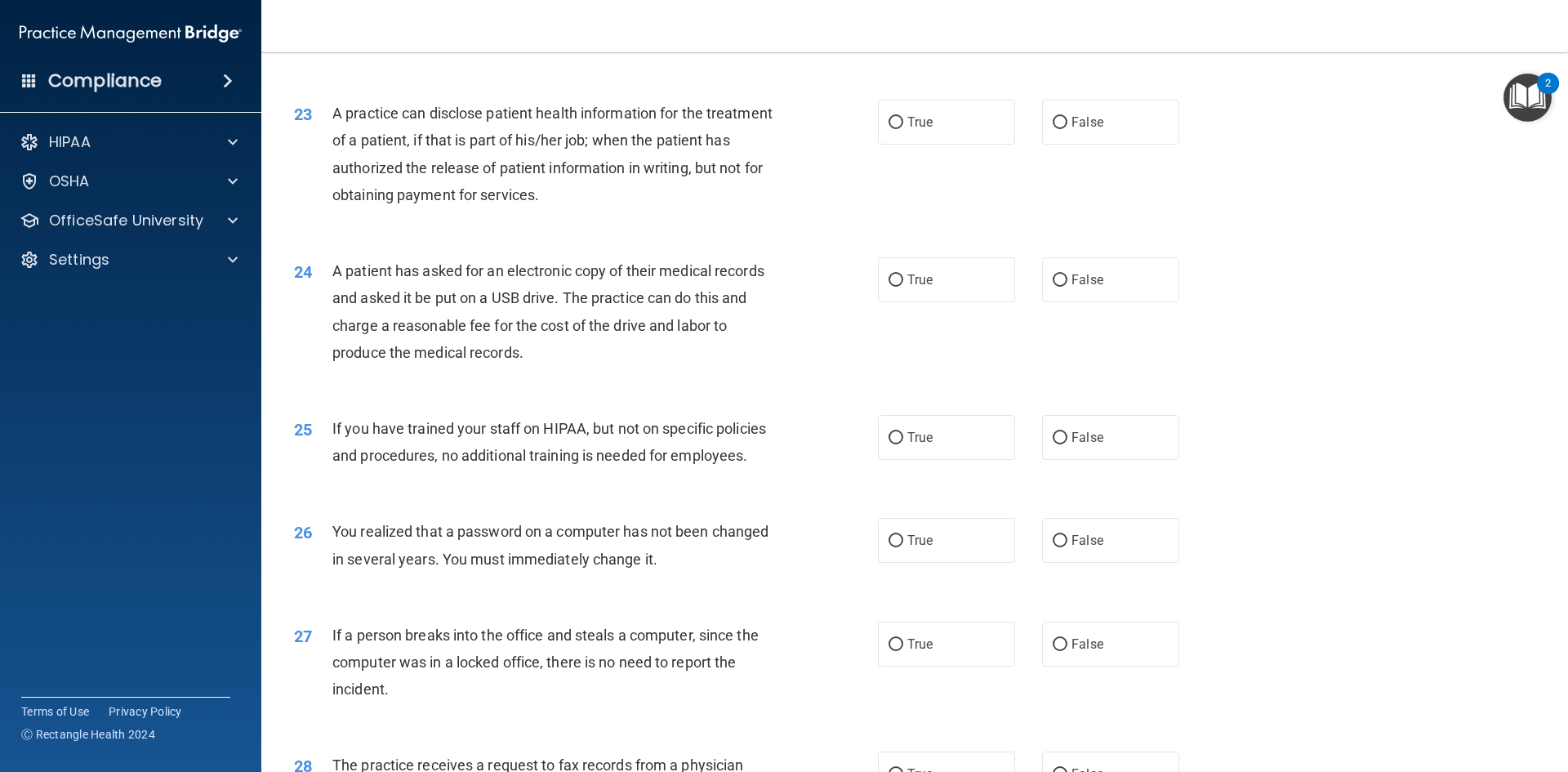
scroll to position [2614, 0]
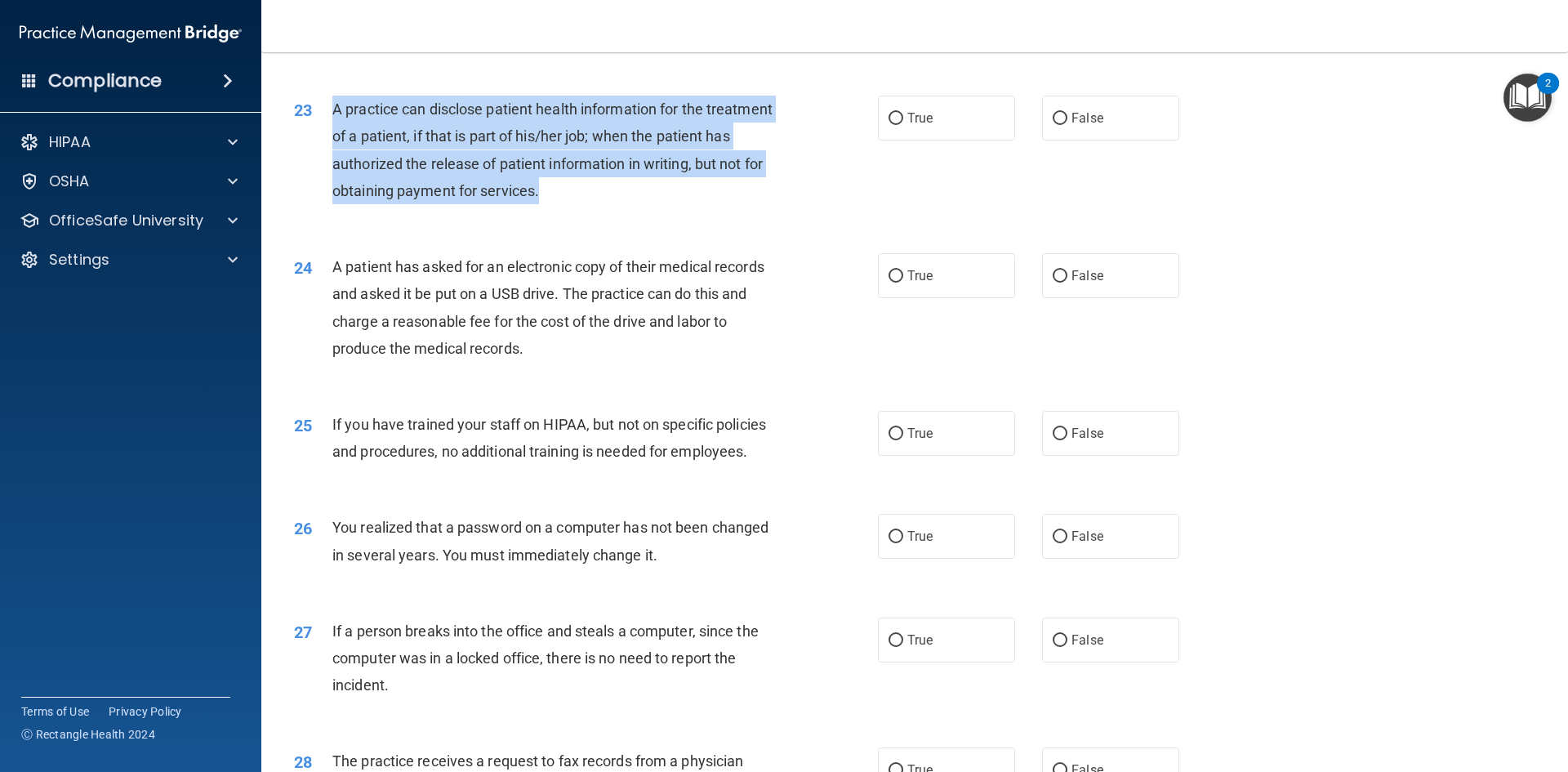
drag, startPoint x: 640, startPoint y: 246, endPoint x: 330, endPoint y: 170, distance: 319.2
click at [330, 170] on div "23 A practice can disclose patient health information for the treatment of a pa…" at bounding box center [586, 154] width 633 height 116
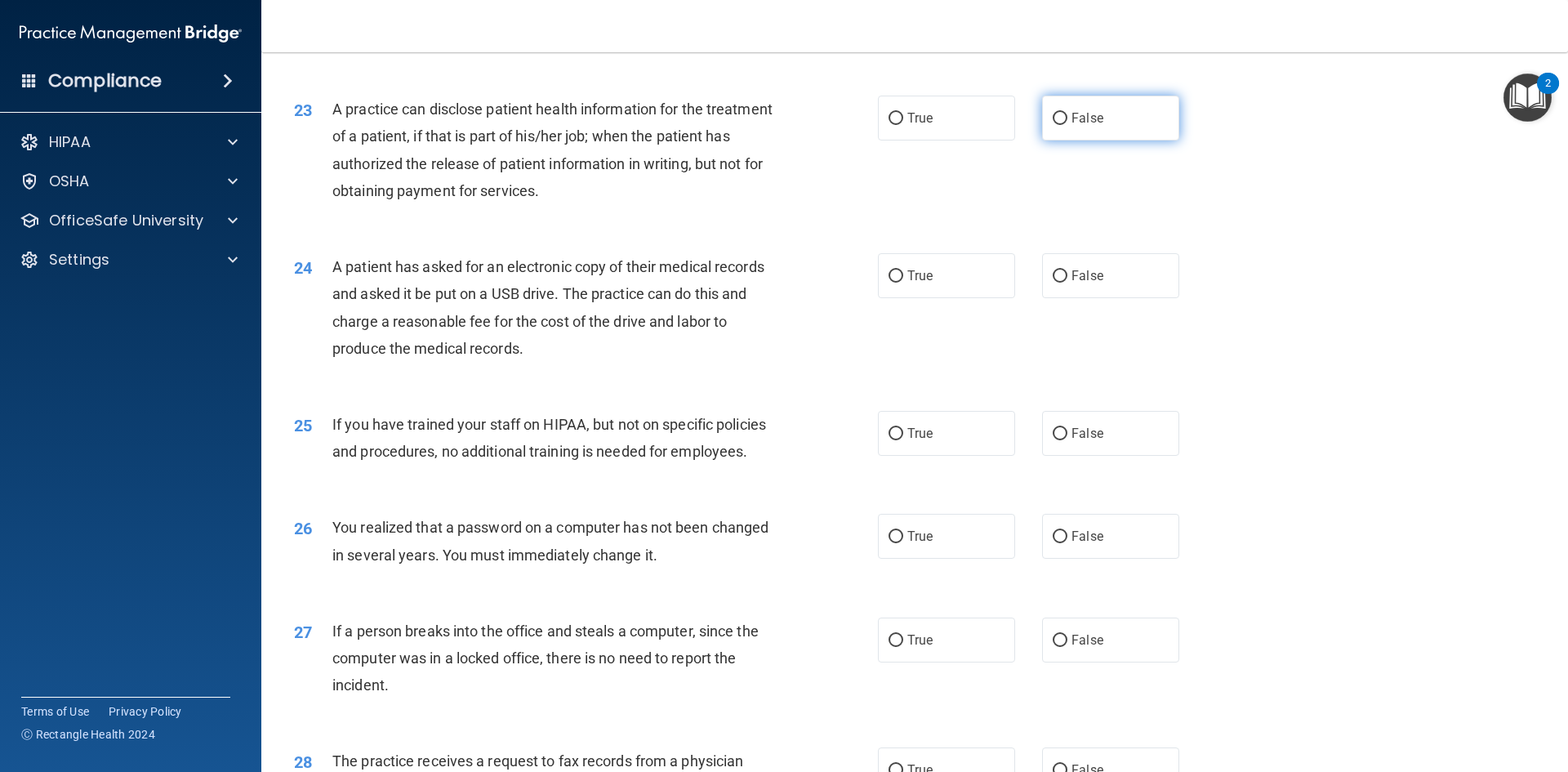
click at [1078, 125] on span "False" at bounding box center [1088, 117] width 32 height 15
click at [1067, 125] on input "False" at bounding box center [1060, 119] width 14 height 13
radio input "true"
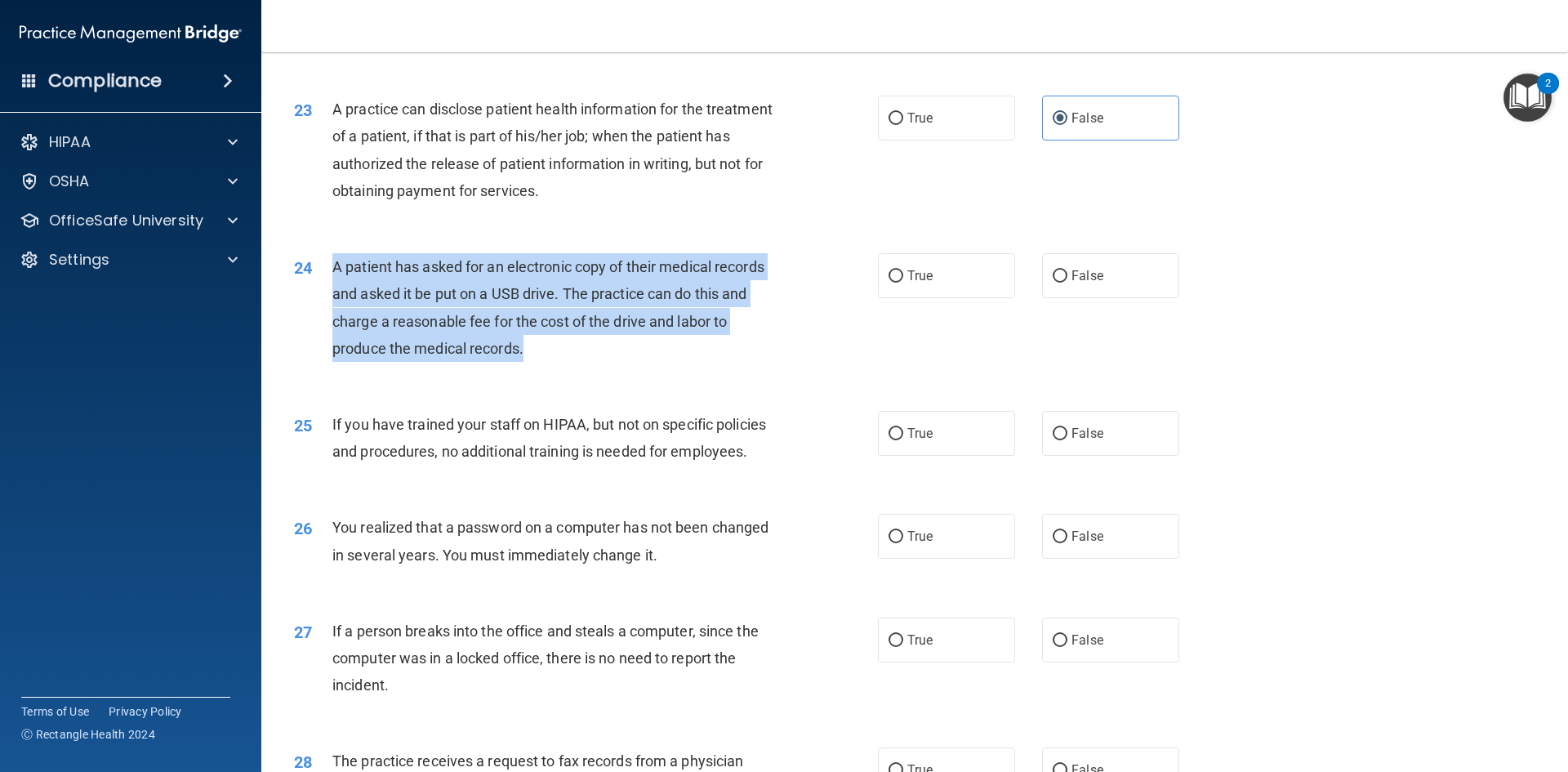
drag, startPoint x: 544, startPoint y: 404, endPoint x: 330, endPoint y: 330, distance: 226.4
click at [330, 330] on div "24 A patient has asked for an electronic copy of their medical records and aske…" at bounding box center [586, 312] width 633 height 116
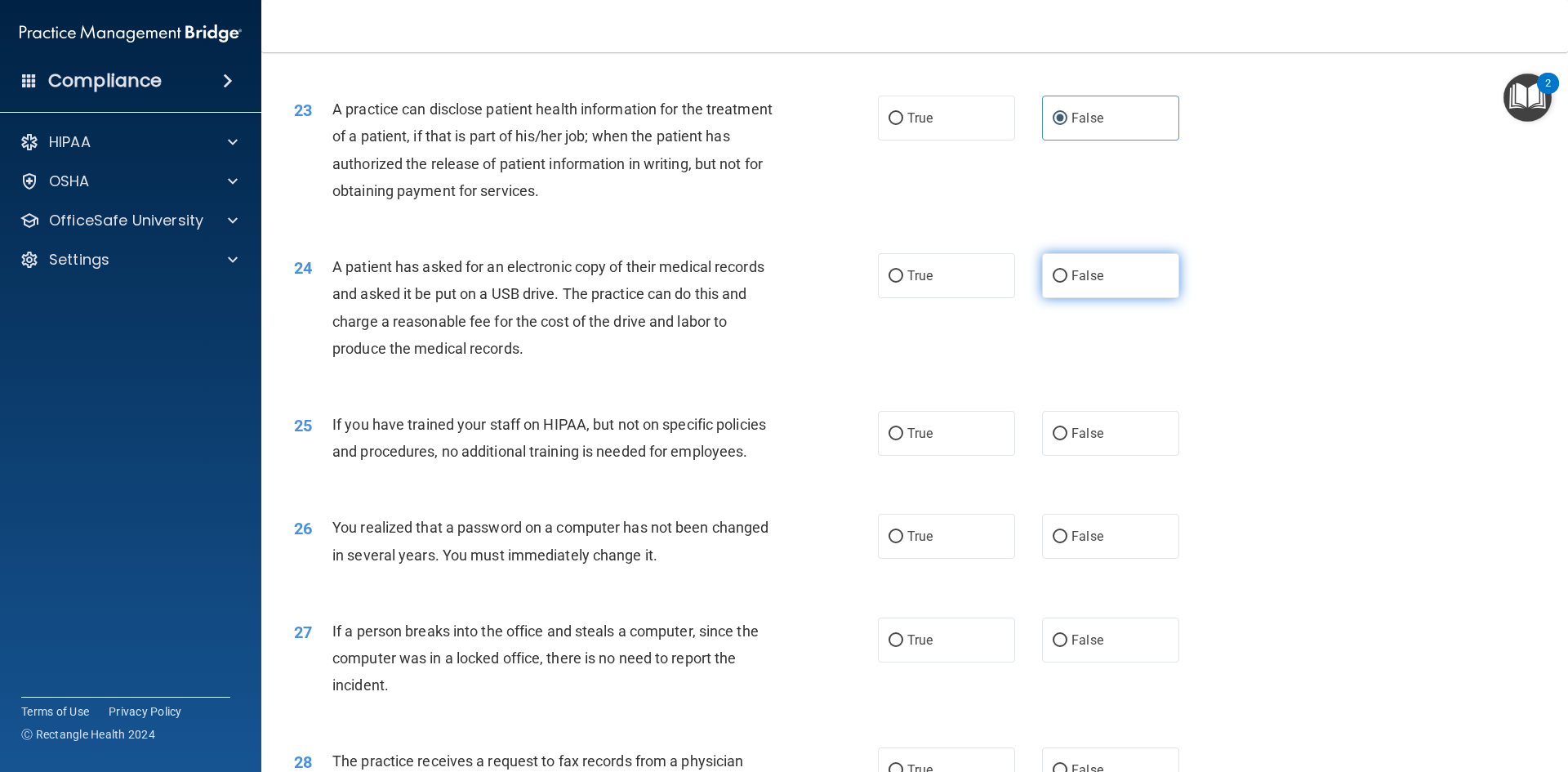
click at [1072, 283] on span "False" at bounding box center [1088, 275] width 32 height 15
click at [1067, 283] on input "False" at bounding box center [1060, 277] width 14 height 13
radio input "true"
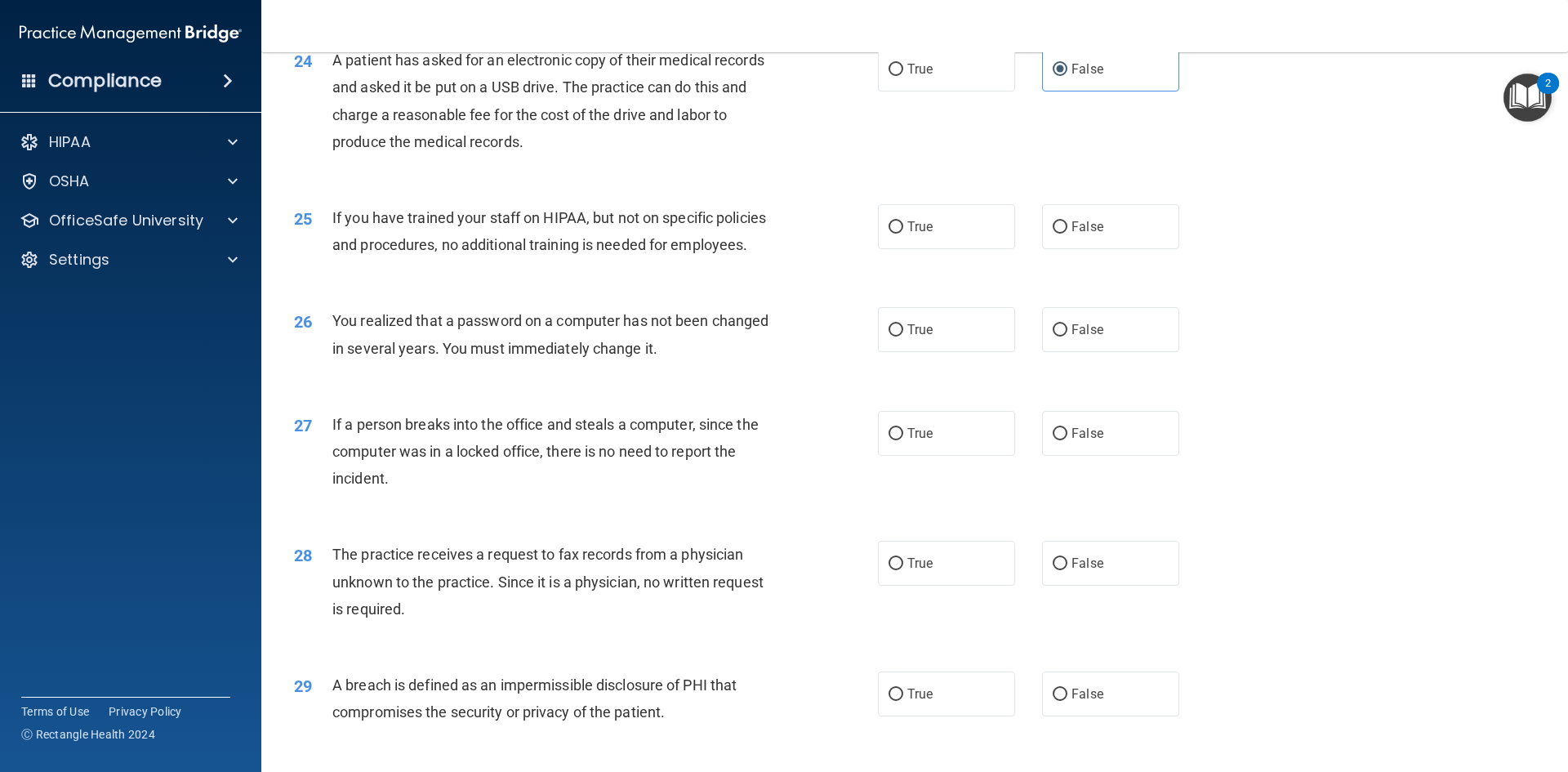
scroll to position [2941, 0]
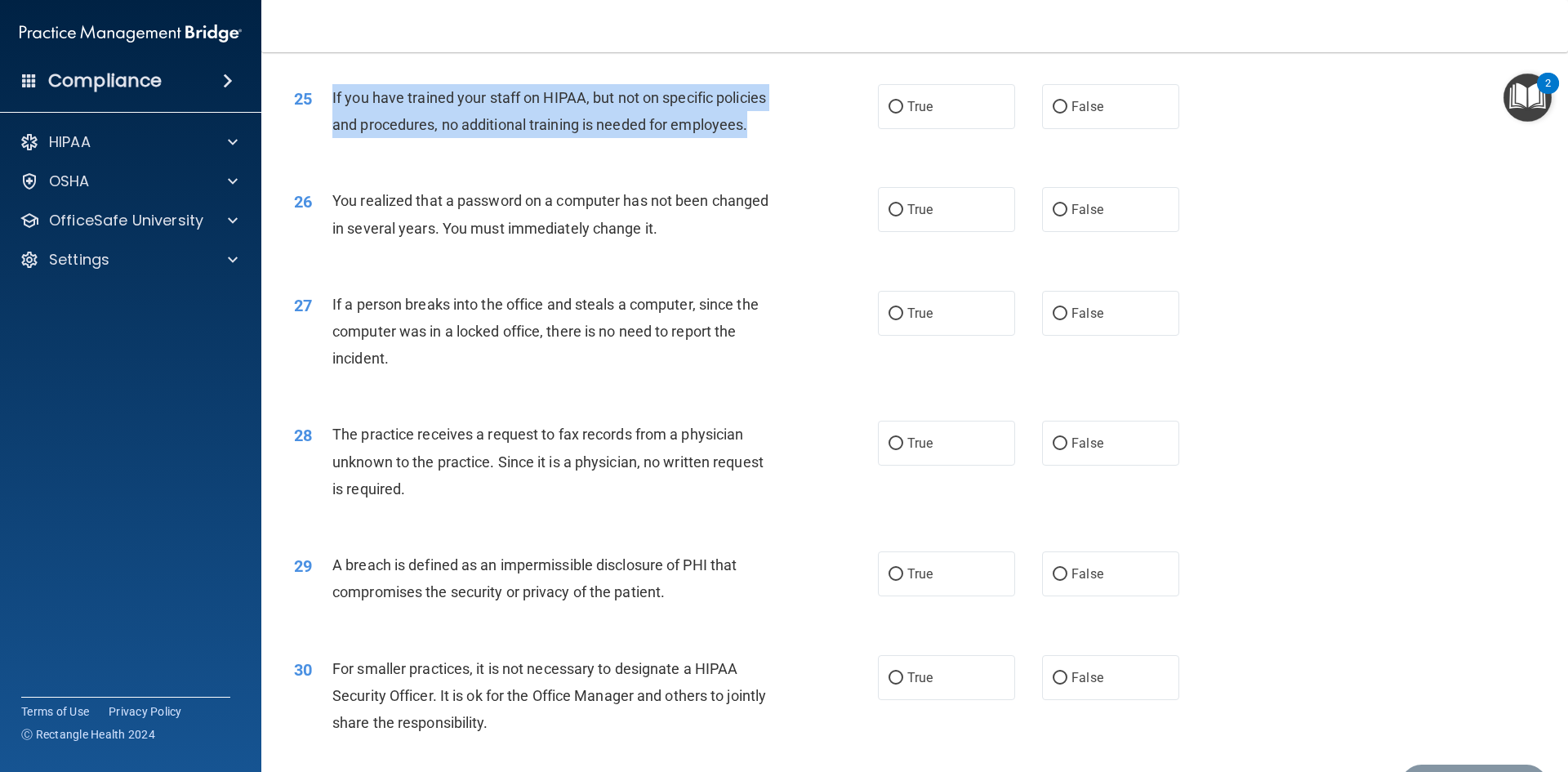
drag, startPoint x: 768, startPoint y: 185, endPoint x: 326, endPoint y: 157, distance: 442.9
click at [326, 146] on div "25 If you have trained your staff on HIPAA, but not on specific policies and pr…" at bounding box center [586, 115] width 633 height 62
click at [1059, 114] on input "False" at bounding box center [1060, 107] width 14 height 13
radio input "true"
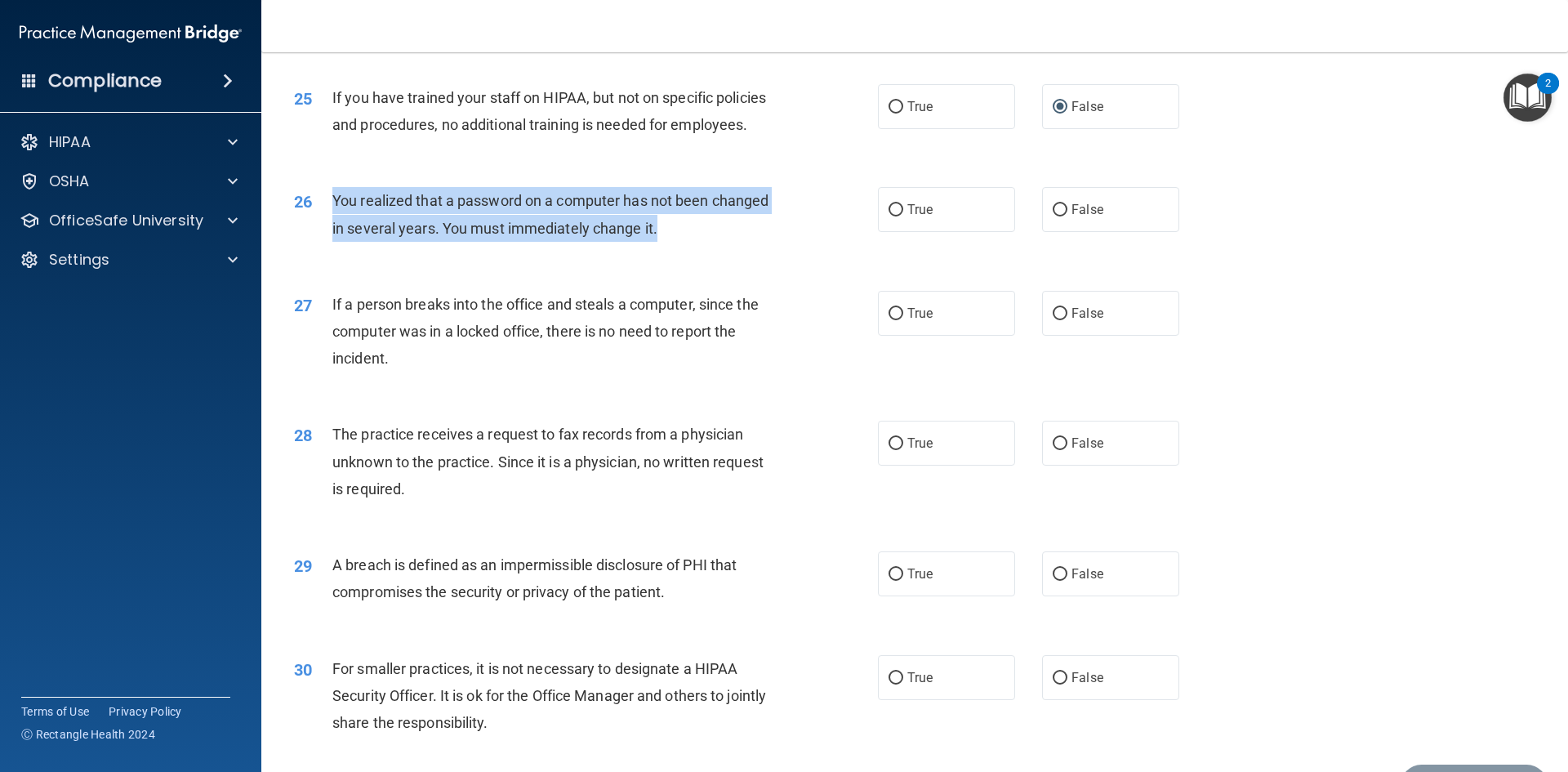
drag, startPoint x: 707, startPoint y: 293, endPoint x: 330, endPoint y: 263, distance: 378.2
click at [330, 249] on div "26 You realized that a password on a computer has not been changed in several y…" at bounding box center [586, 218] width 633 height 62
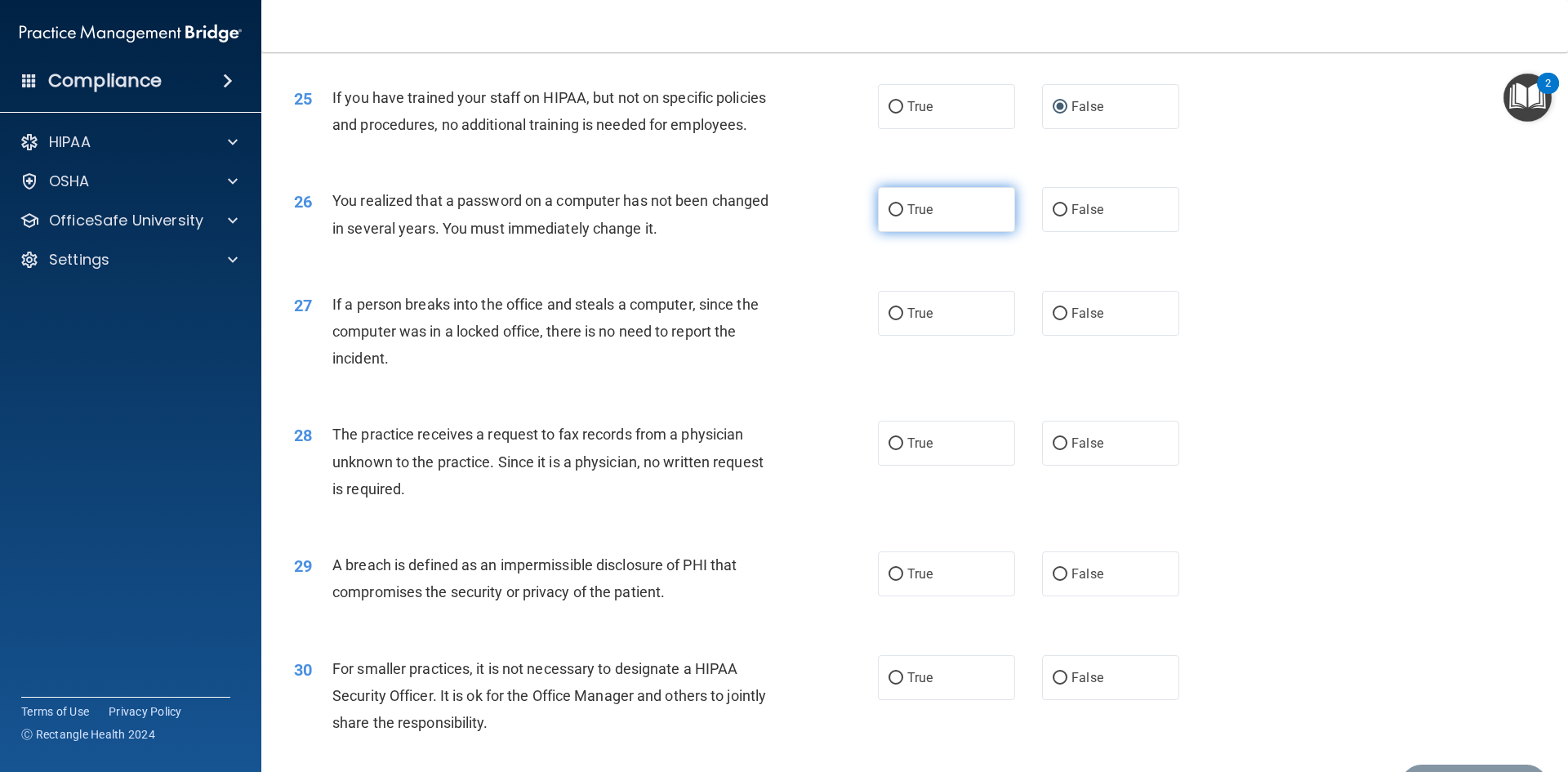
click at [915, 218] on span "True" at bounding box center [920, 209] width 25 height 15
click at [904, 217] on input "True" at bounding box center [895, 210] width 14 height 13
radio input "true"
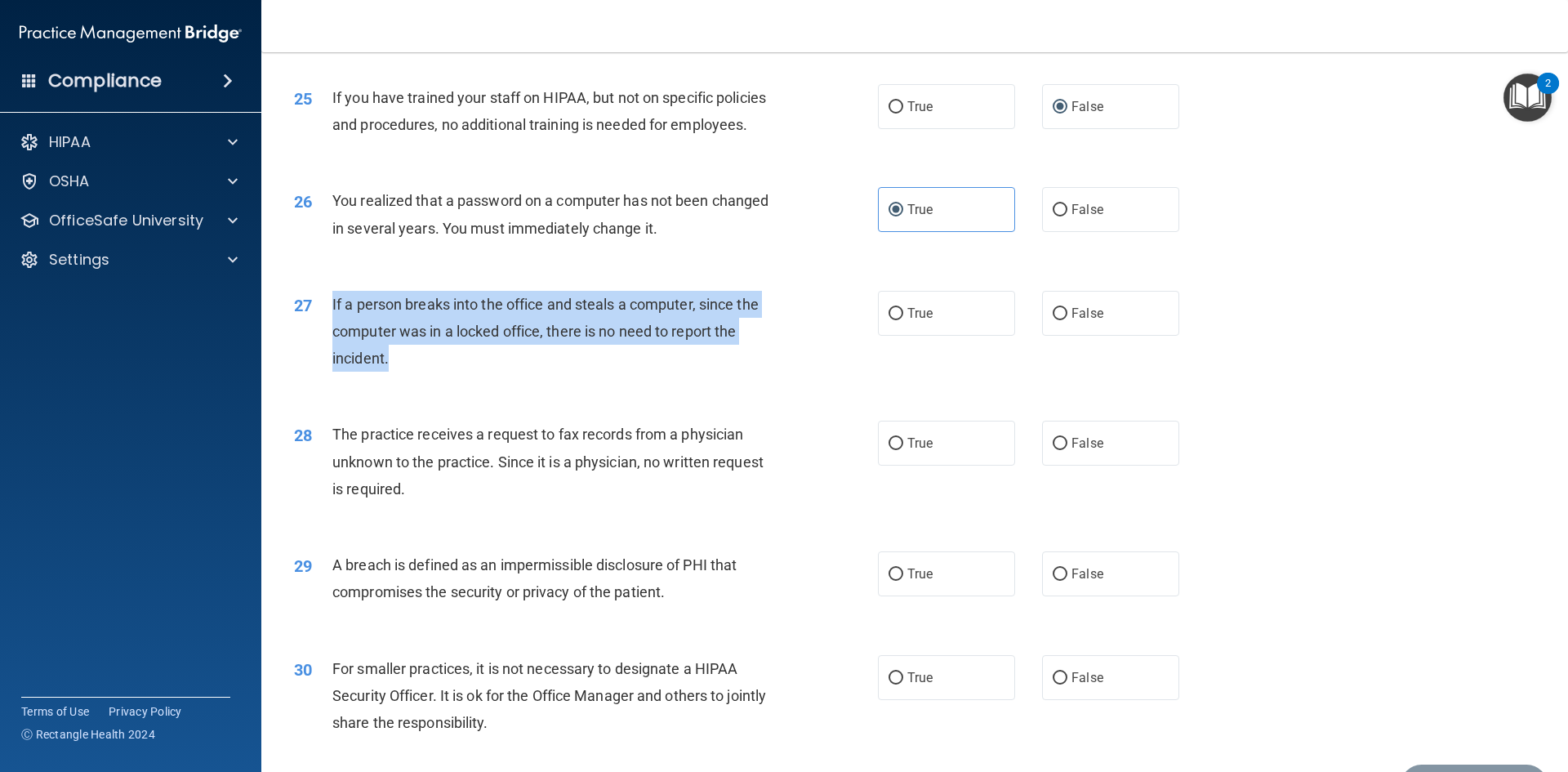
drag, startPoint x: 411, startPoint y: 407, endPoint x: 333, endPoint y: 353, distance: 94.9
click at [333, 353] on div "If a person breaks into the office and steals a computer, since the computer wa…" at bounding box center [561, 331] width 457 height 81
click at [1053, 321] on input "False" at bounding box center [1060, 314] width 14 height 13
radio input "true"
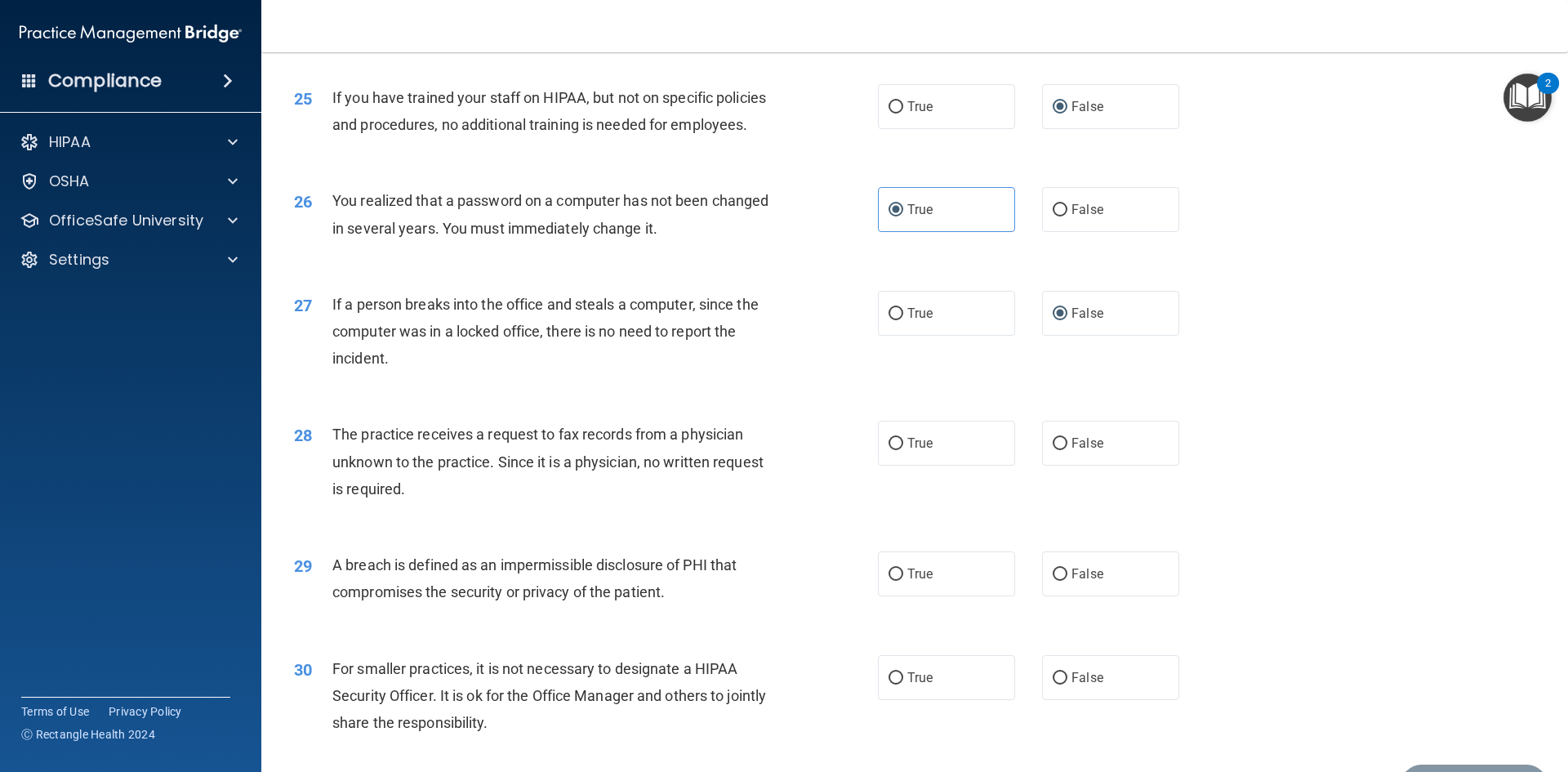
click at [776, 401] on div "27 If a person breaks into the office and steals a computer, since the computer…" at bounding box center [915, 336] width 1266 height 131
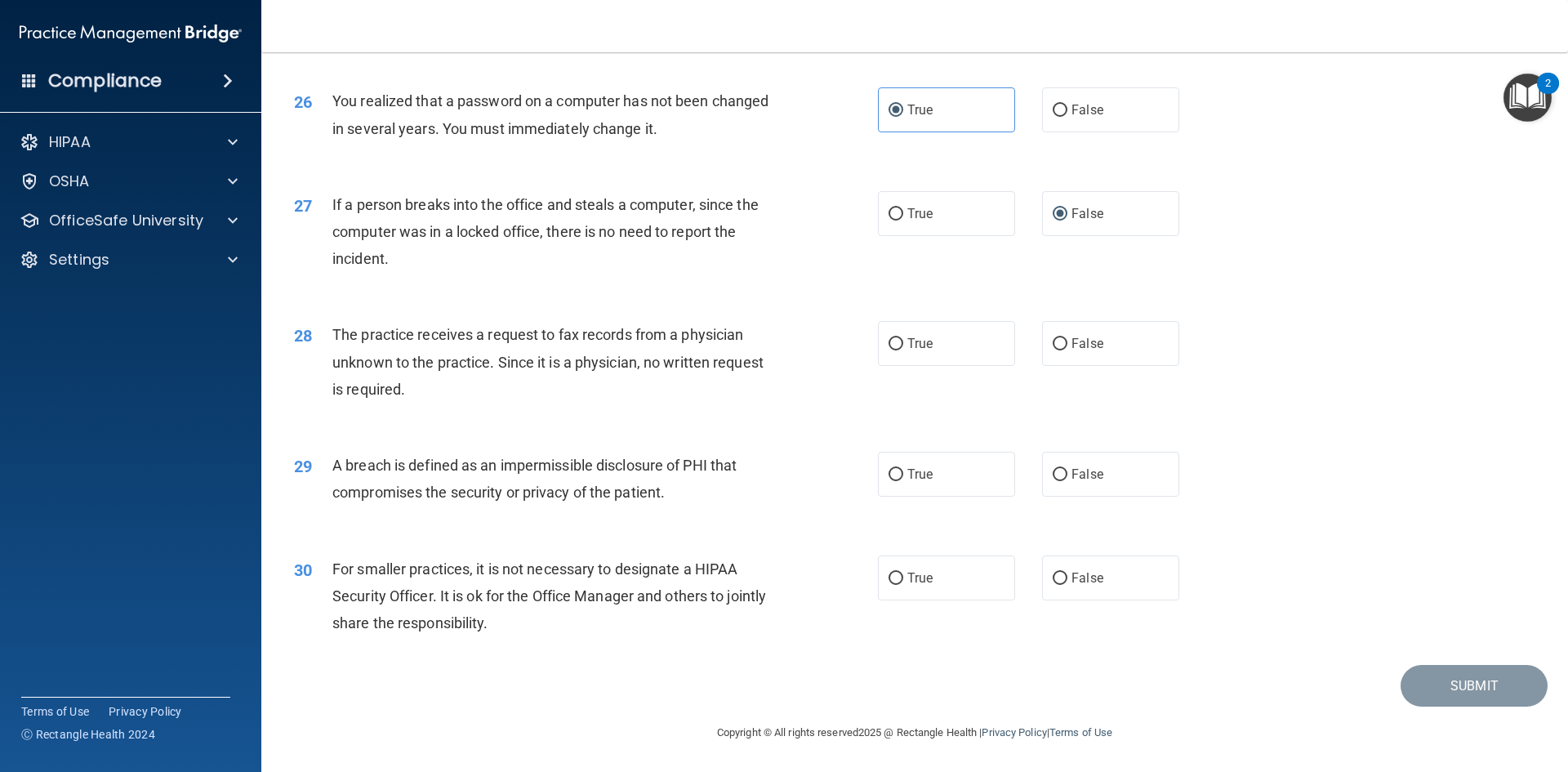
scroll to position [3094, 0]
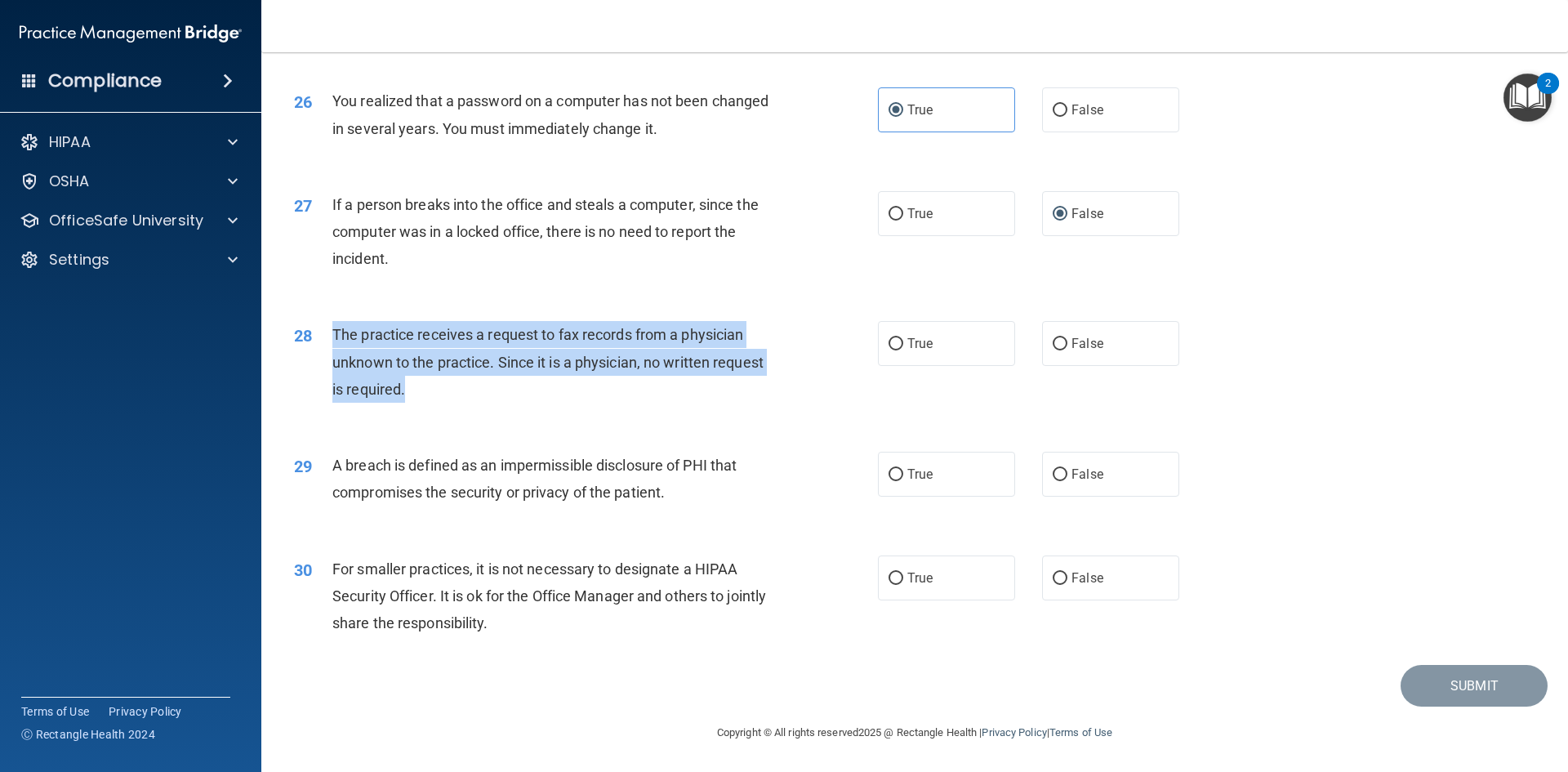
drag, startPoint x: 413, startPoint y: 395, endPoint x: 330, endPoint y: 336, distance: 101.8
click at [330, 336] on div "28 The practice receives a request to fax records from a physician unknown to t…" at bounding box center [586, 365] width 633 height 90
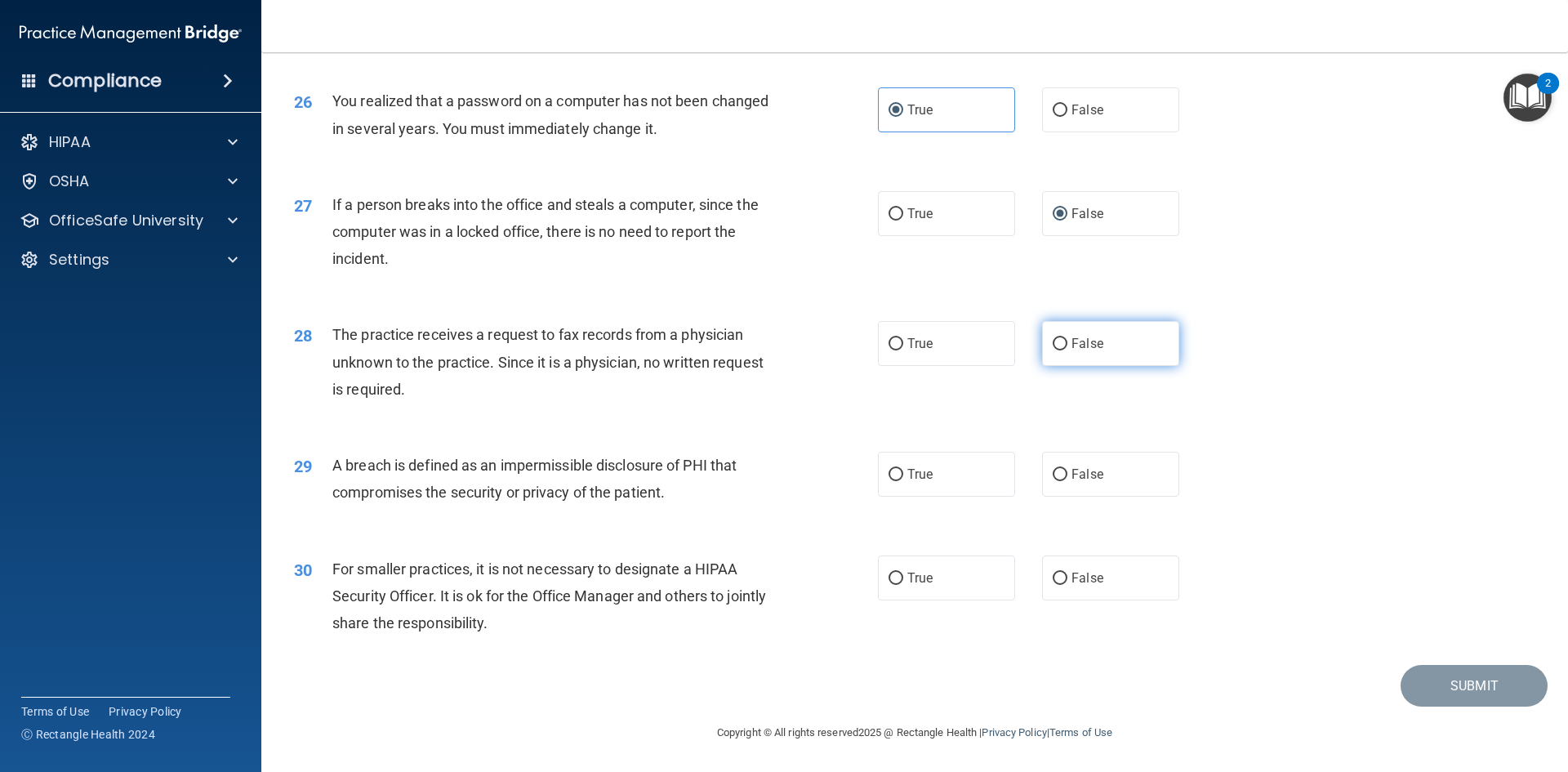
click at [1061, 341] on label "False" at bounding box center [1110, 343] width 137 height 45
click at [1061, 341] on input "False" at bounding box center [1060, 345] width 14 height 13
radio input "true"
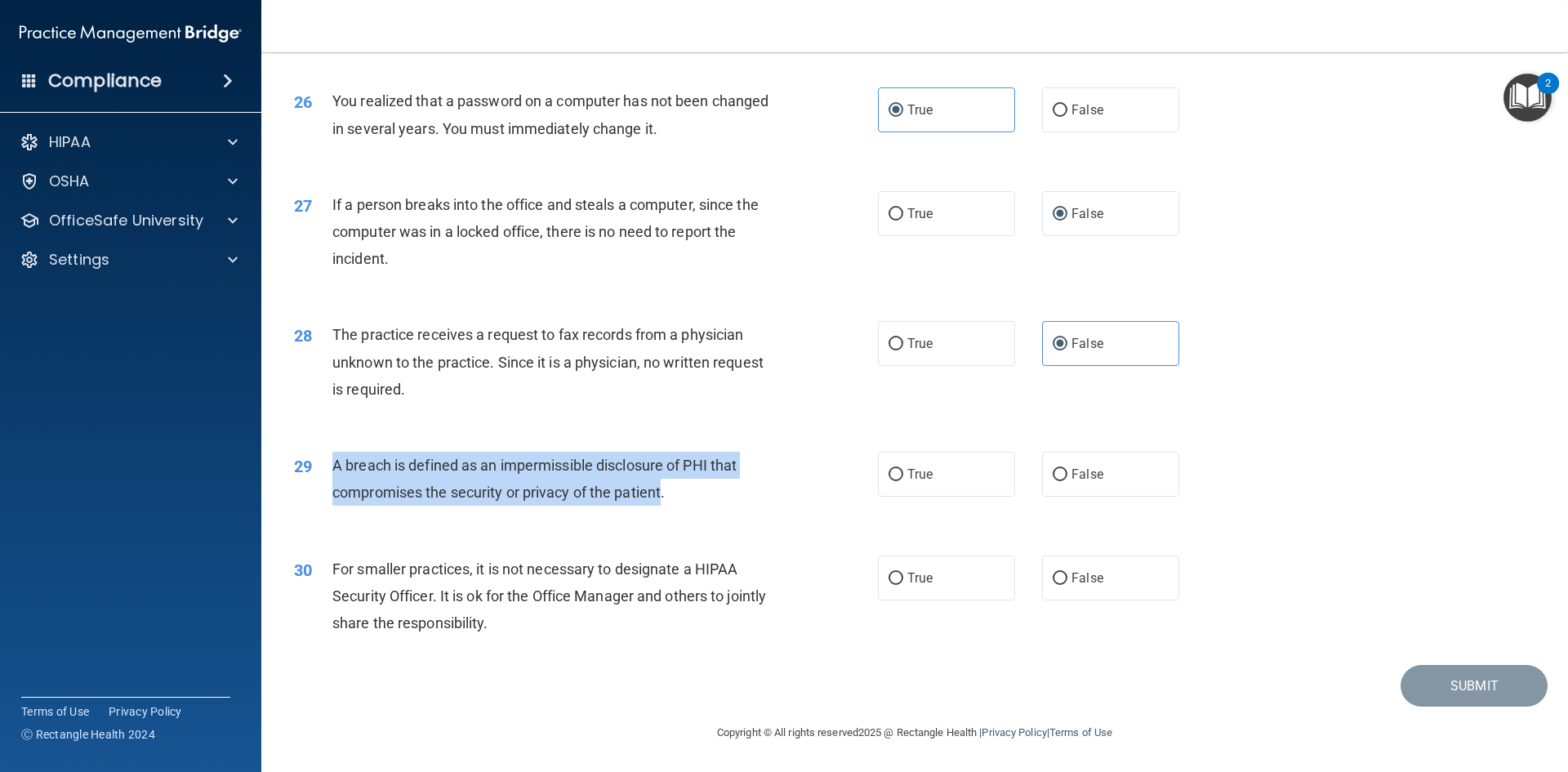
drag, startPoint x: 663, startPoint y: 497, endPoint x: 367, endPoint y: 463, distance: 297.9
click at [327, 461] on div "29 A breach is defined as an impermissible disclosure of PHI that compromises t…" at bounding box center [586, 482] width 633 height 62
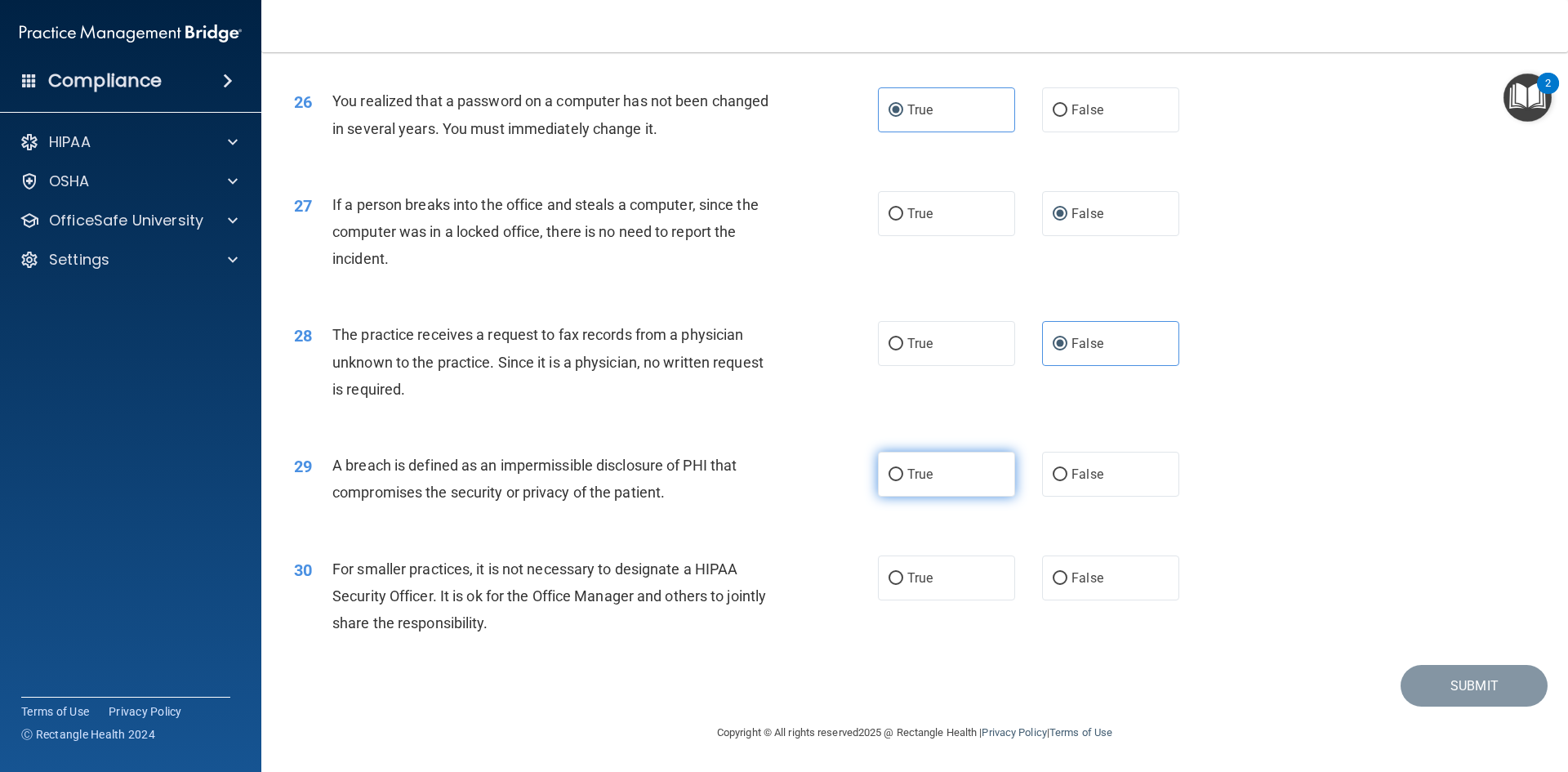
click at [973, 481] on label "True" at bounding box center [946, 474] width 137 height 45
click at [904, 481] on input "True" at bounding box center [895, 476] width 14 height 13
radio input "true"
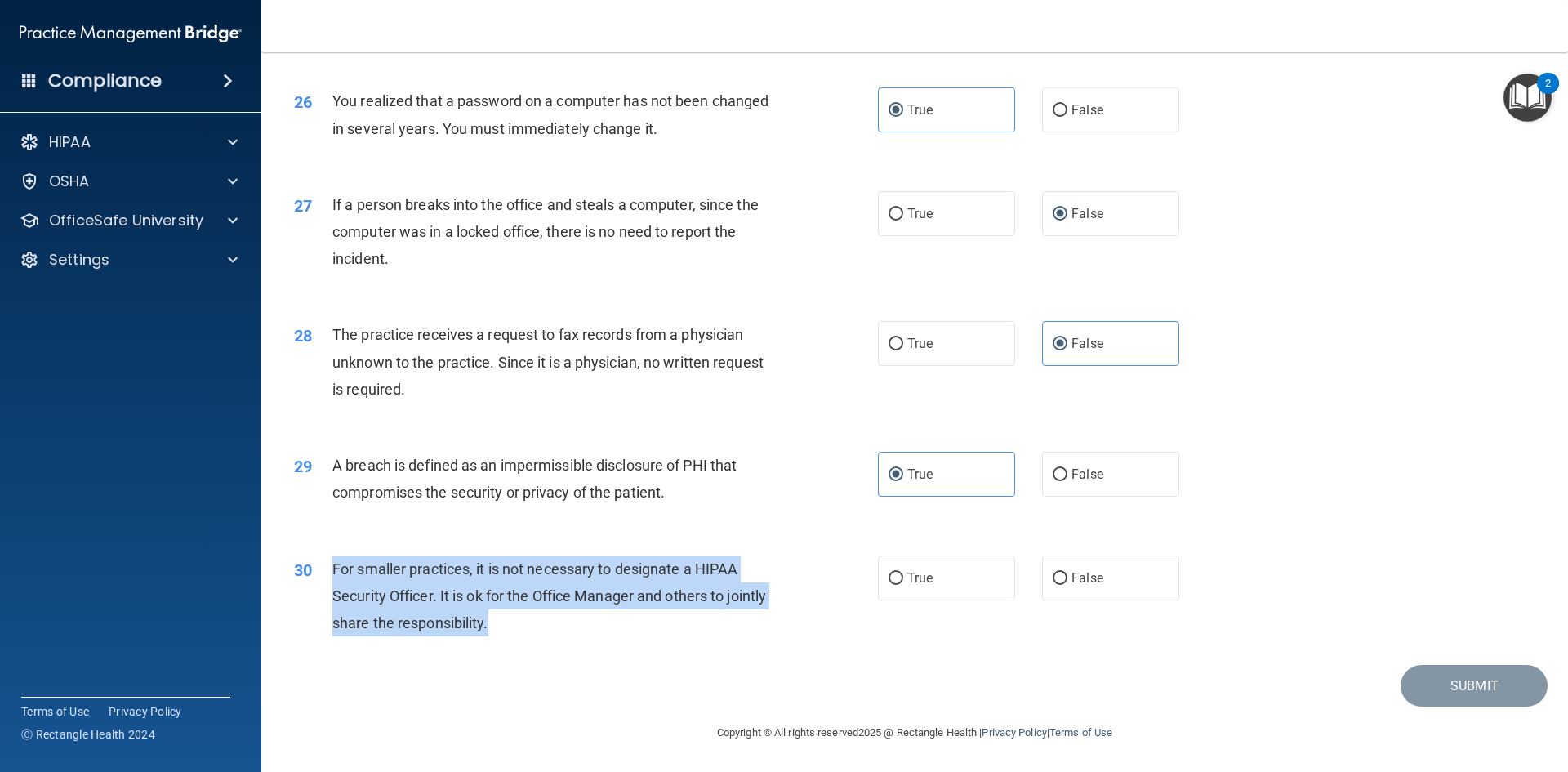
drag, startPoint x: 570, startPoint y: 621, endPoint x: 356, endPoint y: 573, distance: 219.3
click at [330, 571] on div "30 For smaller practices, it is not necessary to designate a HIPAA Security Off…" at bounding box center [586, 600] width 633 height 90
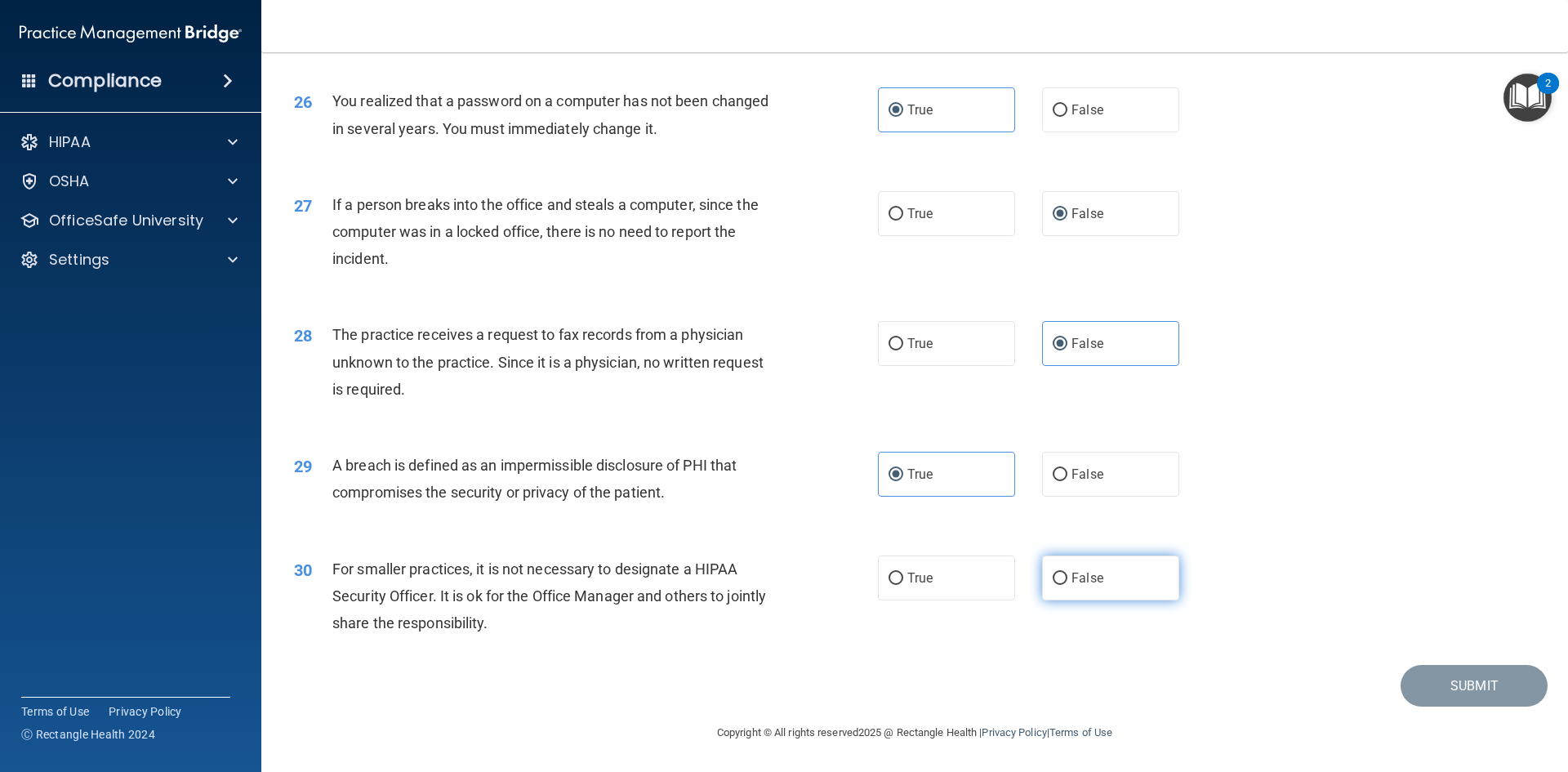
click at [1092, 579] on span "False" at bounding box center [1088, 578] width 32 height 15
click at [1067, 579] on input "False" at bounding box center [1060, 579] width 14 height 13
radio input "true"
click at [1426, 676] on button "Submit" at bounding box center [1474, 685] width 147 height 42
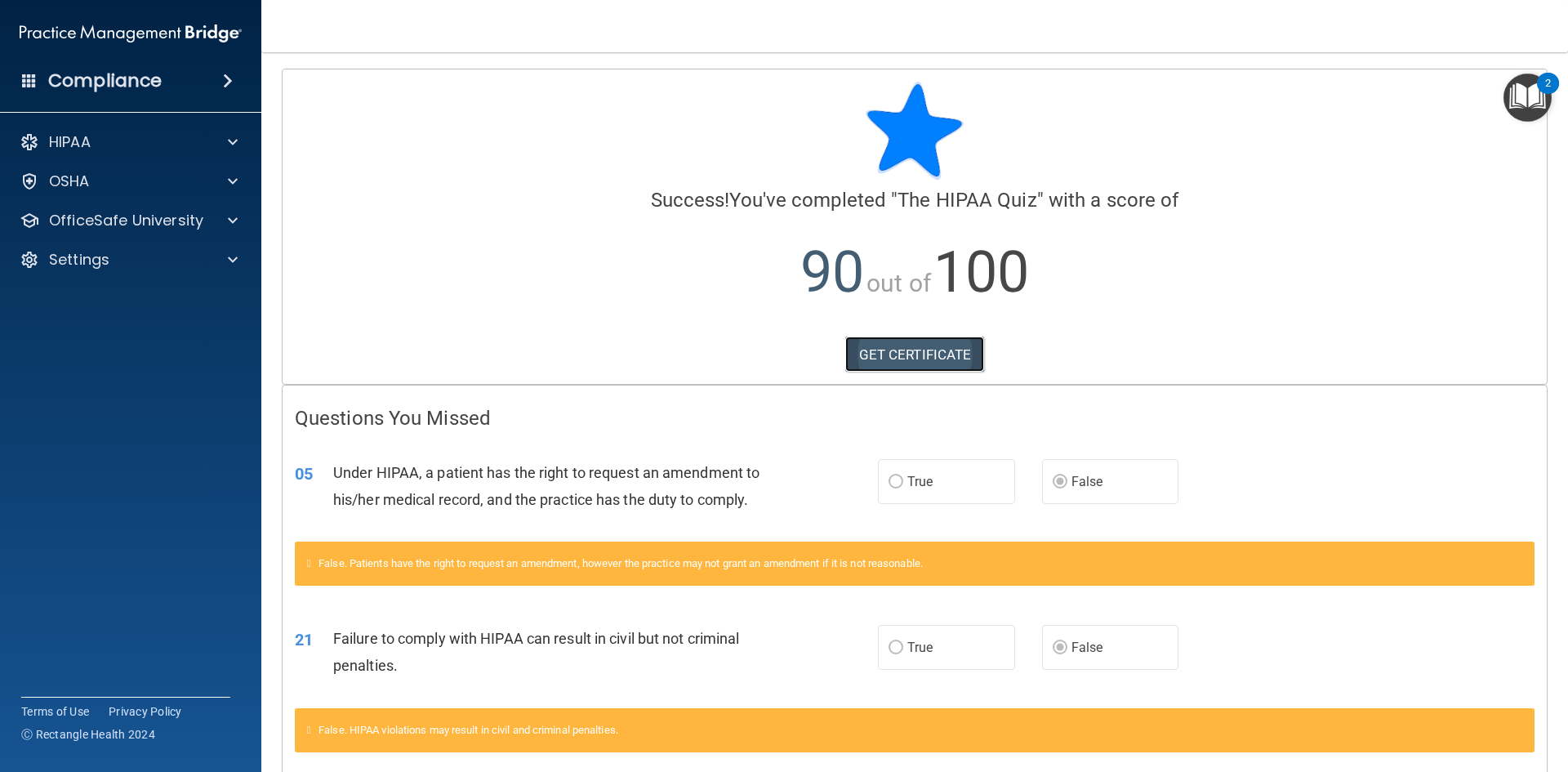
click at [908, 354] on link "GET CERTIFICATE" at bounding box center [915, 355] width 140 height 36
